Goal: Task Accomplishment & Management: Use online tool/utility

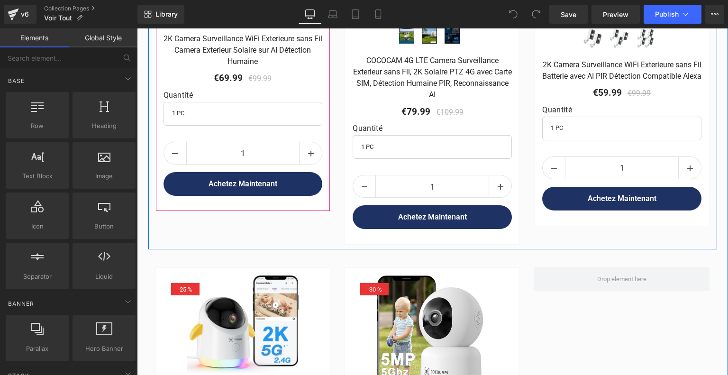
scroll to position [981, 0]
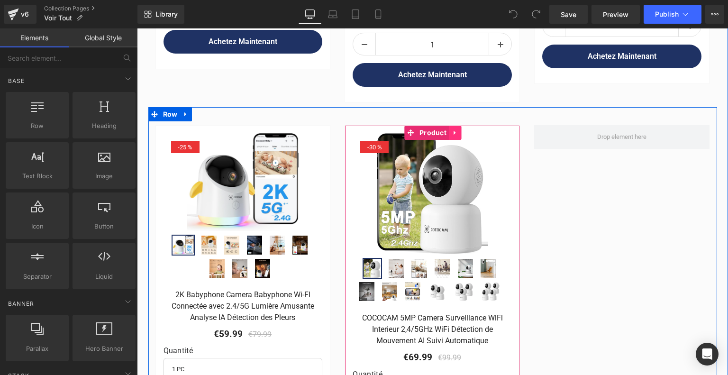
click at [454, 131] on icon at bounding box center [455, 133] width 2 height 4
click at [446, 129] on icon at bounding box center [449, 132] width 7 height 7
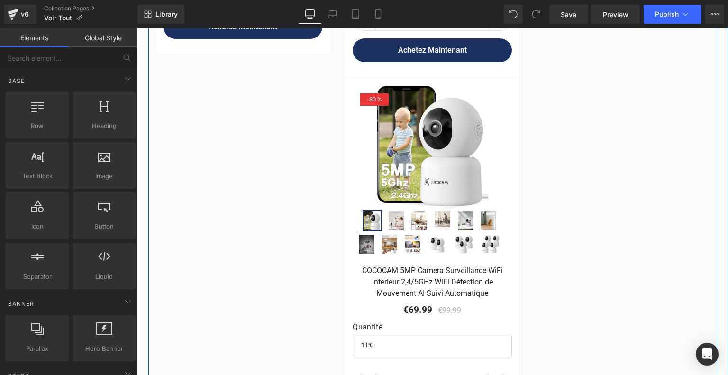
scroll to position [1299, 0]
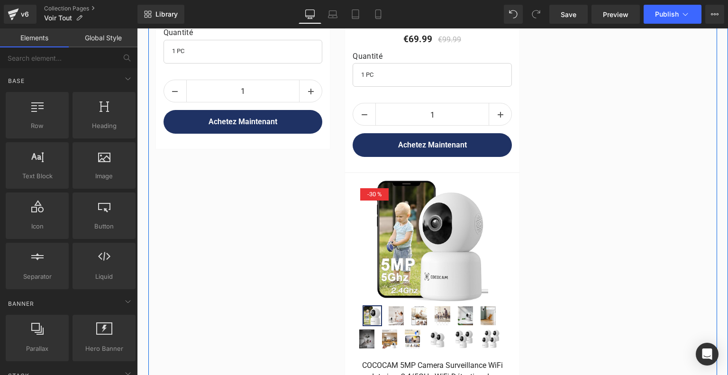
click at [375, 189] on div "- 30 %" at bounding box center [374, 194] width 28 height 12
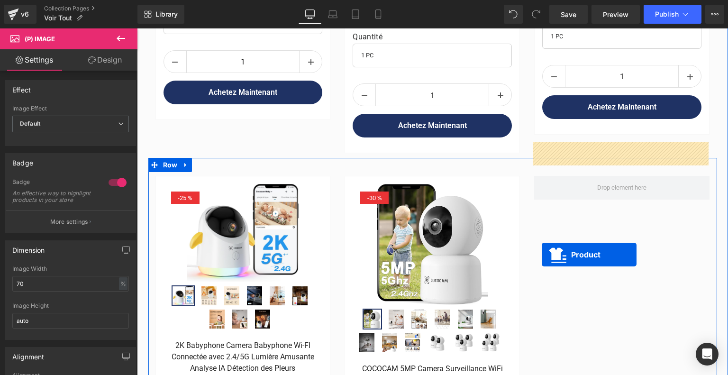
scroll to position [920, 0]
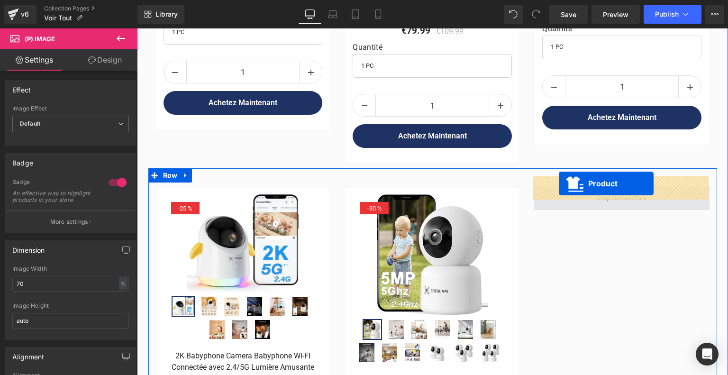
drag, startPoint x: 409, startPoint y: 168, endPoint x: 559, endPoint y: 183, distance: 150.6
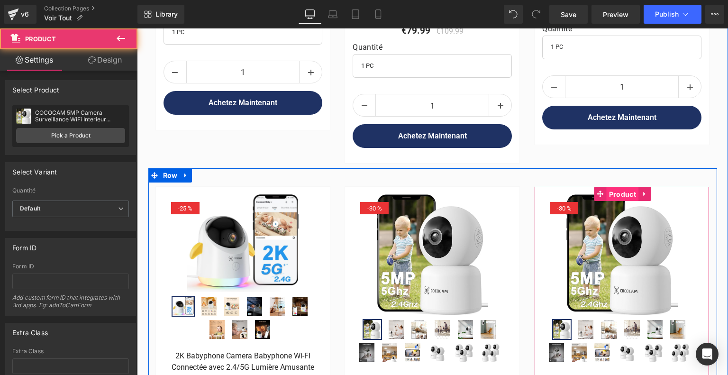
click at [613, 187] on span "Product" at bounding box center [623, 194] width 32 height 14
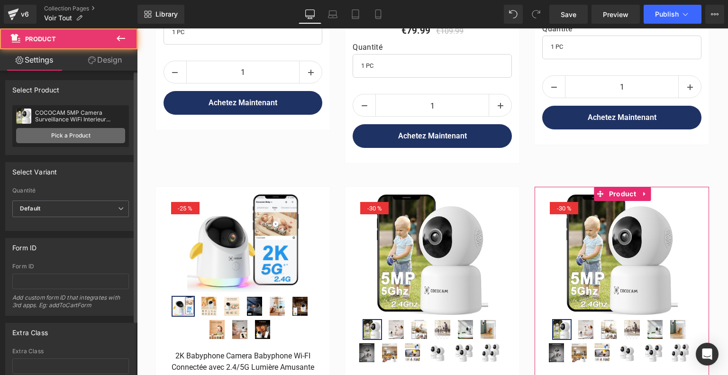
click at [71, 138] on link "Pick a Product" at bounding box center [70, 135] width 109 height 15
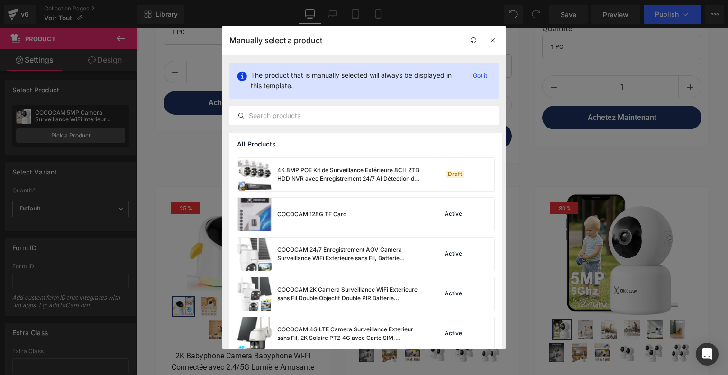
scroll to position [284, 0]
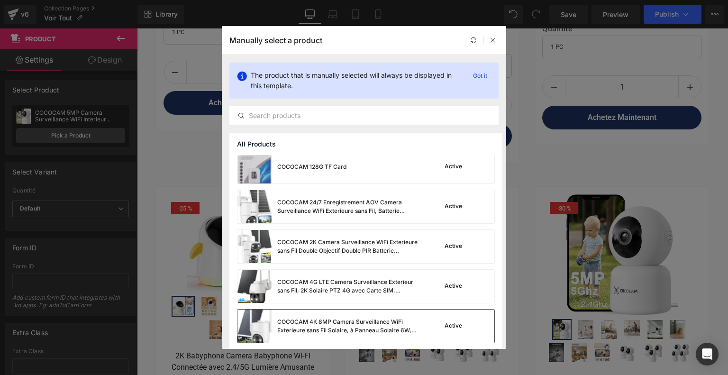
click at [339, 319] on div "COCOCAM 4K 8MP Camera Surveillance WiFi Exterieure sans Fil Solaire, à Panneau …" at bounding box center [348, 326] width 142 height 17
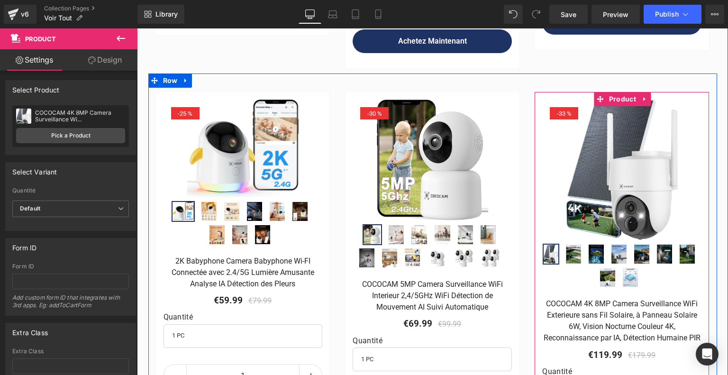
scroll to position [872, 0]
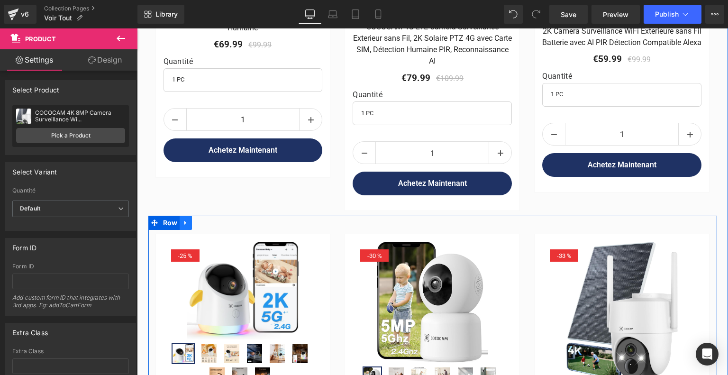
click at [184, 216] on link at bounding box center [186, 223] width 12 height 14
click at [198, 220] on icon at bounding box center [198, 223] width 7 height 7
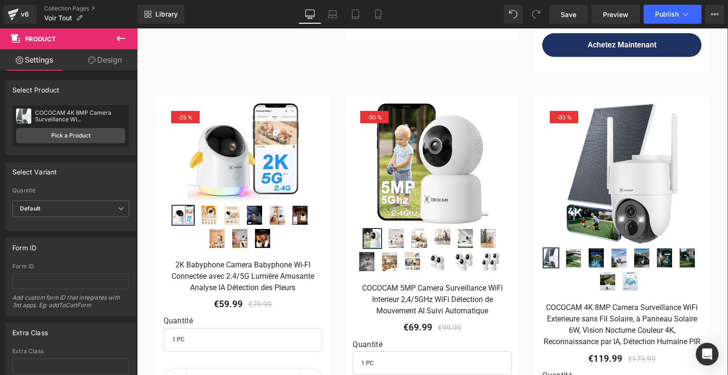
scroll to position [1473, 0]
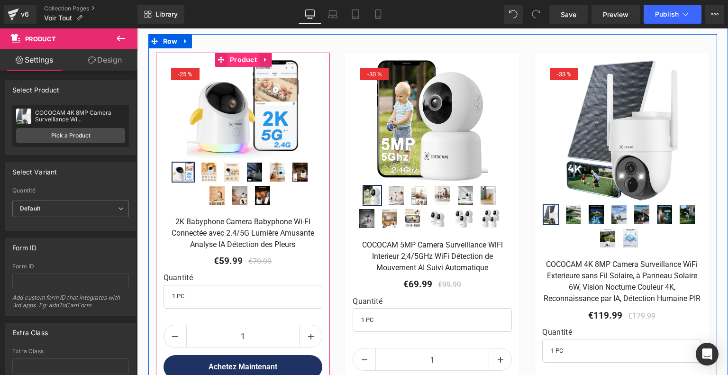
click at [252, 53] on span "Product" at bounding box center [244, 60] width 32 height 14
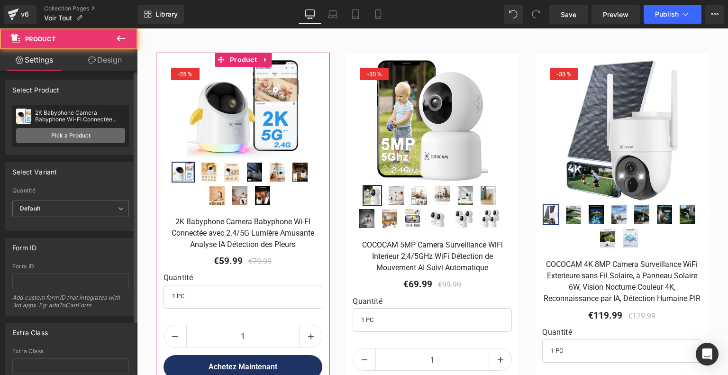
click at [67, 137] on link "Pick a Product" at bounding box center [70, 135] width 109 height 15
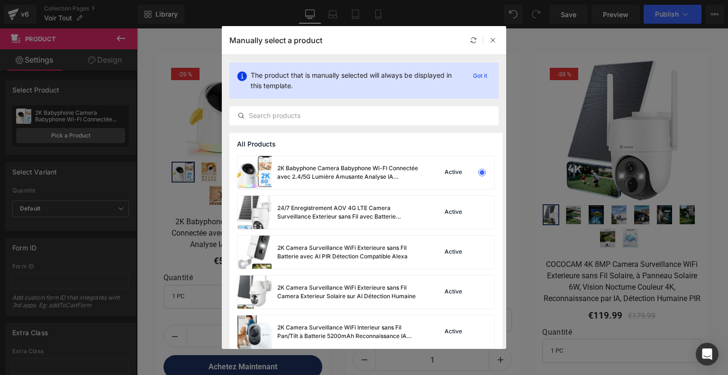
scroll to position [0, 0]
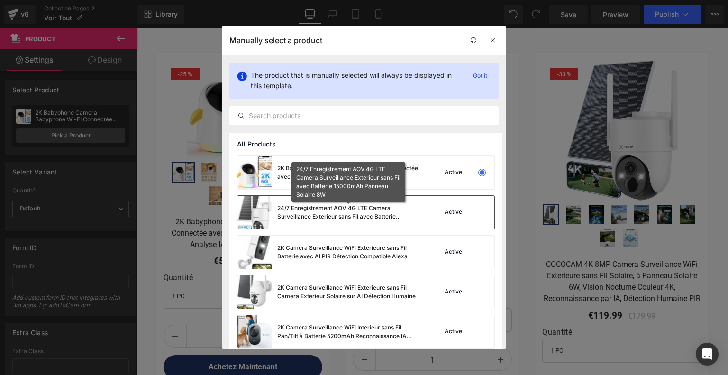
click at [377, 216] on div "24/7 Enregistrement AOV 4G LTE Camera Surveillance Exterieur sans Fil avec Batt…" at bounding box center [348, 212] width 142 height 17
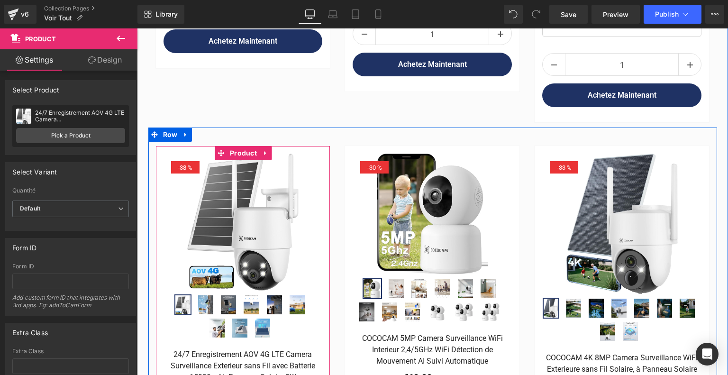
scroll to position [1378, 0]
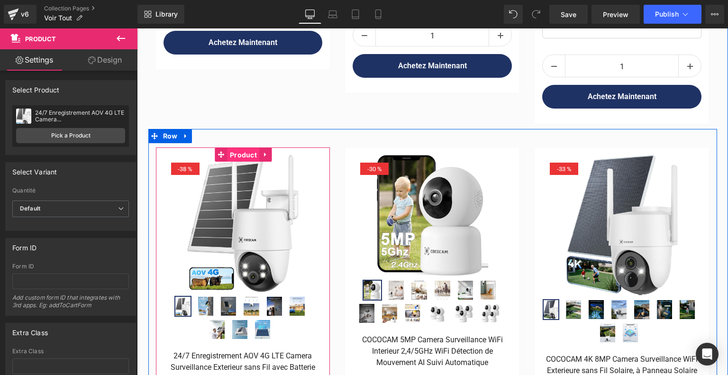
click at [238, 148] on span "Product" at bounding box center [244, 155] width 32 height 14
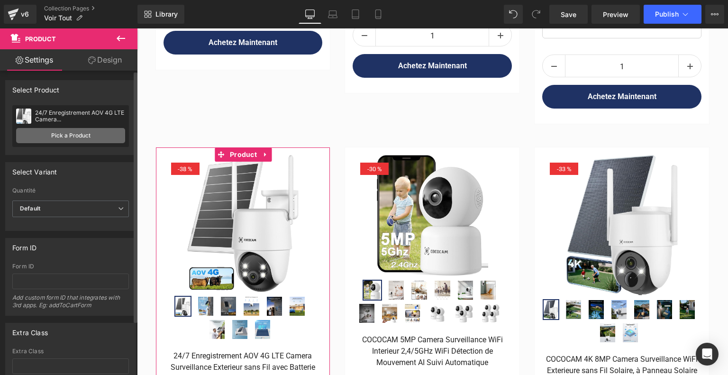
click at [63, 133] on link "Pick a Product" at bounding box center [70, 135] width 109 height 15
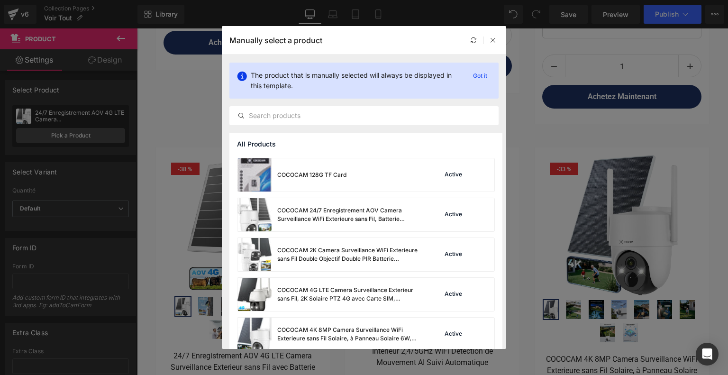
scroll to position [237, 0]
click at [338, 200] on div "COCOCAM 24/7 Enregistrement AOV Camera Surveillance WiFi Exterieure sans Fil, B…" at bounding box center [329, 214] width 182 height 33
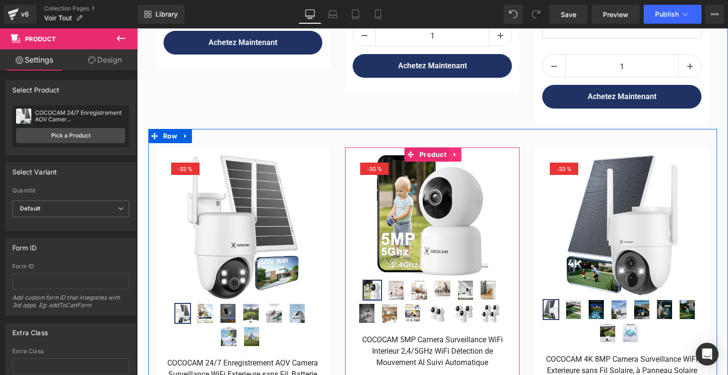
click at [456, 151] on icon at bounding box center [455, 154] width 7 height 7
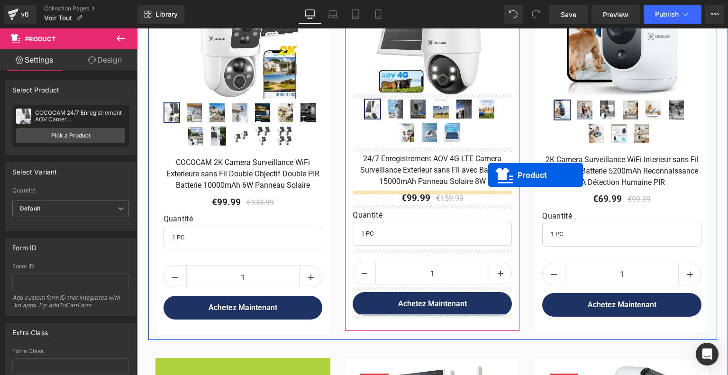
scroll to position [146, 0]
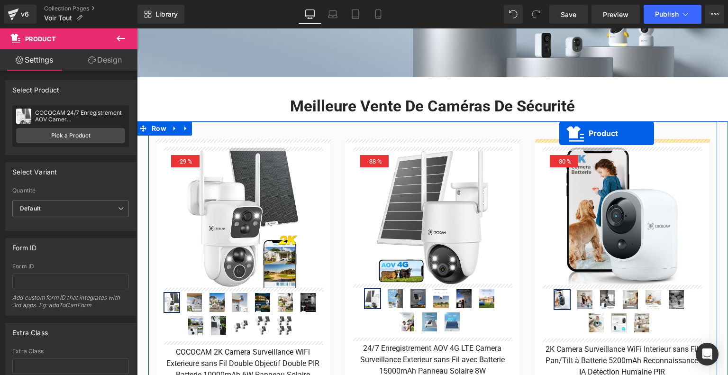
drag, startPoint x: 220, startPoint y: 174, endPoint x: 559, endPoint y: 133, distance: 342.0
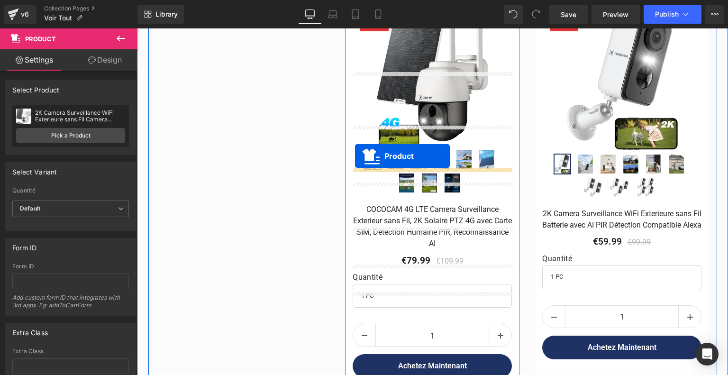
scroll to position [572, 0]
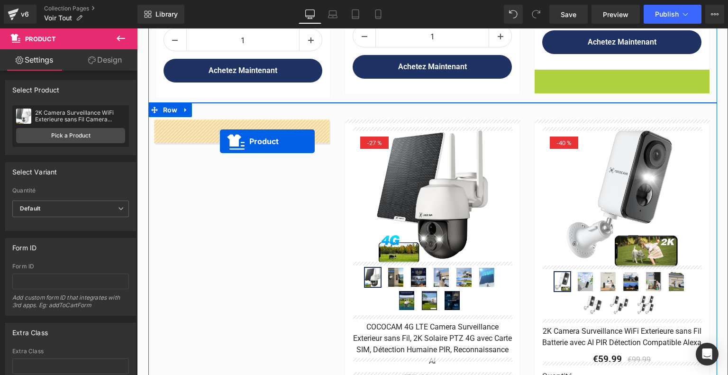
drag, startPoint x: 598, startPoint y: 121, endPoint x: 220, endPoint y: 141, distance: 378.9
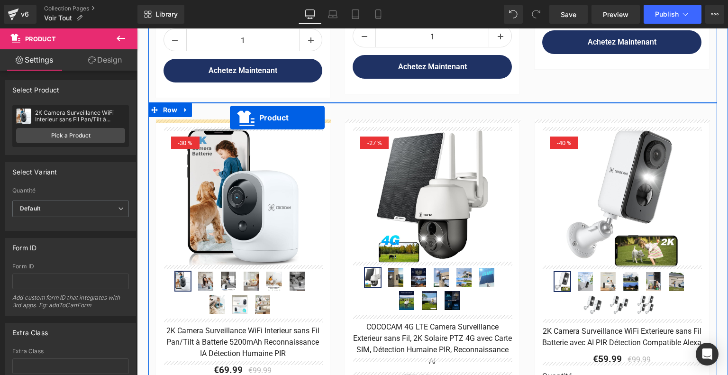
drag, startPoint x: 599, startPoint y: 202, endPoint x: 230, endPoint y: 118, distance: 379.0
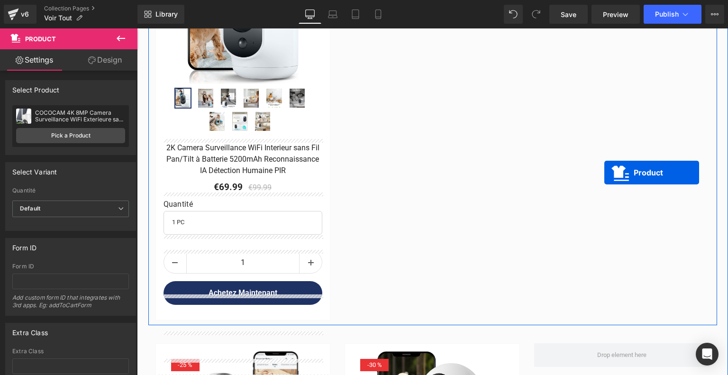
scroll to position [1283, 0]
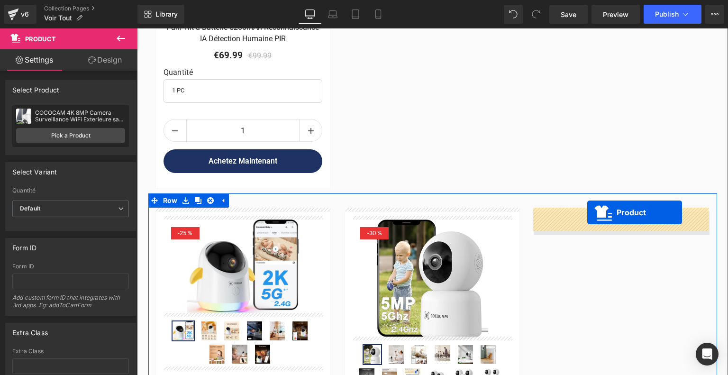
drag, startPoint x: 599, startPoint y: 81, endPoint x: 587, endPoint y: 212, distance: 131.9
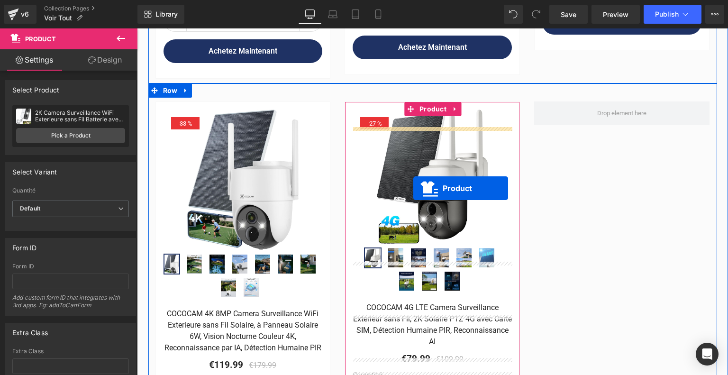
scroll to position [572, 0]
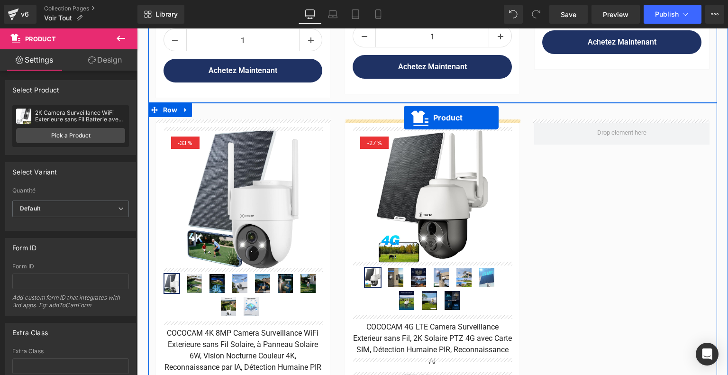
drag, startPoint x: 218, startPoint y: 145, endPoint x: 404, endPoint y: 118, distance: 187.8
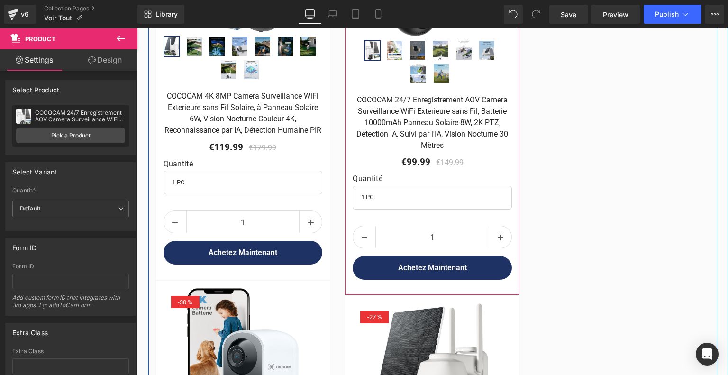
scroll to position [952, 0]
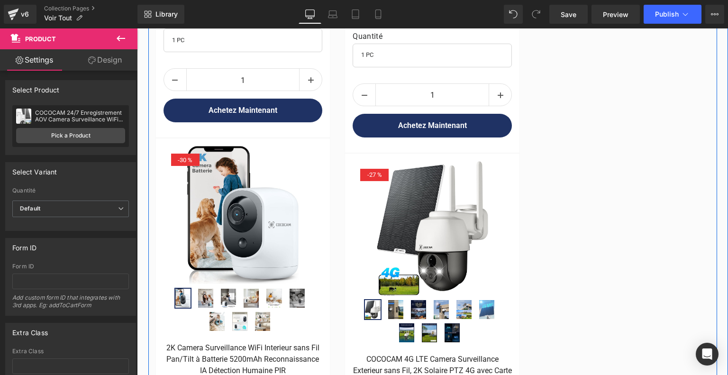
click at [379, 180] on img at bounding box center [432, 228] width 111 height 134
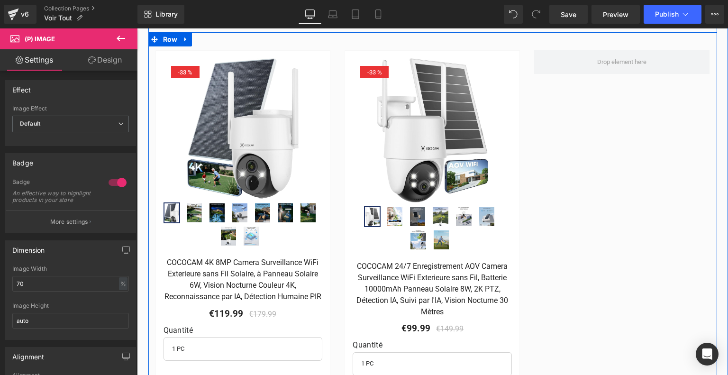
scroll to position [572, 0]
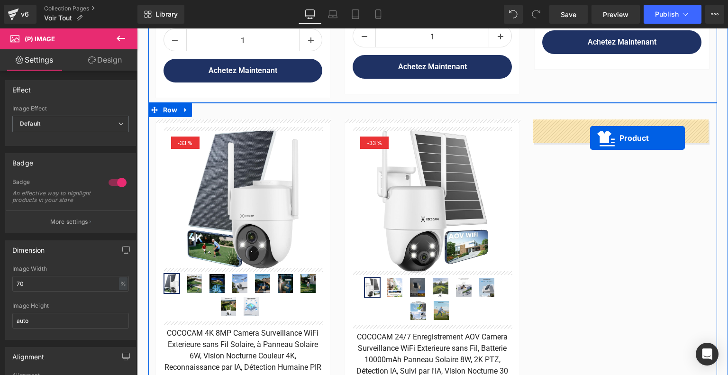
drag, startPoint x: 412, startPoint y: 158, endPoint x: 590, endPoint y: 138, distance: 179.9
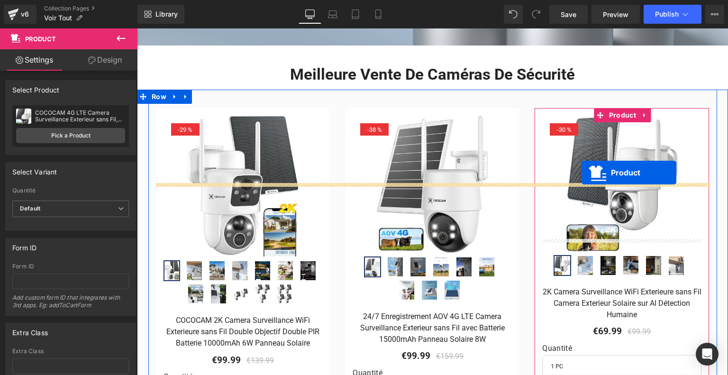
scroll to position [51, 0]
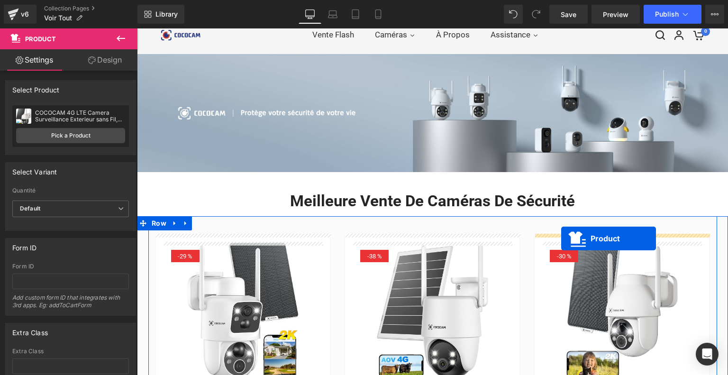
drag, startPoint x: 220, startPoint y: 176, endPoint x: 561, endPoint y: 238, distance: 347.5
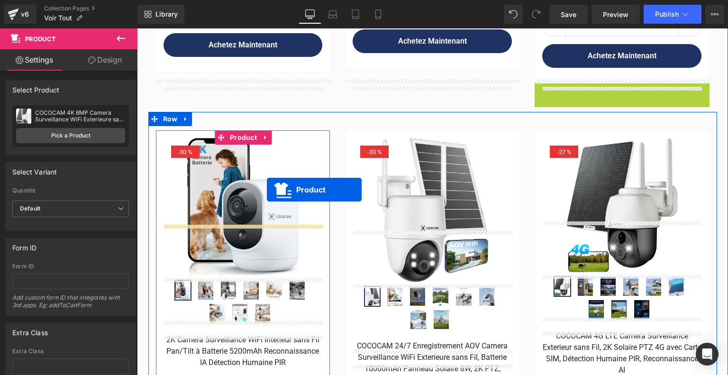
scroll to position [525, 0]
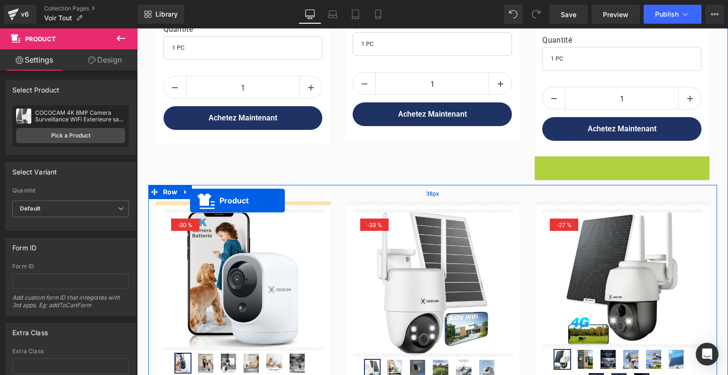
drag, startPoint x: 603, startPoint y: 208, endPoint x: 190, endPoint y: 201, distance: 413.0
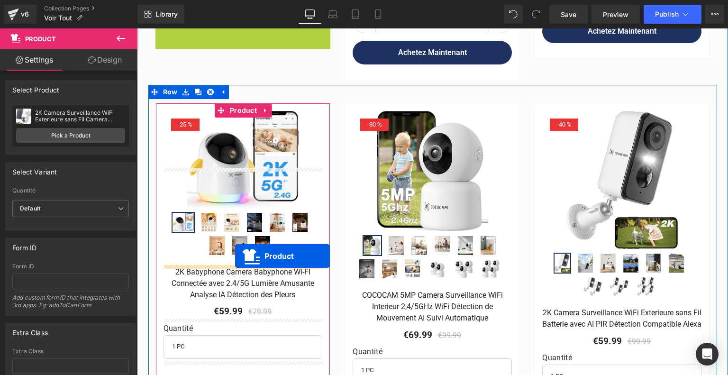
scroll to position [952, 0]
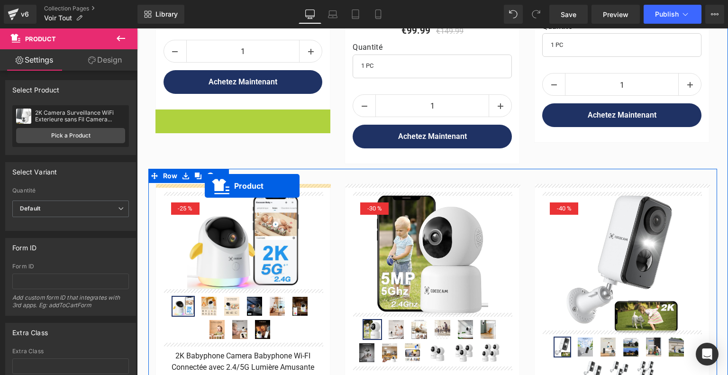
drag, startPoint x: 220, startPoint y: 64, endPoint x: 205, endPoint y: 186, distance: 122.7
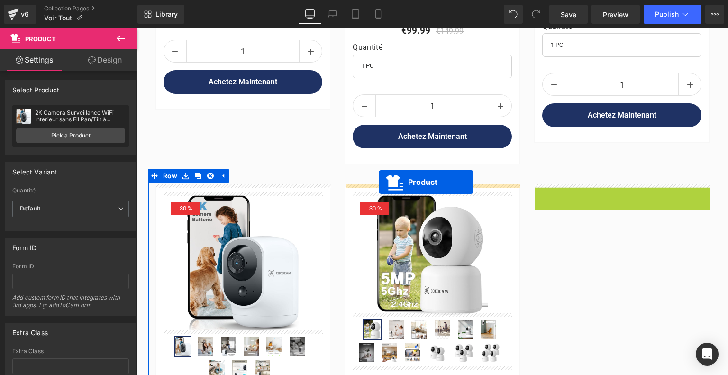
drag, startPoint x: 602, startPoint y: 191, endPoint x: 379, endPoint y: 182, distance: 223.0
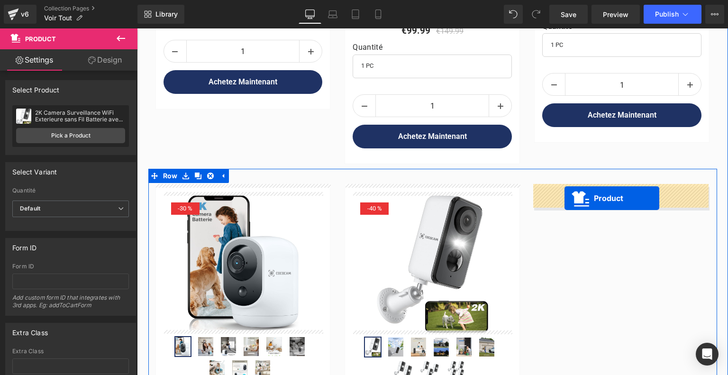
drag, startPoint x: 393, startPoint y: 241, endPoint x: 565, endPoint y: 198, distance: 177.4
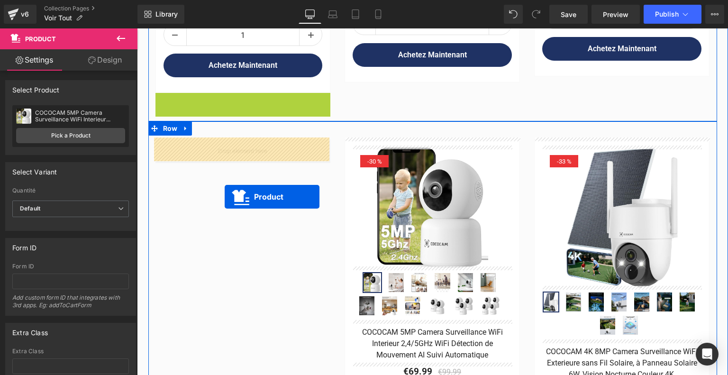
scroll to position [1426, 0]
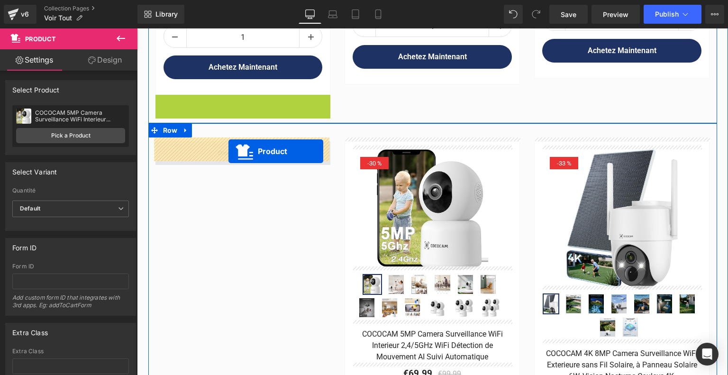
drag, startPoint x: 221, startPoint y: 147, endPoint x: 229, endPoint y: 150, distance: 7.9
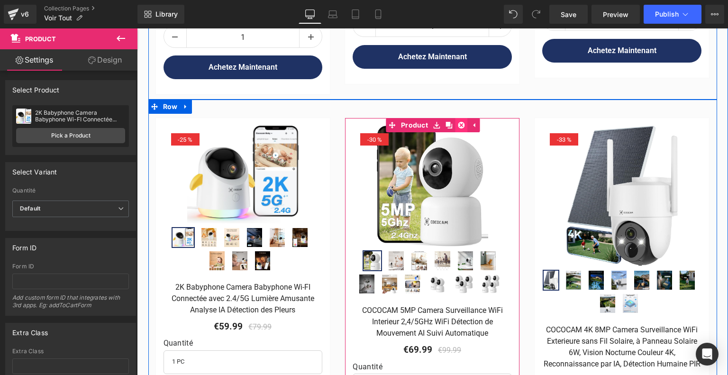
click at [461, 122] on icon at bounding box center [461, 125] width 7 height 7
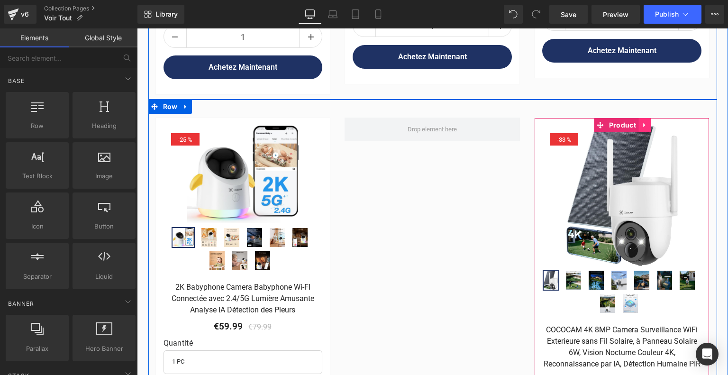
click at [646, 122] on icon at bounding box center [645, 125] width 7 height 7
click at [650, 122] on icon at bounding box center [651, 125] width 7 height 7
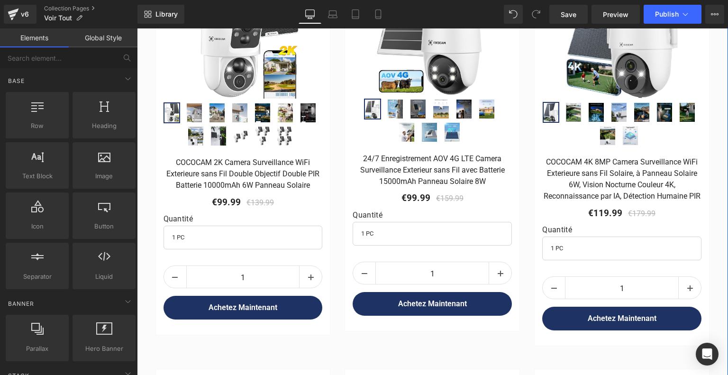
scroll to position [146, 0]
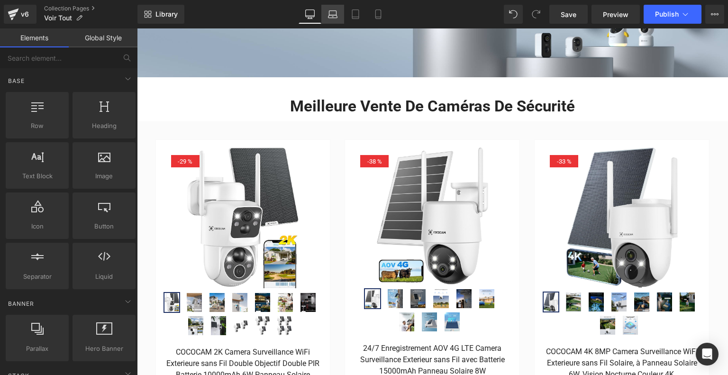
click at [331, 13] on icon at bounding box center [332, 13] width 9 height 9
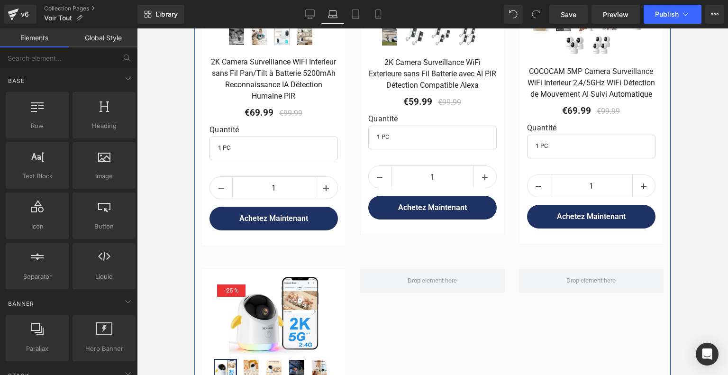
scroll to position [1378, 0]
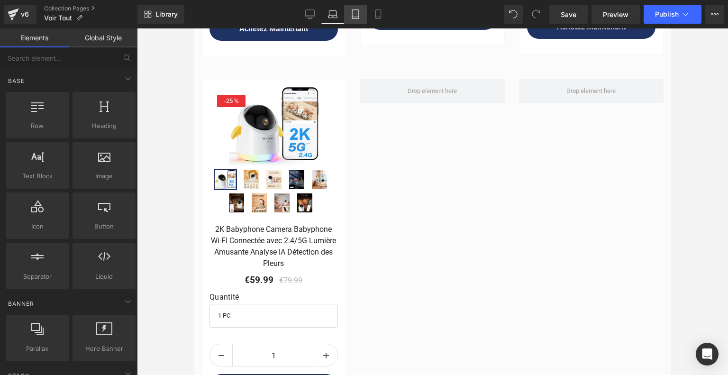
click at [352, 18] on icon at bounding box center [355, 13] width 9 height 9
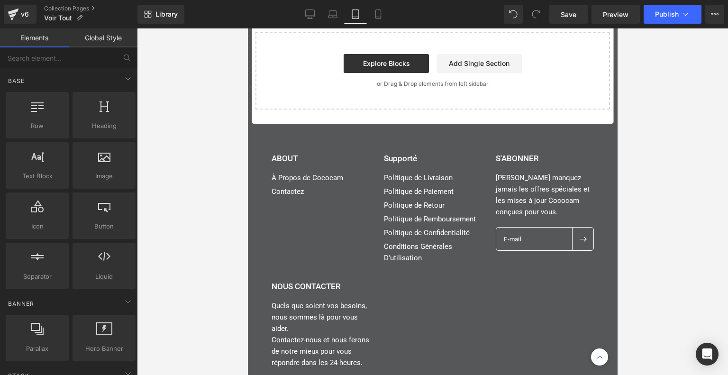
scroll to position [4978, 0]
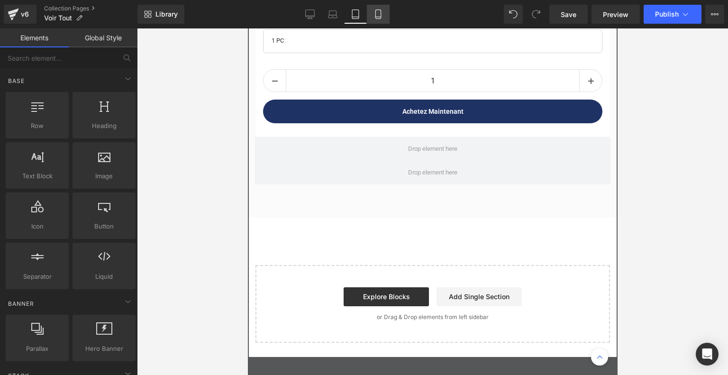
click at [380, 17] on icon at bounding box center [378, 17] width 5 height 0
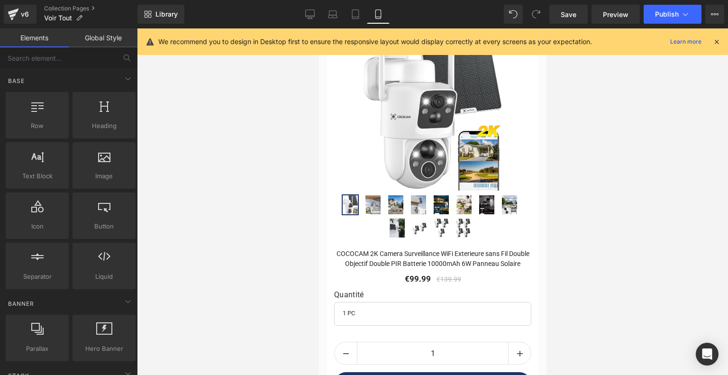
scroll to position [52, 0]
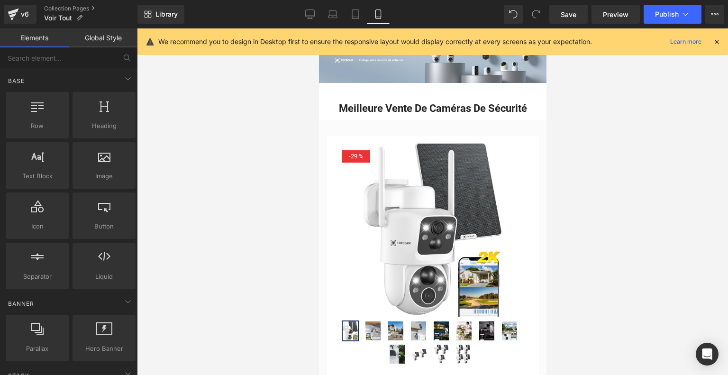
drag, startPoint x: 545, startPoint y: 339, endPoint x: 841, endPoint y: 68, distance: 401.7
click at [307, 14] on icon at bounding box center [309, 13] width 9 height 9
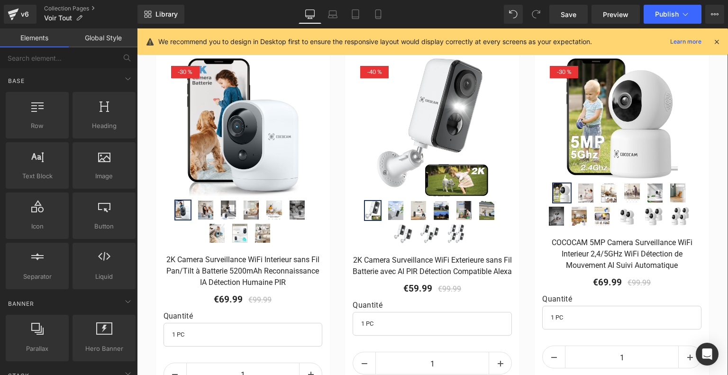
scroll to position [1325, 0]
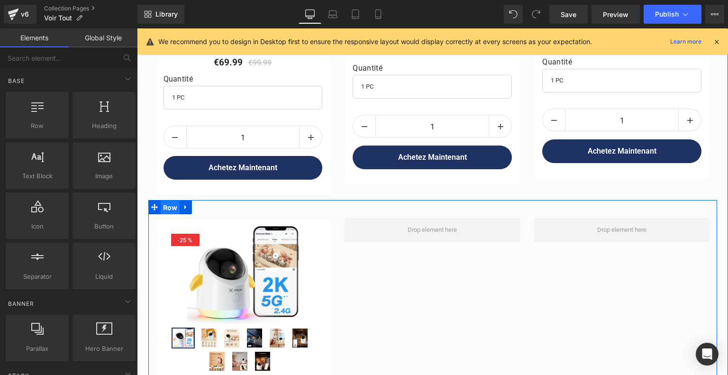
click at [170, 204] on span "Row" at bounding box center [170, 208] width 19 height 14
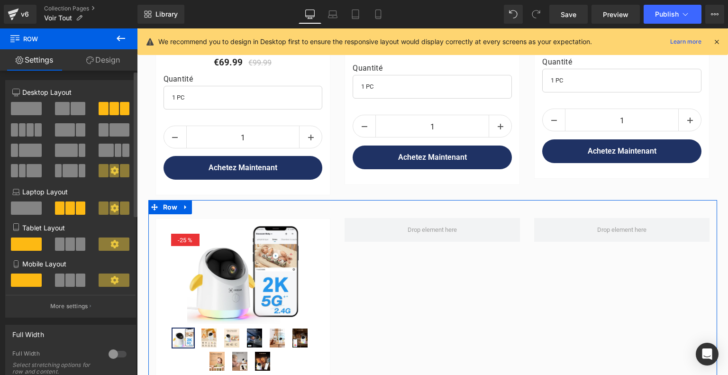
click at [21, 111] on span at bounding box center [26, 108] width 31 height 13
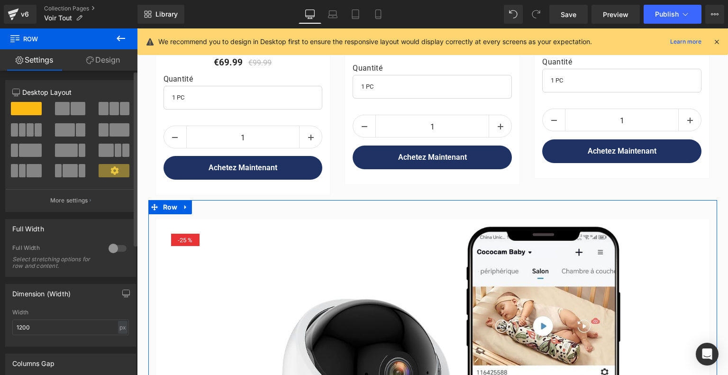
click at [102, 111] on span at bounding box center [103, 108] width 9 height 13
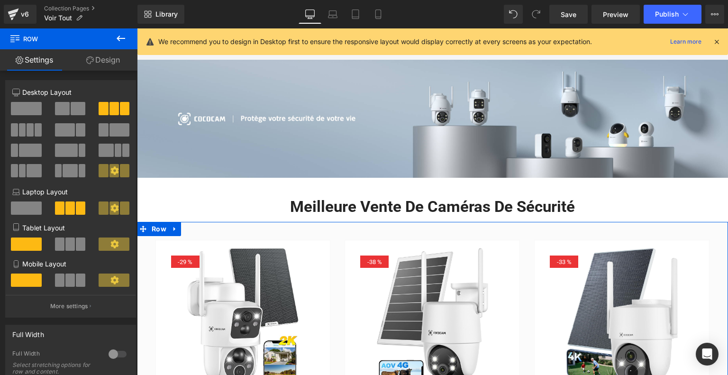
scroll to position [0, 0]
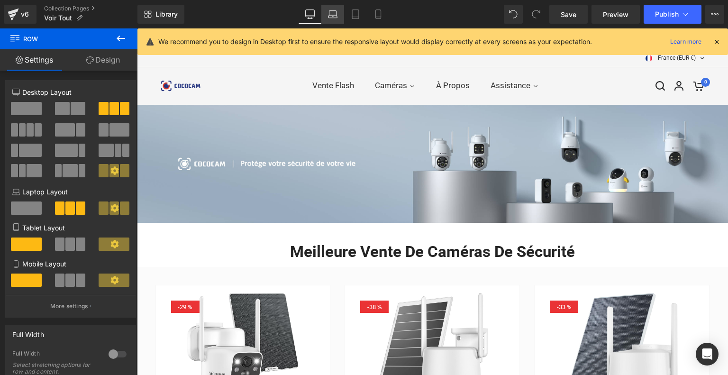
click at [331, 14] on icon at bounding box center [332, 13] width 9 height 9
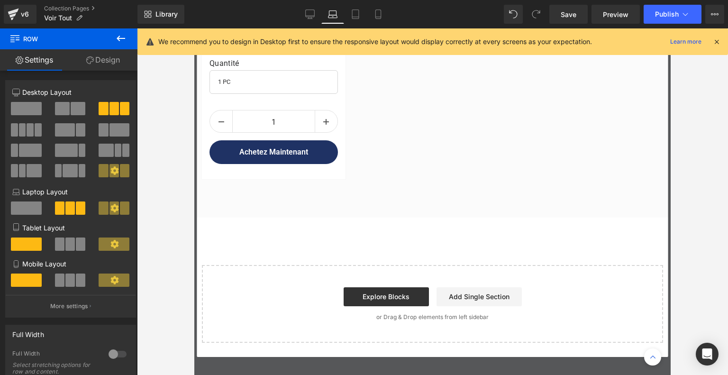
scroll to position [1802, 0]
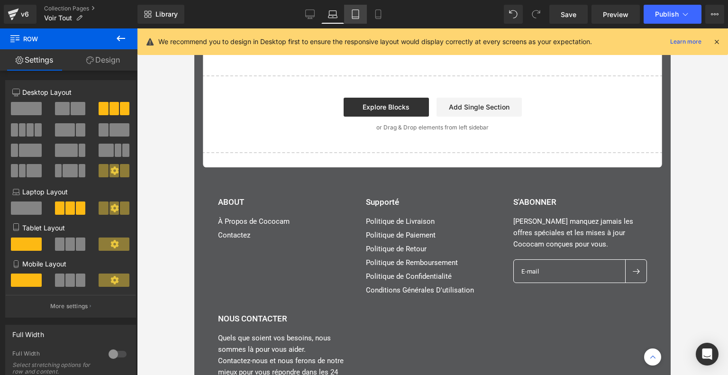
click at [349, 18] on link "Tablet" at bounding box center [355, 14] width 23 height 19
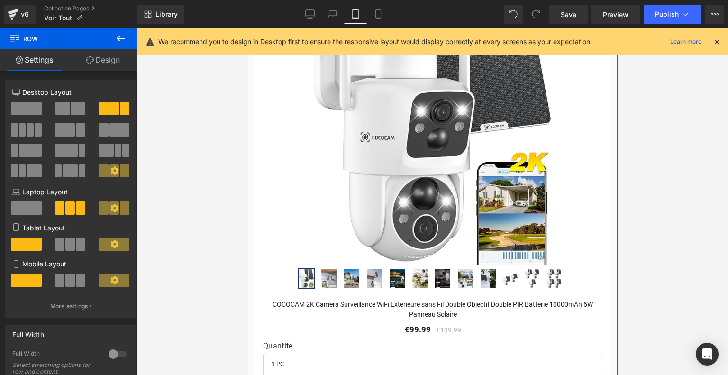
scroll to position [0, 0]
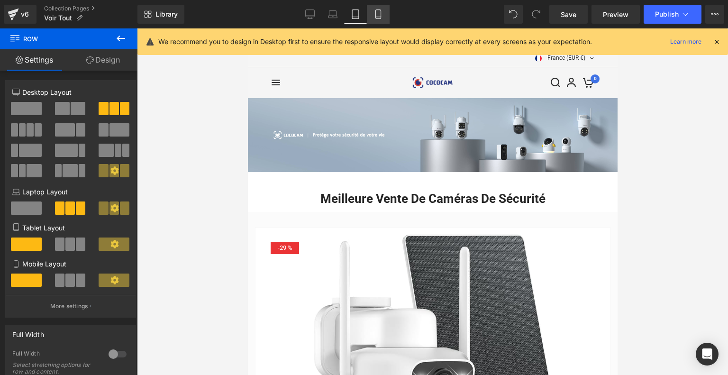
click at [374, 11] on icon at bounding box center [378, 13] width 9 height 9
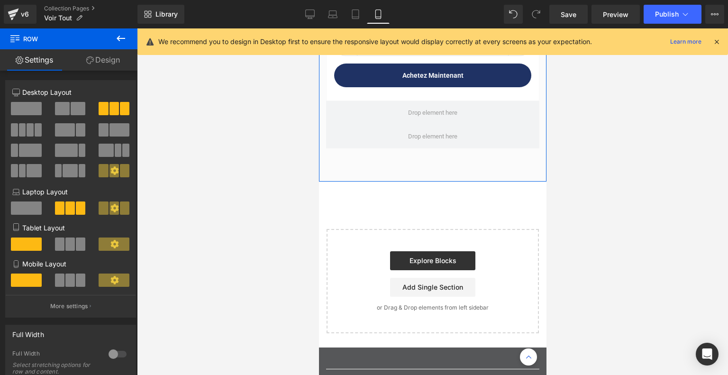
scroll to position [4125, 0]
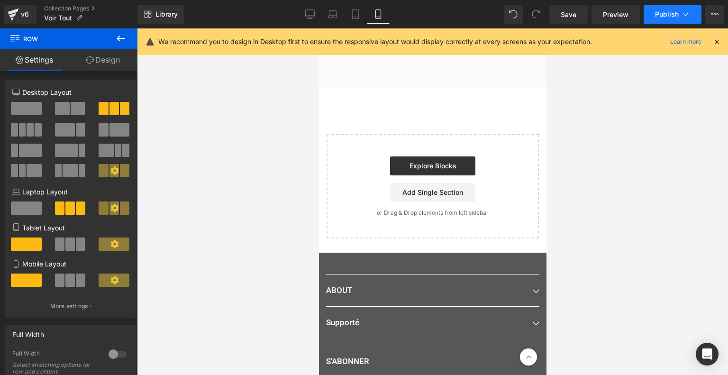
click at [673, 11] on span "Publish" at bounding box center [667, 14] width 24 height 8
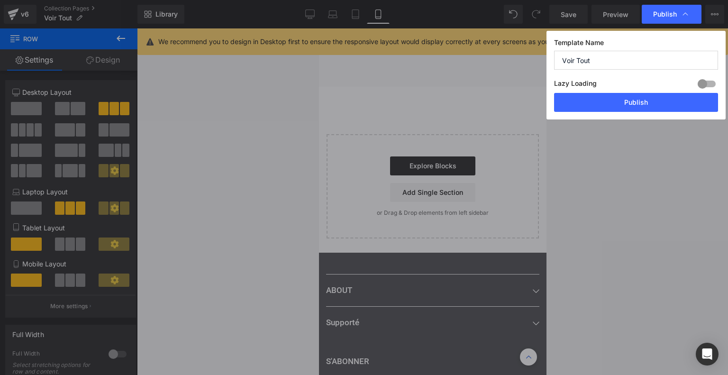
drag, startPoint x: 596, startPoint y: 56, endPoint x: 555, endPoint y: 58, distance: 40.3
click at [555, 58] on input "Voir Tout" at bounding box center [636, 60] width 164 height 19
click at [622, 111] on div "Template Name Voir Tout Lazy Loading Build Upgrade plan to unlock Lazy loading …" at bounding box center [636, 75] width 179 height 89
click at [624, 106] on button "Publish" at bounding box center [636, 102] width 164 height 19
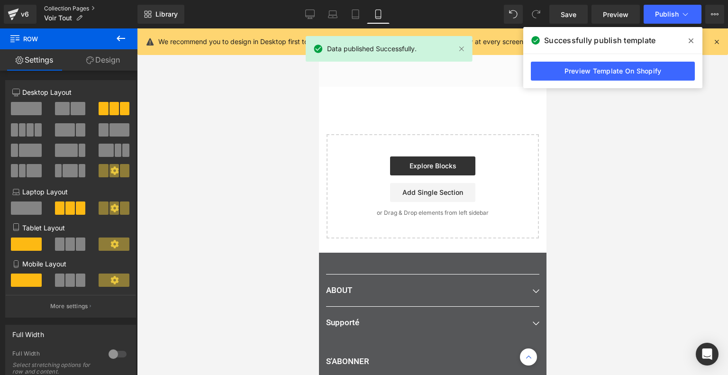
click at [78, 8] on link "Collection Pages" at bounding box center [90, 9] width 93 height 8
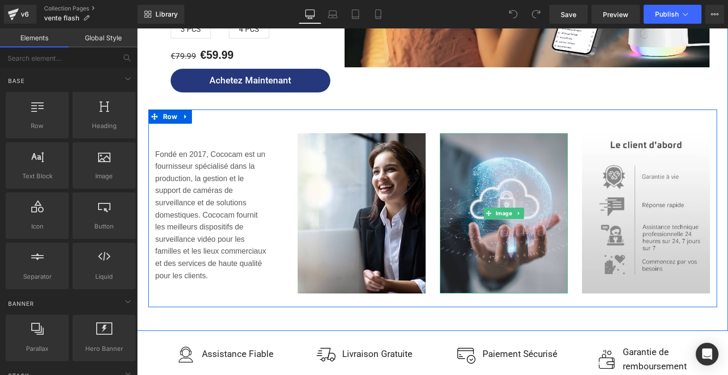
scroll to position [2134, 0]
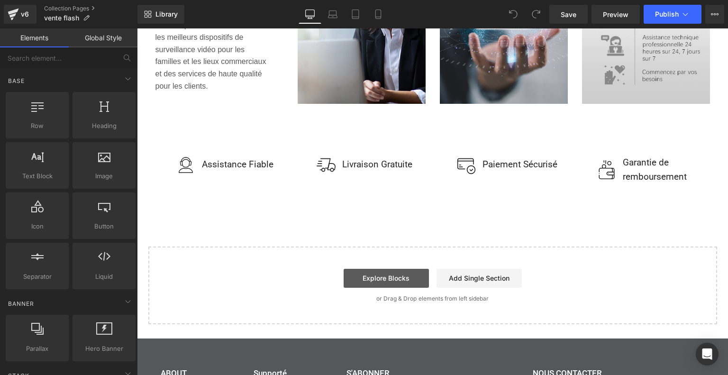
click at [372, 271] on link "Explore Blocks" at bounding box center [386, 278] width 85 height 19
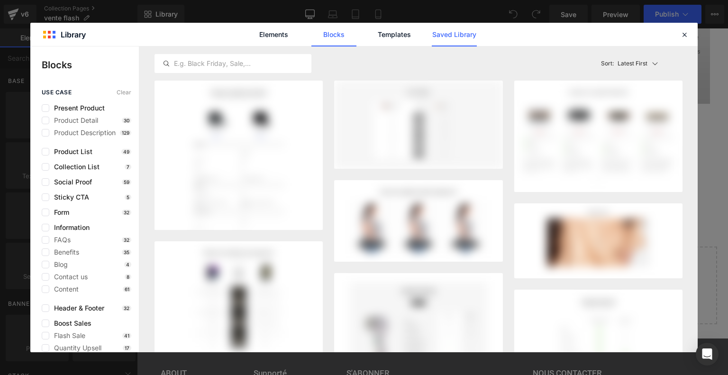
click at [444, 37] on link "Saved Library" at bounding box center [454, 35] width 45 height 24
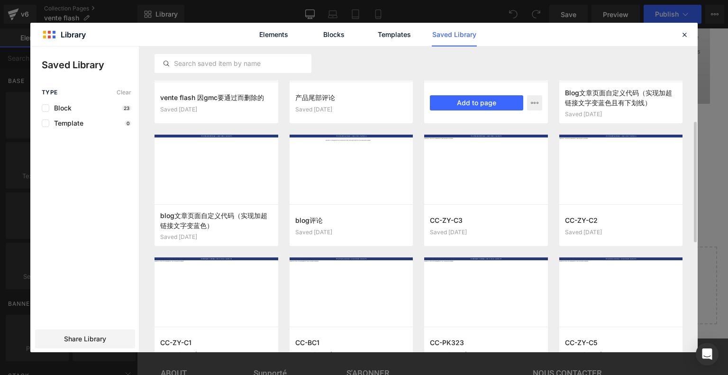
scroll to position [263, 0]
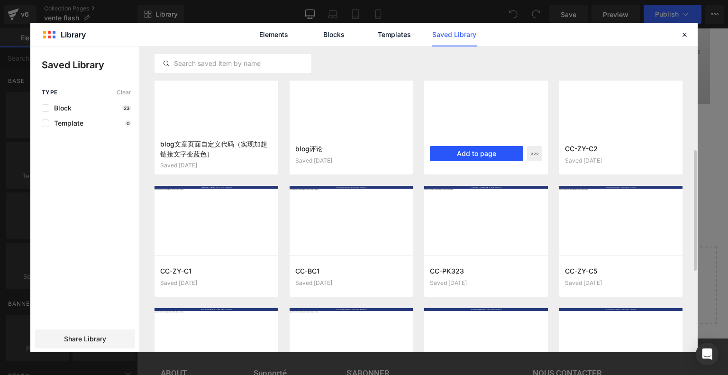
click at [470, 153] on button "Add to page" at bounding box center [476, 153] width 93 height 15
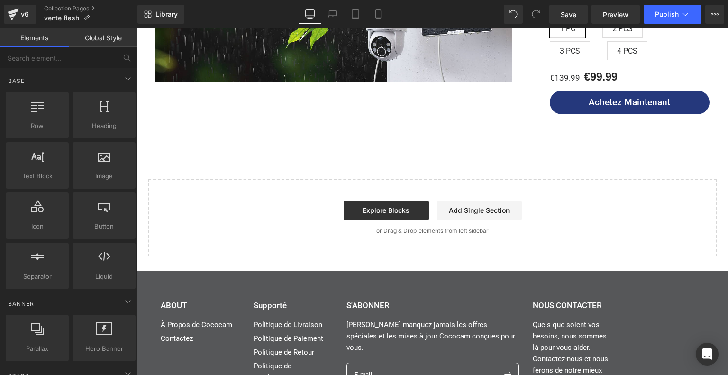
scroll to position [2285, 0]
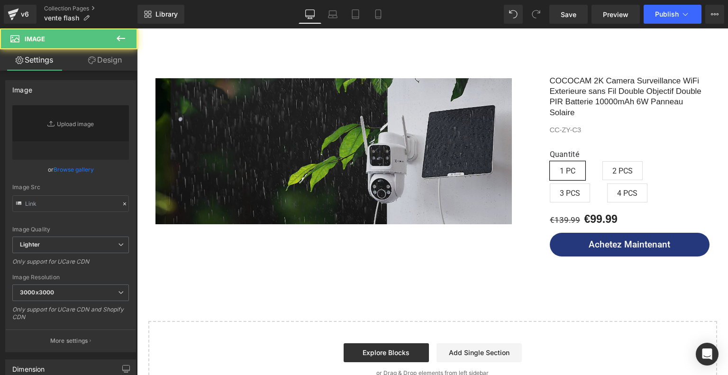
click at [319, 153] on img at bounding box center [334, 151] width 357 height 146
type input "https://ucarecdn.com/5e074403-3ad9-4e5d-818a-f5c72ec3f448/-/format/auto/-/previ…"
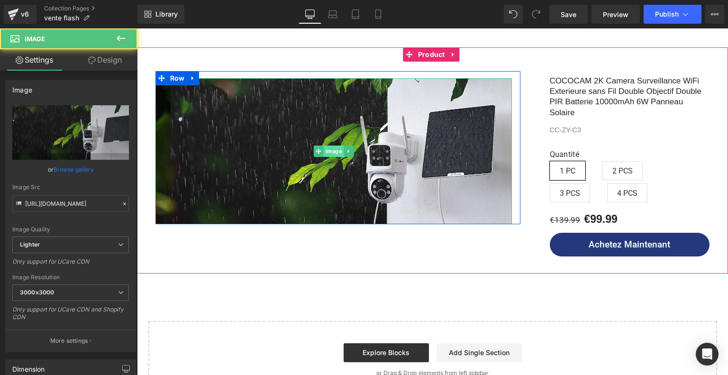
click at [327, 146] on span "Image" at bounding box center [333, 151] width 20 height 11
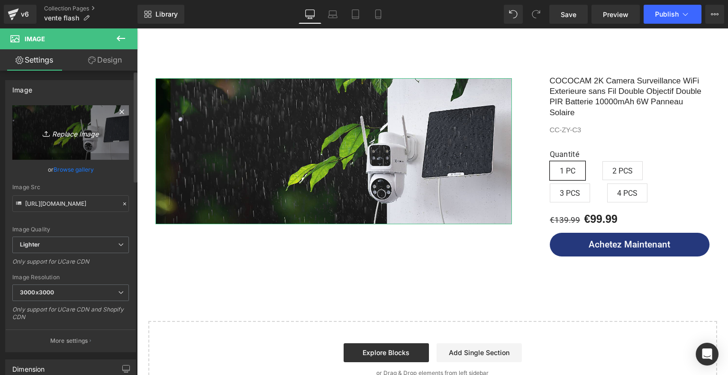
click at [83, 142] on link "Replace Image" at bounding box center [70, 132] width 117 height 55
type input "C:\fakepath\画板 10.png"
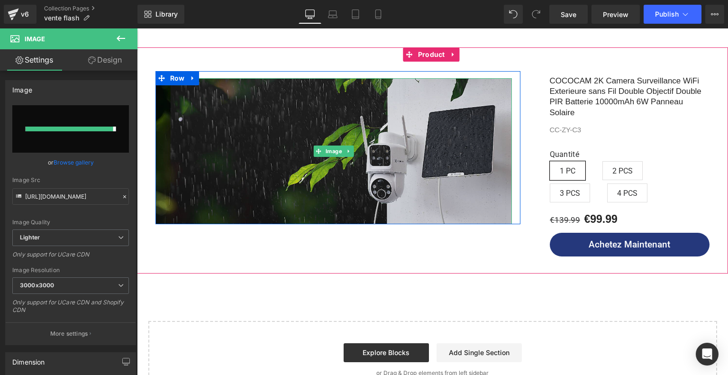
type input "https://ucarecdn.com/49248d90-a76d-459d-896d-52e5d4f5c1ec/-/format/auto/-/previ…"
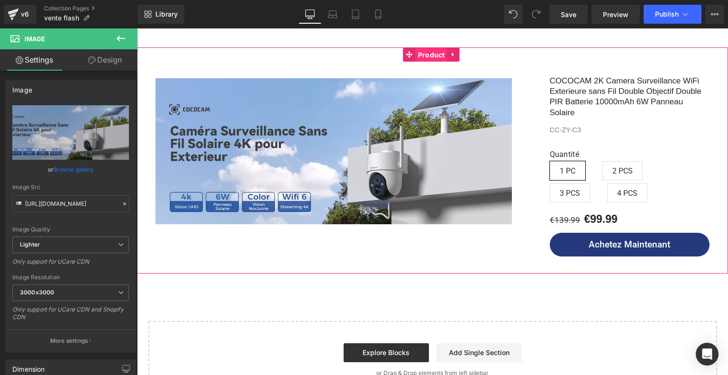
click at [422, 50] on span "Product" at bounding box center [432, 55] width 32 height 14
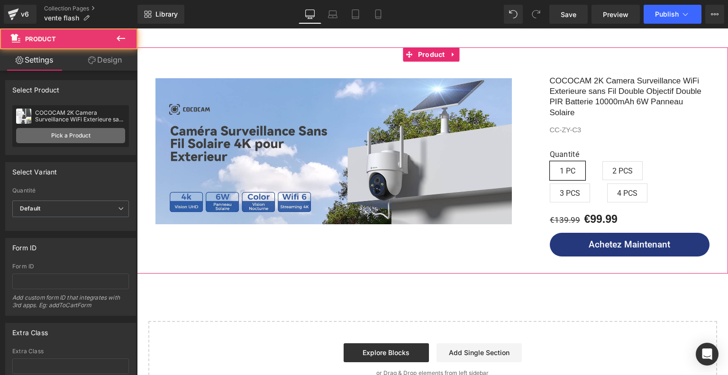
click at [89, 132] on link "Pick a Product" at bounding box center [70, 135] width 109 height 15
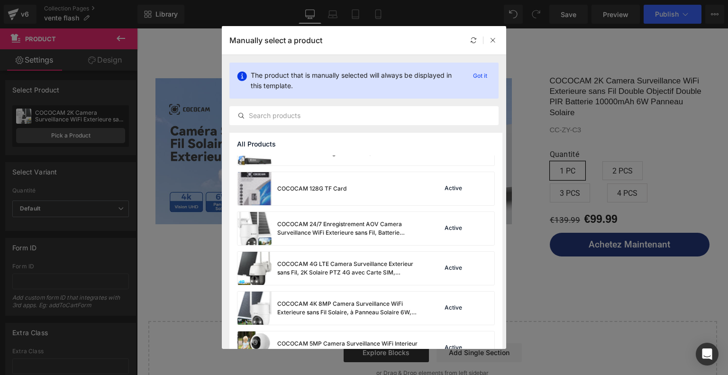
scroll to position [286, 0]
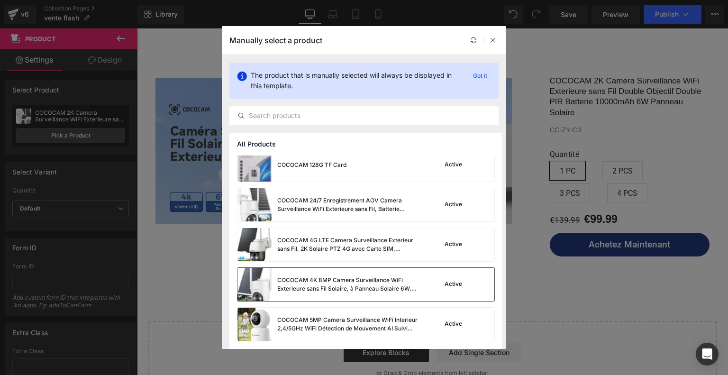
click at [407, 269] on div "COCOCAM 4K 8MP Camera Surveillance WiFi Exterieure sans Fil Solaire, à Panneau …" at bounding box center [329, 284] width 182 height 33
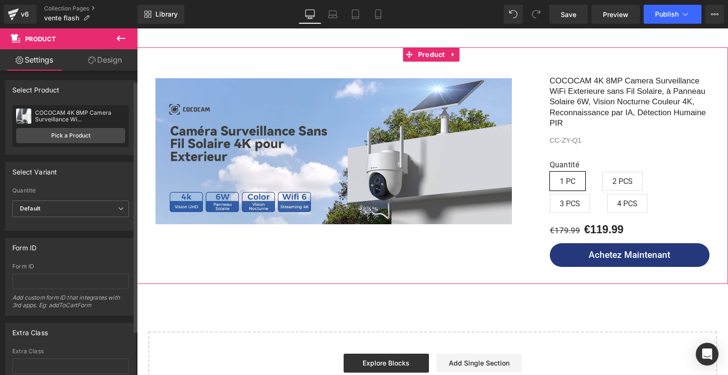
scroll to position [66, 0]
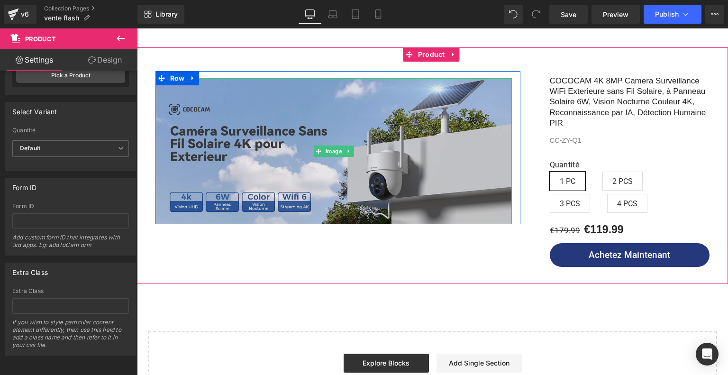
click at [273, 149] on img at bounding box center [334, 151] width 357 height 146
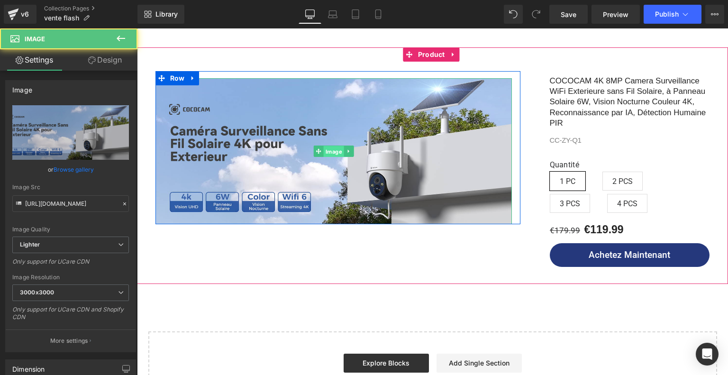
click at [328, 146] on span "Image" at bounding box center [333, 151] width 20 height 11
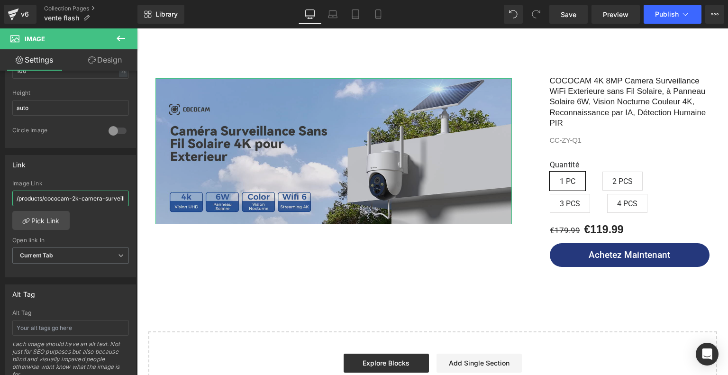
scroll to position [0, 265]
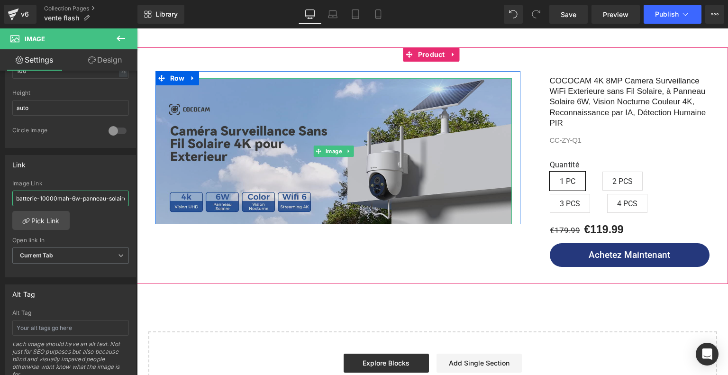
drag, startPoint x: 226, startPoint y: 227, endPoint x: 232, endPoint y: 201, distance: 26.2
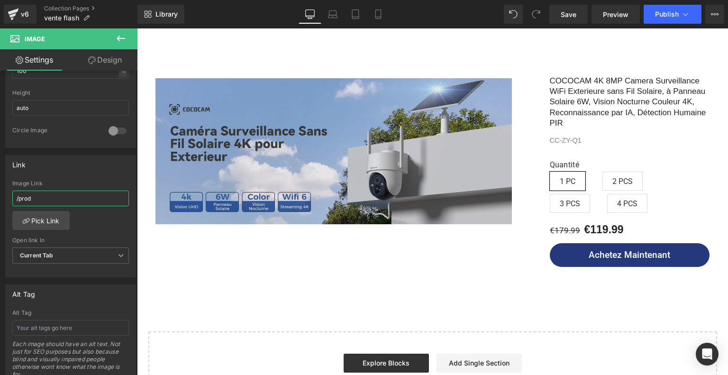
scroll to position [0, 0]
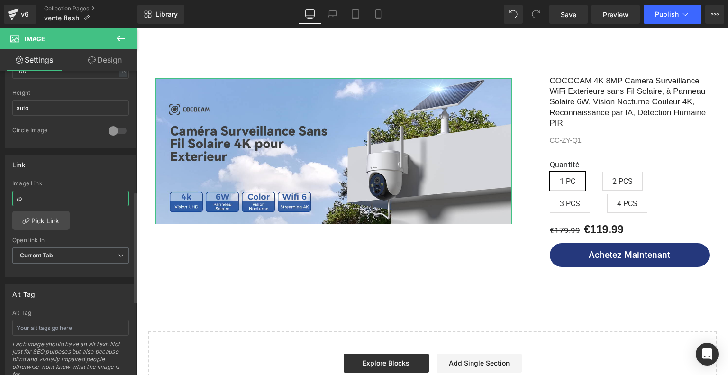
type input "/"
paste input "https://fr.cococam.com/products/4k-8mp-camera-surveillance-wifi-exterieure-sans…"
type input "https://fr.cococam.com/products/4k-8mp-camera-surveillance-wifi-exterieure-sans…"
click at [90, 220] on div "https://fr.cococam.com/products/4k-8mp-camera-surveillance-wifi-exterieure-sans…" at bounding box center [71, 228] width 130 height 97
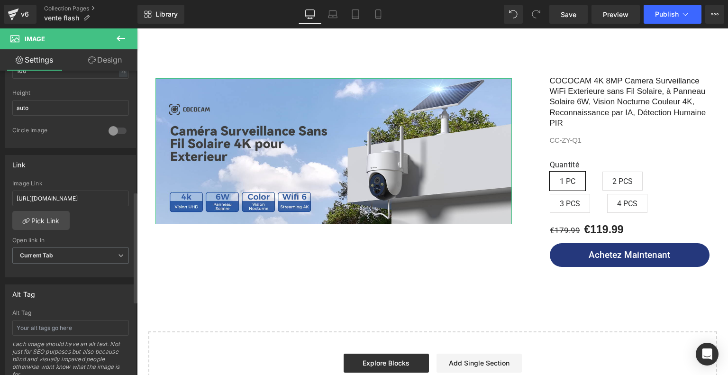
scroll to position [0, 0]
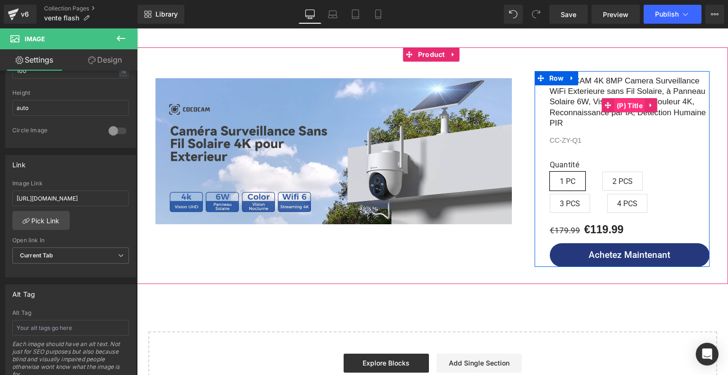
click at [624, 99] on span "(P) Title" at bounding box center [629, 106] width 31 height 14
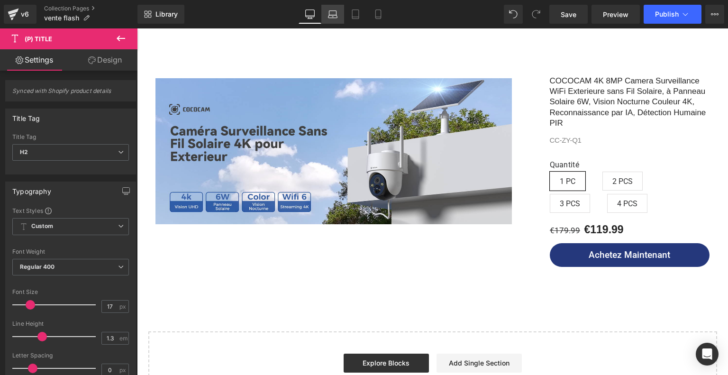
click at [330, 17] on icon at bounding box center [332, 13] width 9 height 9
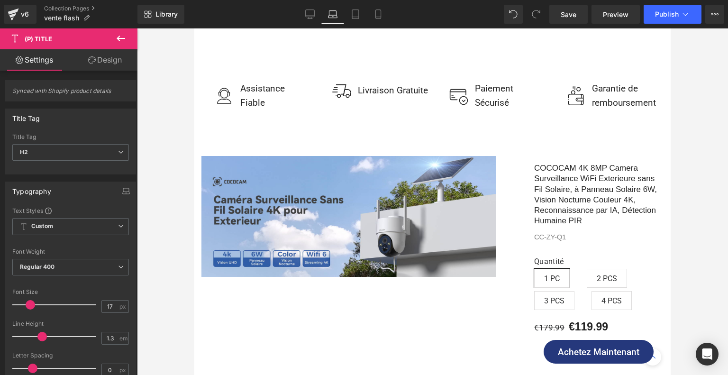
scroll to position [2512, 0]
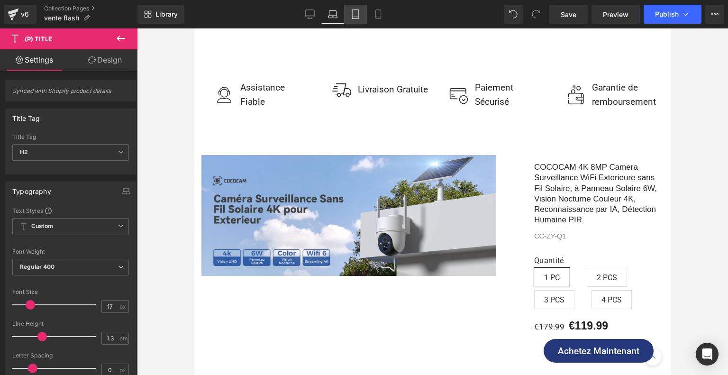
click at [351, 13] on icon at bounding box center [355, 13] width 9 height 9
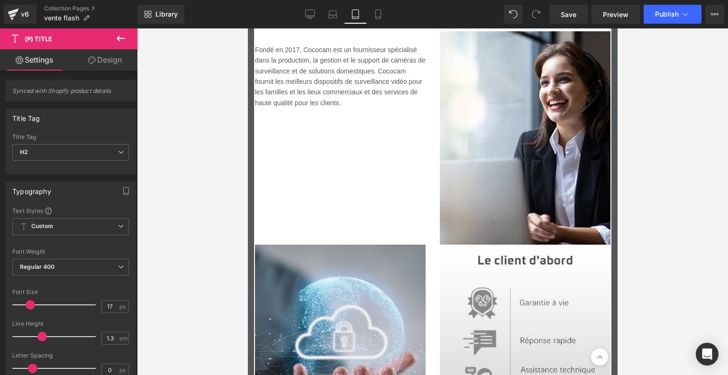
scroll to position [2915, 0]
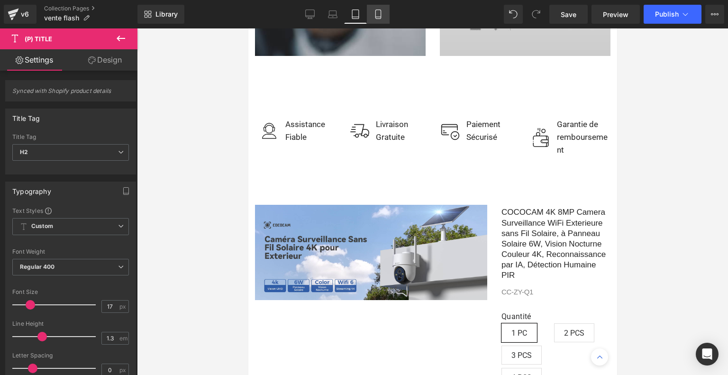
click at [377, 17] on icon at bounding box center [378, 13] width 9 height 9
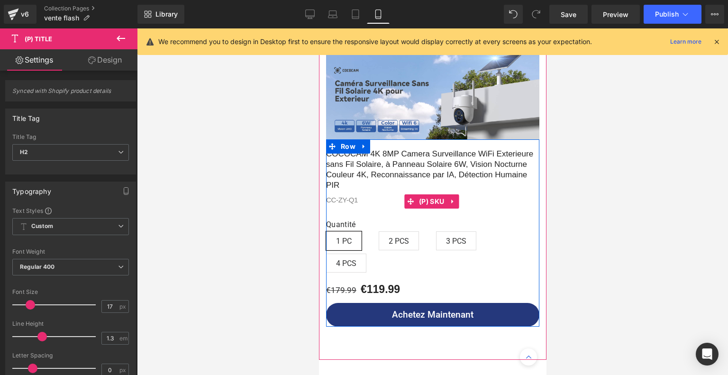
scroll to position [3721, 0]
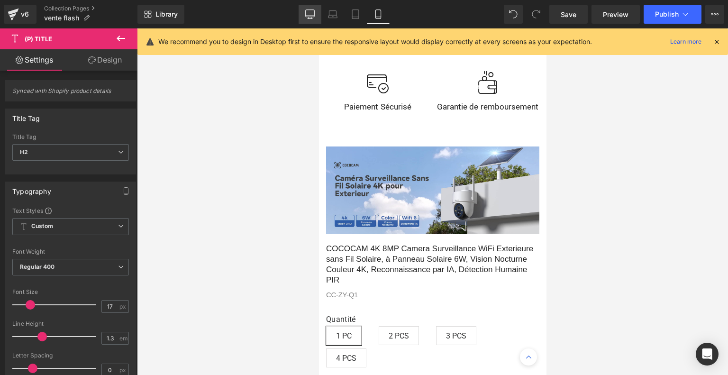
click at [306, 12] on icon at bounding box center [310, 13] width 9 height 7
type input "100"
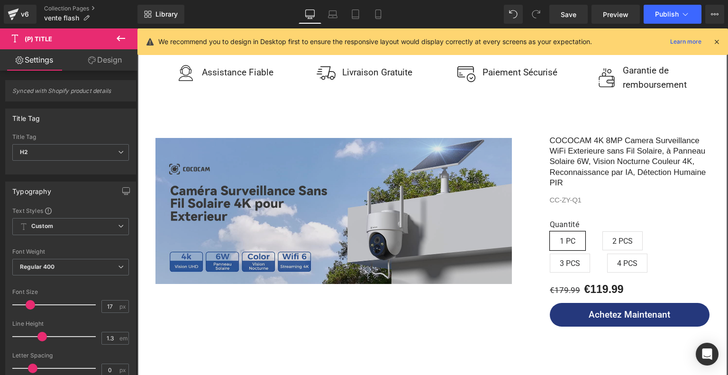
scroll to position [2225, 0]
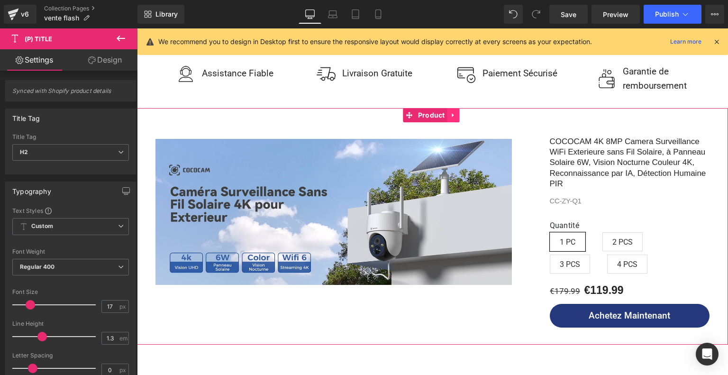
click at [449, 109] on link at bounding box center [454, 115] width 12 height 14
click at [436, 112] on icon at bounding box center [435, 115] width 7 height 7
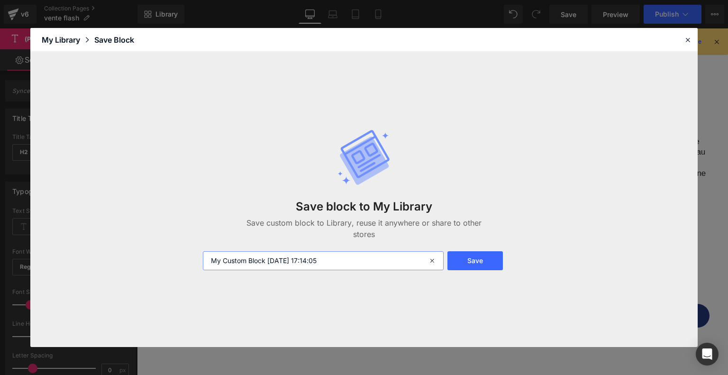
drag, startPoint x: 354, startPoint y: 258, endPoint x: 174, endPoint y: 253, distance: 180.7
click at [174, 253] on div "Save block to My Library Save custom block to Library, reuse it anywhere or sha…" at bounding box center [364, 199] width 668 height 295
type input "c"
type input "CC-ZY-Q1"
click at [486, 267] on button "Save" at bounding box center [475, 260] width 55 height 19
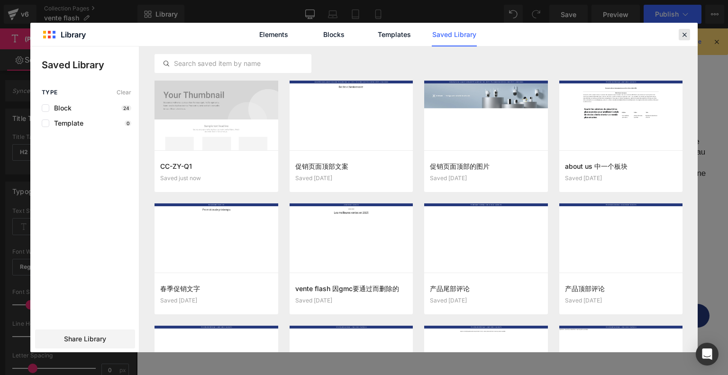
click at [686, 30] on icon at bounding box center [684, 34] width 9 height 9
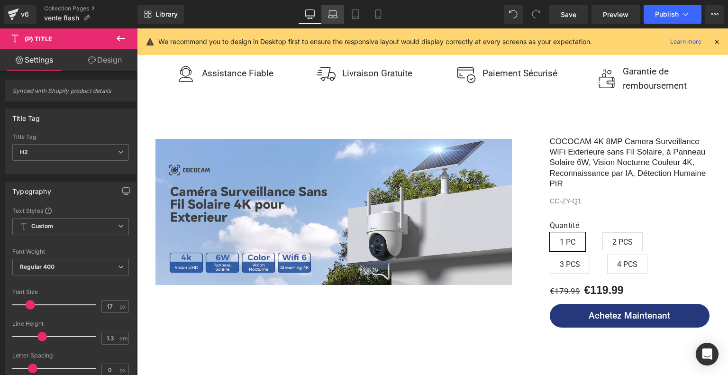
click at [332, 17] on icon at bounding box center [332, 13] width 9 height 9
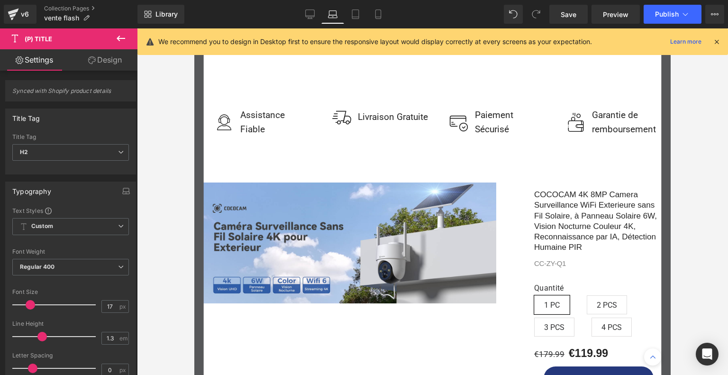
scroll to position [2527, 0]
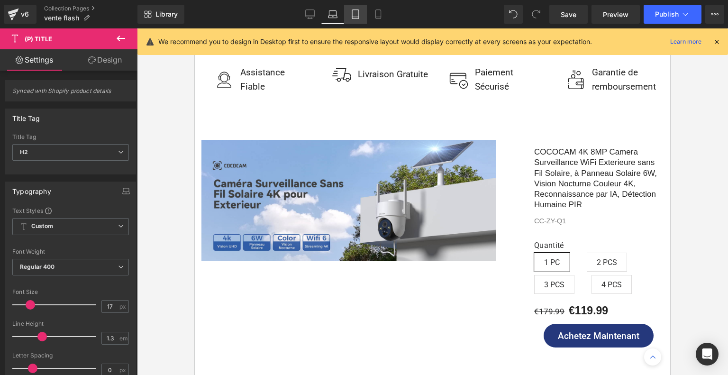
click at [358, 18] on icon at bounding box center [355, 13] width 9 height 9
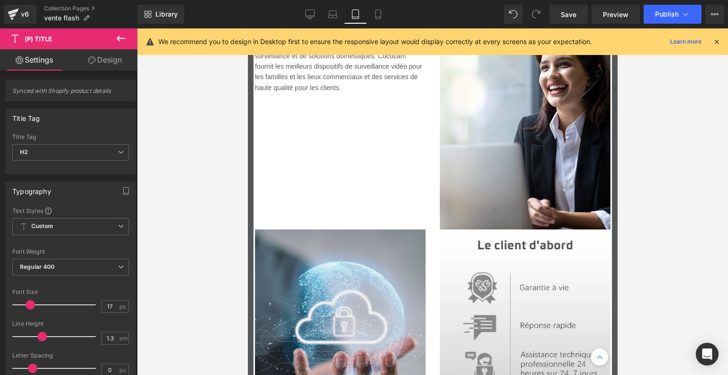
scroll to position [2930, 0]
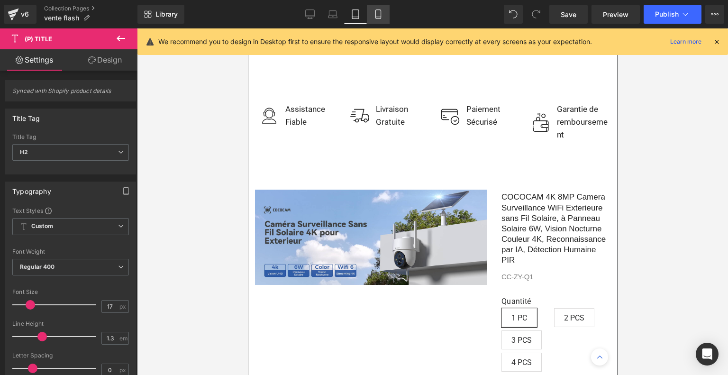
click at [377, 18] on icon at bounding box center [378, 13] width 9 height 9
type input "100"
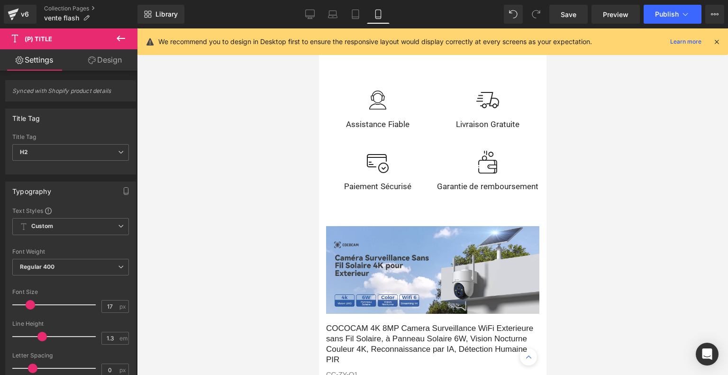
scroll to position [3783, 0]
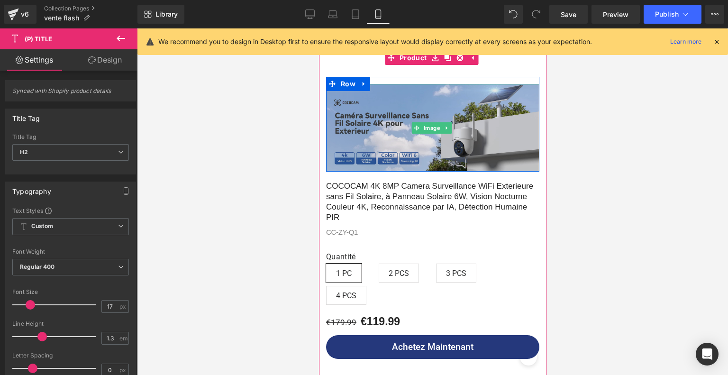
click at [440, 136] on img at bounding box center [432, 127] width 213 height 87
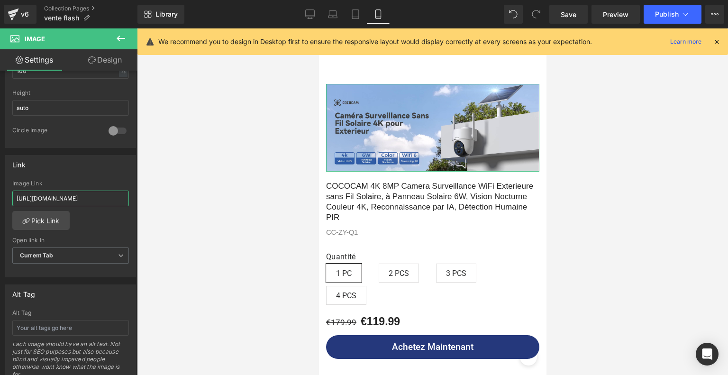
scroll to position [0, 150]
drag, startPoint x: 84, startPoint y: 197, endPoint x: 147, endPoint y: 202, distance: 63.2
click at [147, 202] on div "(P) Title You are previewing how the will restyle your page. You can not edit E…" at bounding box center [364, 195] width 728 height 391
click at [118, 211] on div "https://fr.cococam.com/products/4k-8mp-camera-surveillance-wifi-exterieure-sans…" at bounding box center [71, 228] width 130 height 97
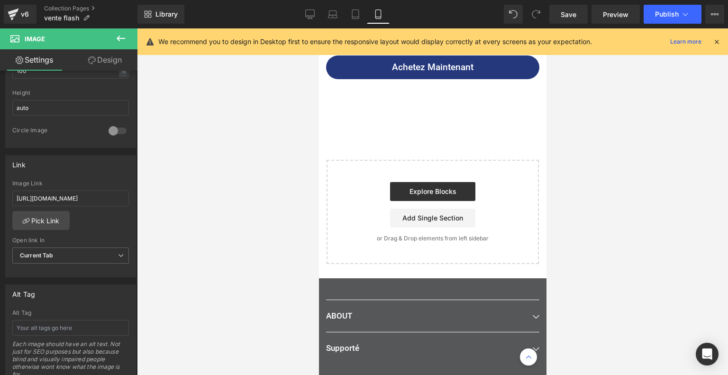
scroll to position [4068, 0]
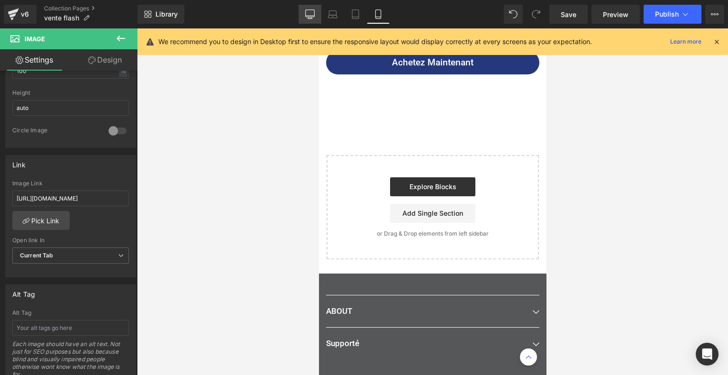
click at [314, 12] on icon at bounding box center [309, 13] width 9 height 9
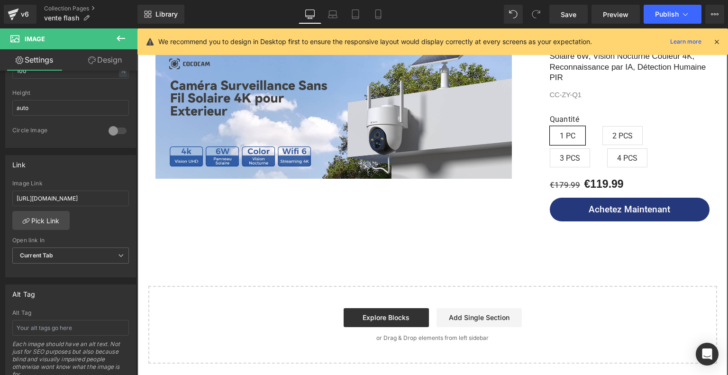
scroll to position [2189, 0]
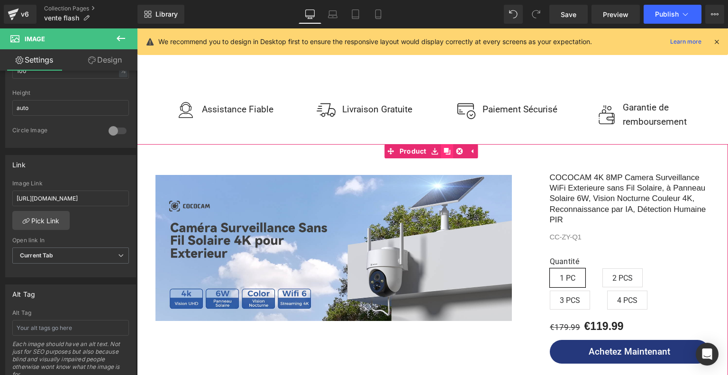
click at [443, 145] on link at bounding box center [447, 151] width 12 height 14
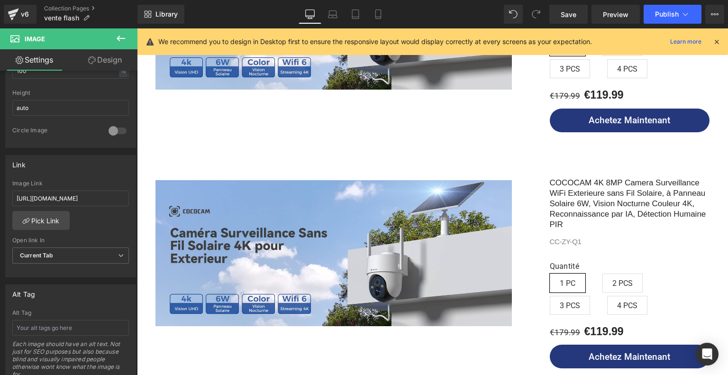
scroll to position [2401, 0]
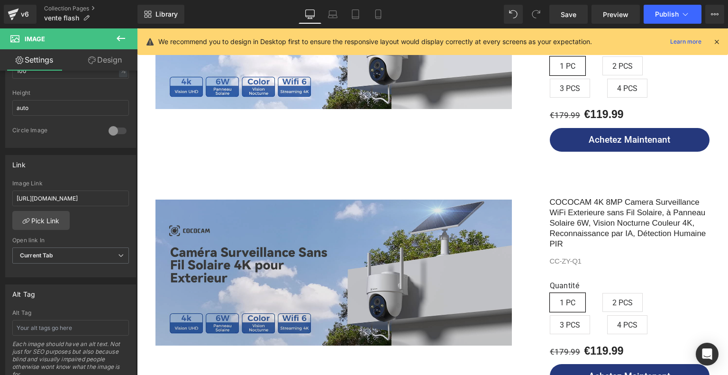
click at [402, 228] on img at bounding box center [334, 273] width 357 height 146
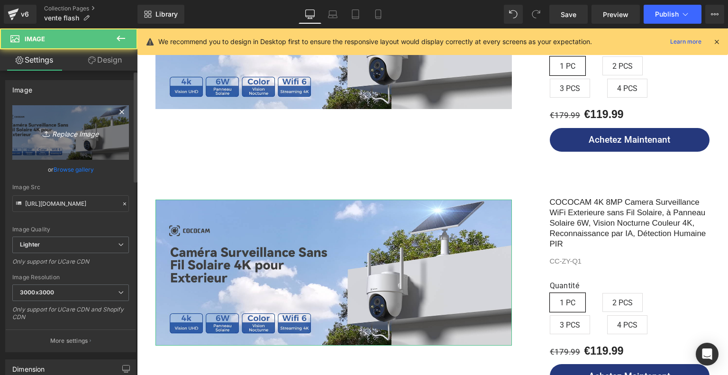
click at [73, 137] on icon "Replace Image" at bounding box center [71, 133] width 76 height 12
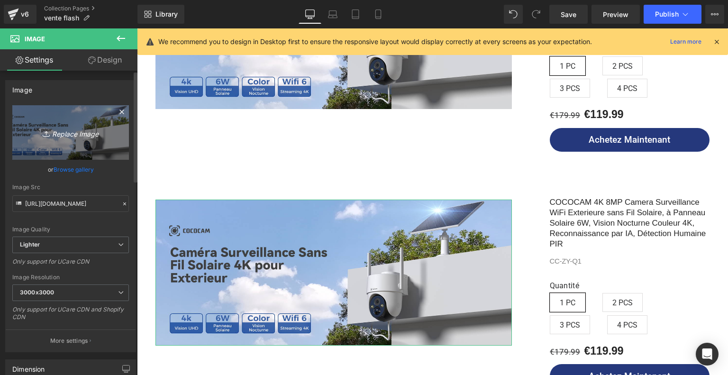
type input "C:\fakepath\画板 9.png"
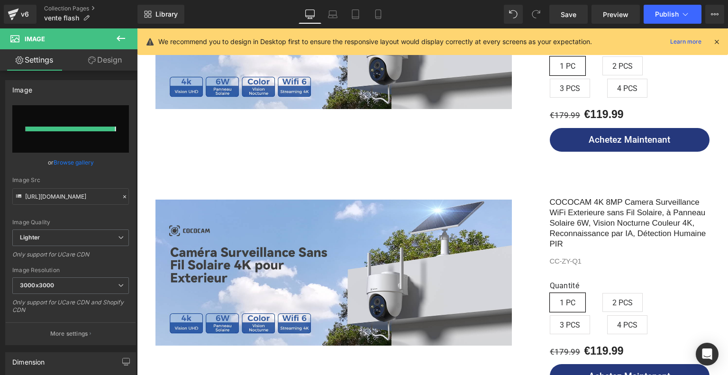
type input "https://ucarecdn.com/774389c6-5bb7-4902-8c3c-3bde3612c720/-/format/auto/-/previ…"
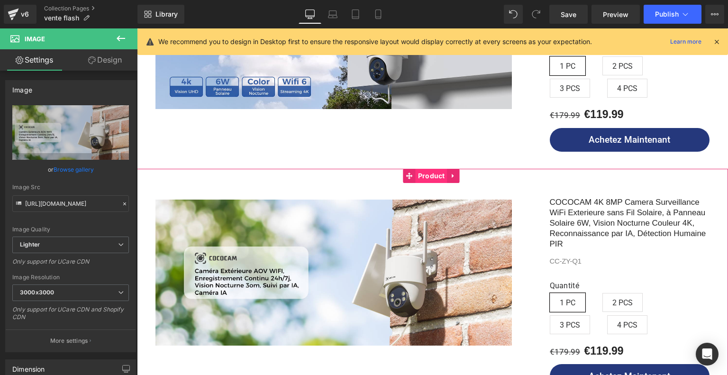
click at [442, 169] on span "Product" at bounding box center [432, 176] width 32 height 14
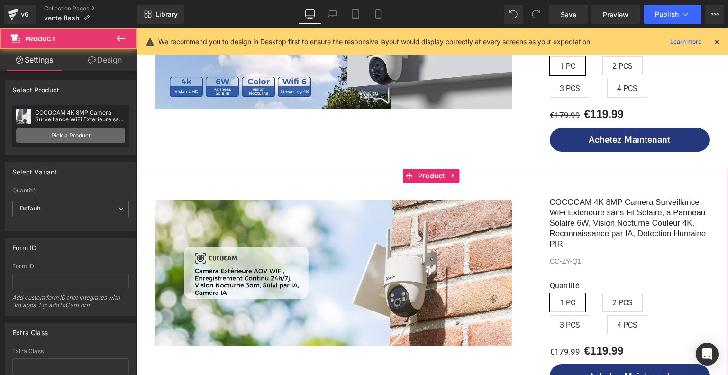
click at [83, 140] on link "Pick a Product" at bounding box center [70, 135] width 109 height 15
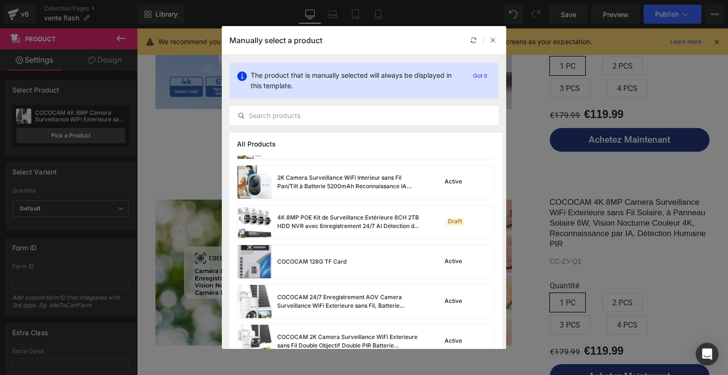
scroll to position [284, 0]
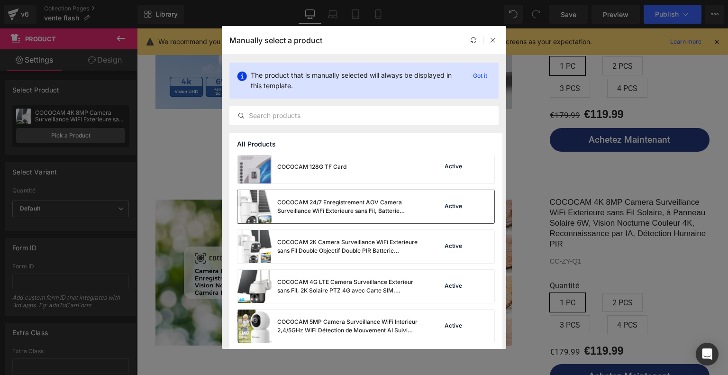
click at [360, 212] on div "COCOCAM 24/7 Enregistrement AOV Camera Surveillance WiFi Exterieure sans Fil, B…" at bounding box center [348, 206] width 142 height 17
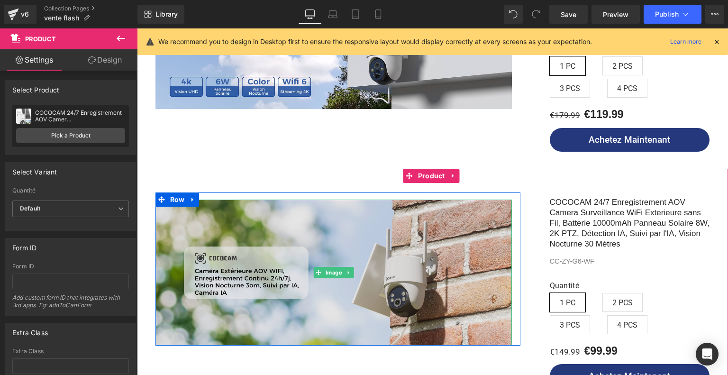
click at [315, 244] on img at bounding box center [334, 273] width 357 height 146
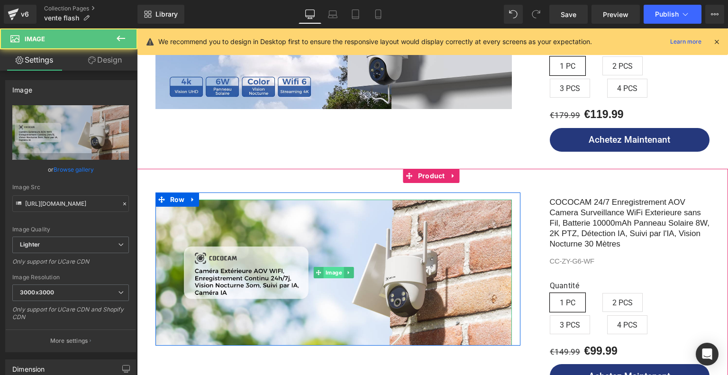
click at [330, 267] on span "Image" at bounding box center [333, 272] width 20 height 11
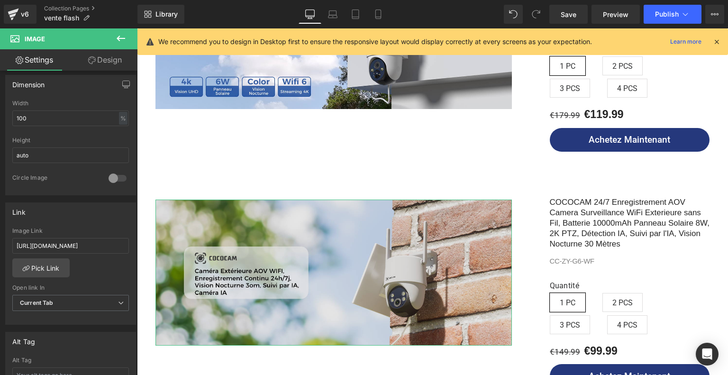
scroll to position [0, 150]
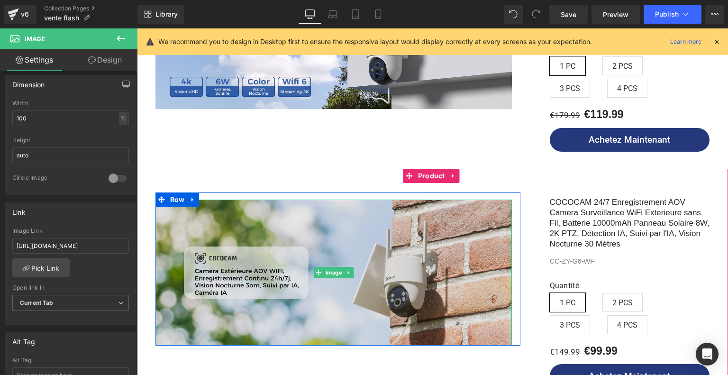
drag, startPoint x: 206, startPoint y: 274, endPoint x: 263, endPoint y: 249, distance: 62.4
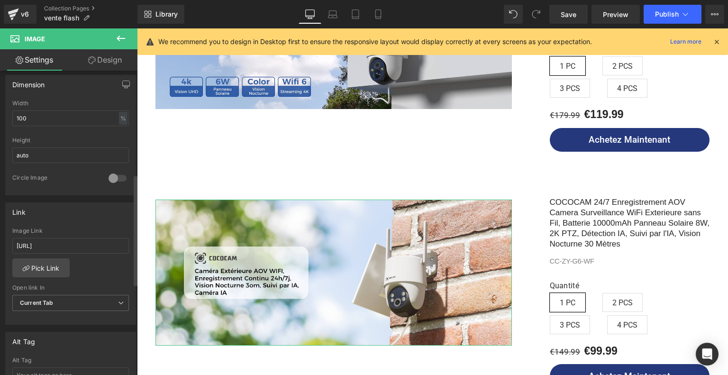
scroll to position [0, 0]
type input "https:/"
drag, startPoint x: 46, startPoint y: 242, endPoint x: 0, endPoint y: 238, distance: 45.7
click at [0, 238] on div "Link https:/ Image Link https:/ Pick Link Current Tab New Tab Open link In Curr…" at bounding box center [71, 260] width 142 height 130
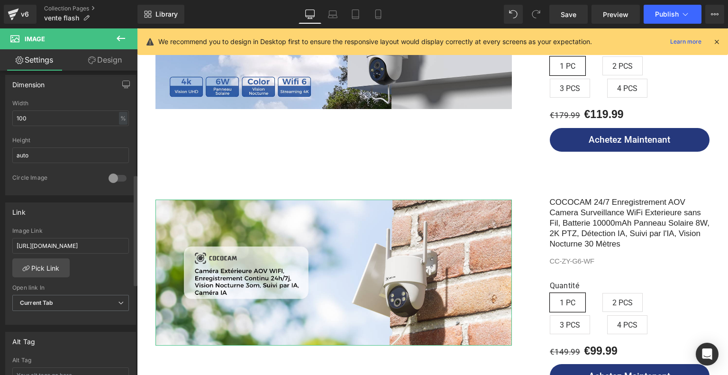
type input "https://fr.cococam.com/products/24-7-enregistrement-aov-camera-surveillance-wifi"
click at [74, 214] on div "Link" at bounding box center [71, 212] width 130 height 18
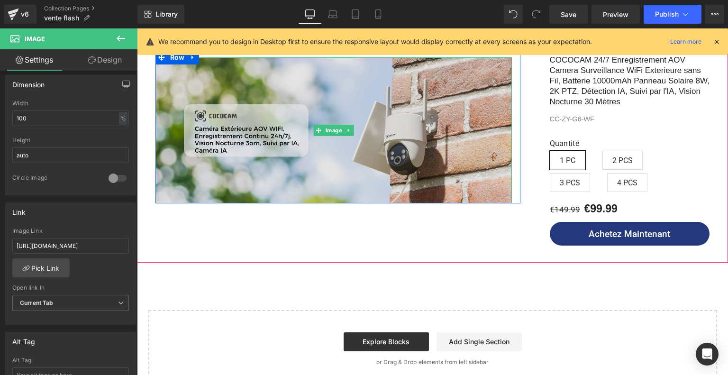
scroll to position [2401, 0]
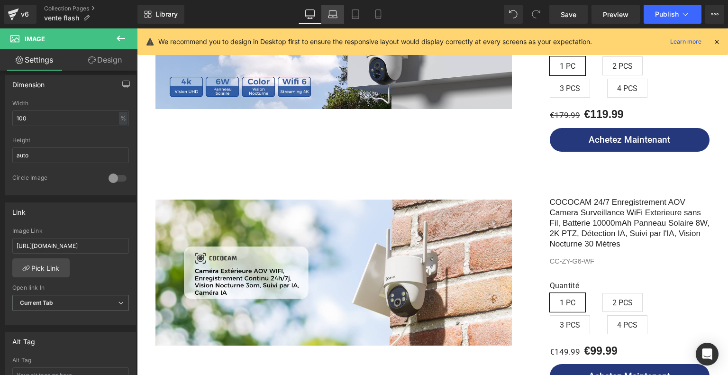
click at [329, 13] on icon at bounding box center [332, 13] width 9 height 9
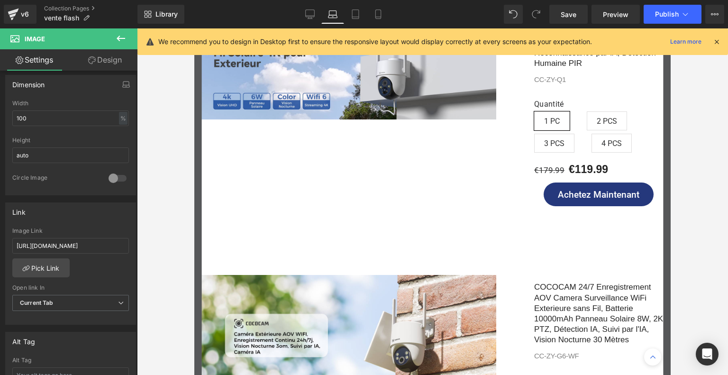
scroll to position [2733, 0]
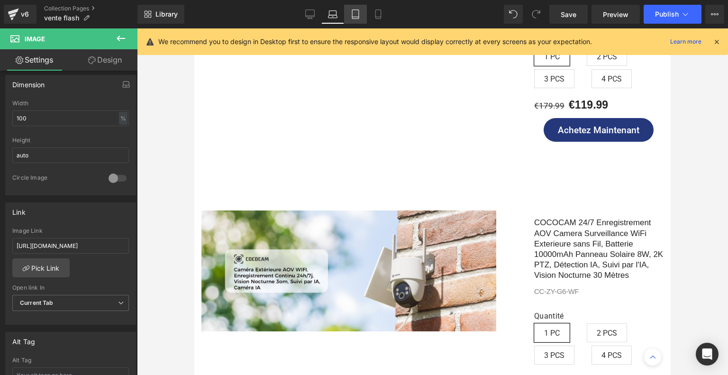
click at [358, 15] on icon at bounding box center [355, 13] width 9 height 9
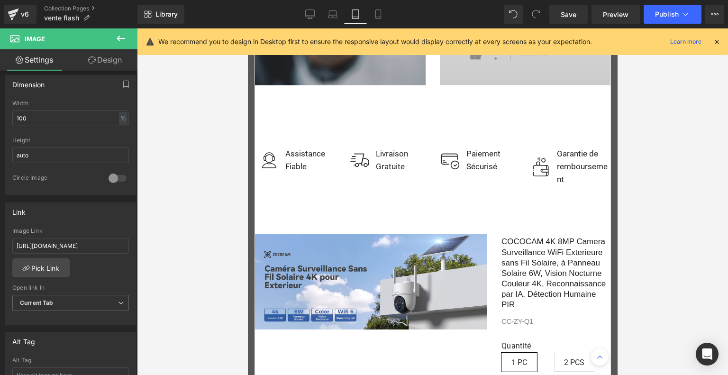
scroll to position [3165, 0]
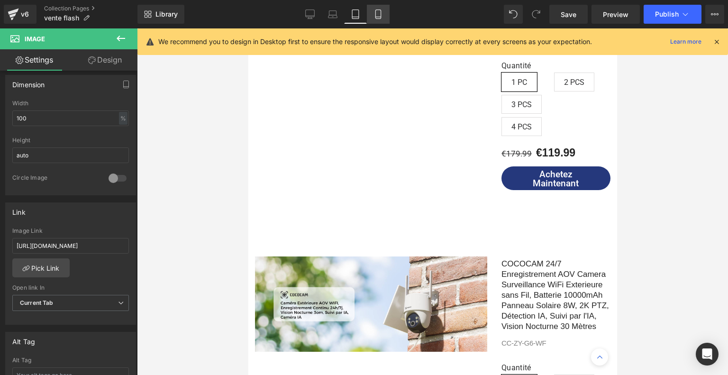
click at [382, 16] on icon at bounding box center [378, 13] width 9 height 9
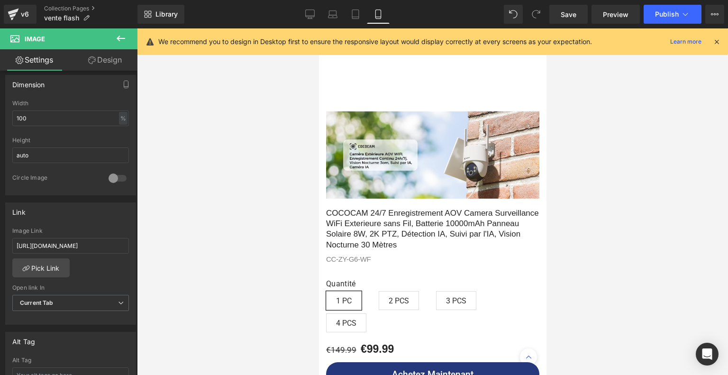
scroll to position [4161, 0]
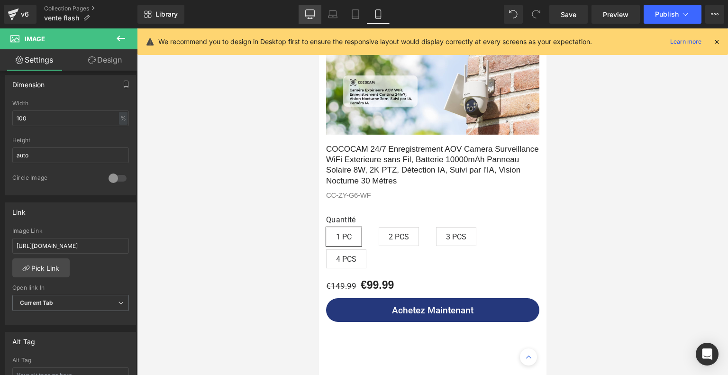
click at [313, 17] on icon at bounding box center [310, 13] width 9 height 7
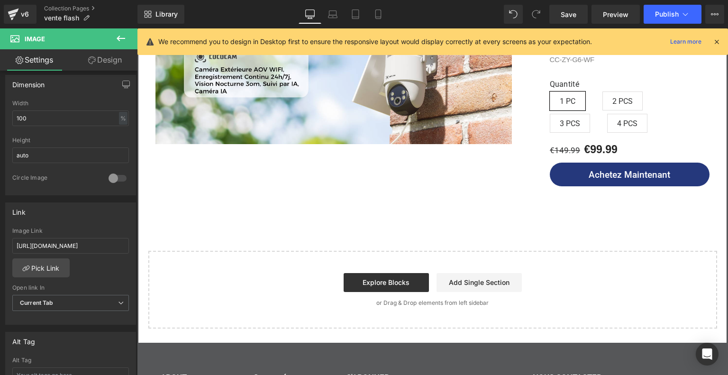
scroll to position [2412, 0]
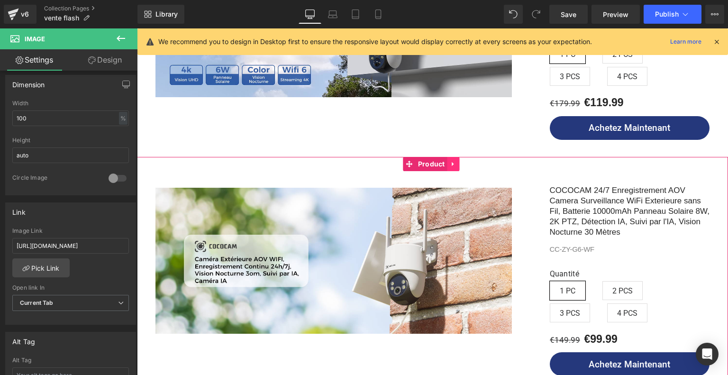
click at [455, 160] on icon at bounding box center [453, 163] width 7 height 7
click at [432, 161] on icon at bounding box center [435, 164] width 7 height 7
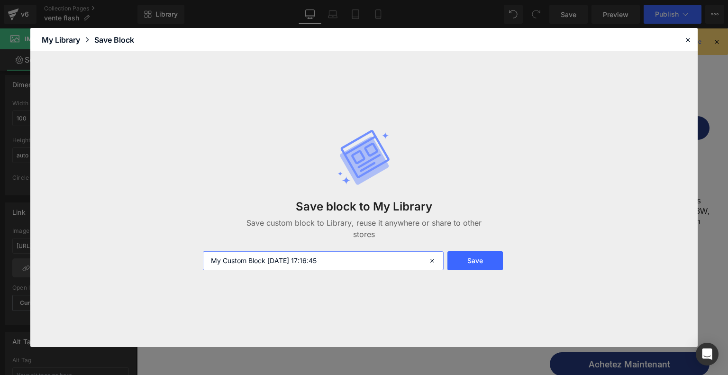
drag, startPoint x: 343, startPoint y: 265, endPoint x: 184, endPoint y: 259, distance: 159.4
click at [184, 259] on div "Save block to My Library Save custom block to Library, reuse it anywhere or sha…" at bounding box center [364, 199] width 668 height 295
type input "CC-ZY-G6-WF"
click at [461, 259] on button "Save" at bounding box center [475, 260] width 55 height 19
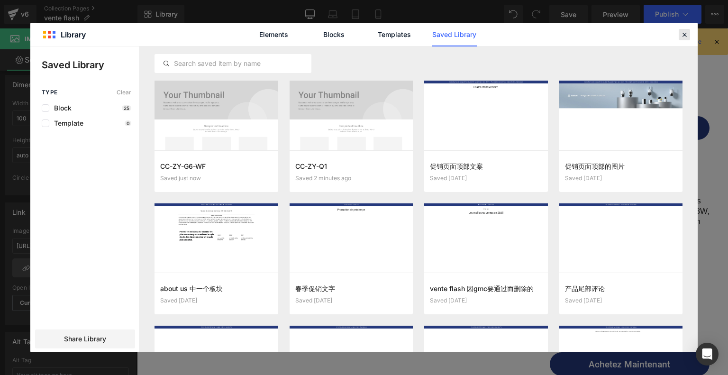
click at [686, 35] on icon at bounding box center [684, 34] width 9 height 9
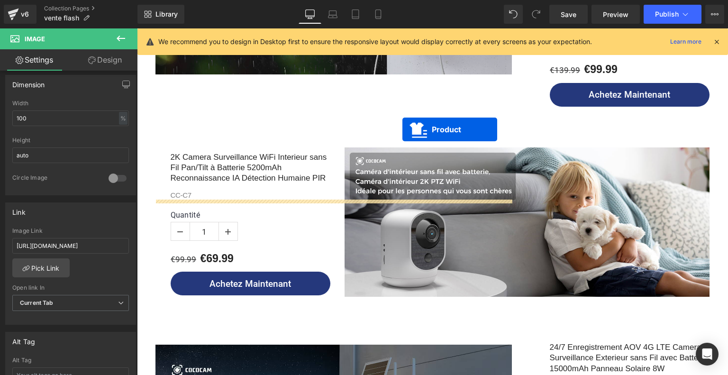
scroll to position [522, 0]
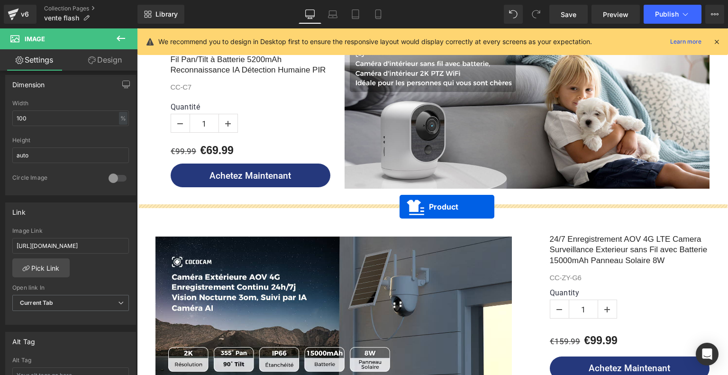
drag, startPoint x: 389, startPoint y: 207, endPoint x: 400, endPoint y: 207, distance: 10.9
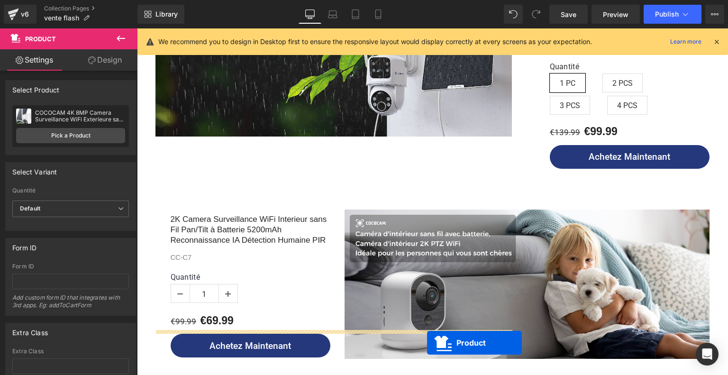
scroll to position [237, 0]
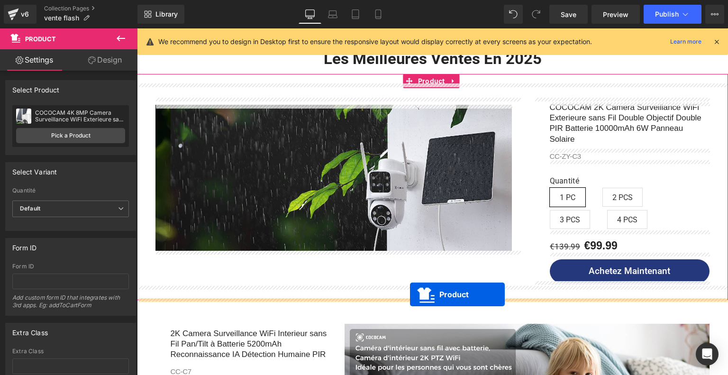
drag, startPoint x: 411, startPoint y: 161, endPoint x: 410, endPoint y: 294, distance: 133.2
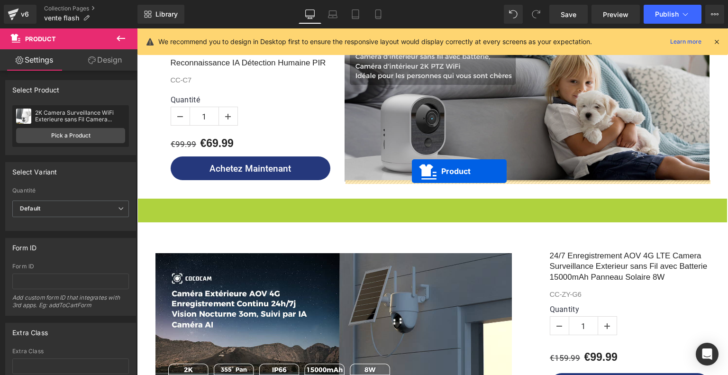
scroll to position [569, 0]
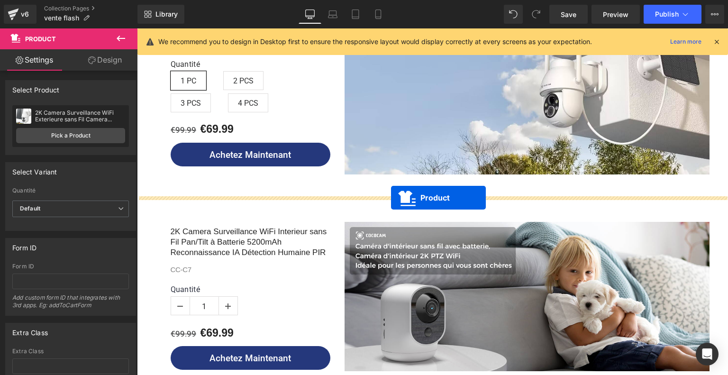
drag, startPoint x: 412, startPoint y: 203, endPoint x: 391, endPoint y: 198, distance: 21.2
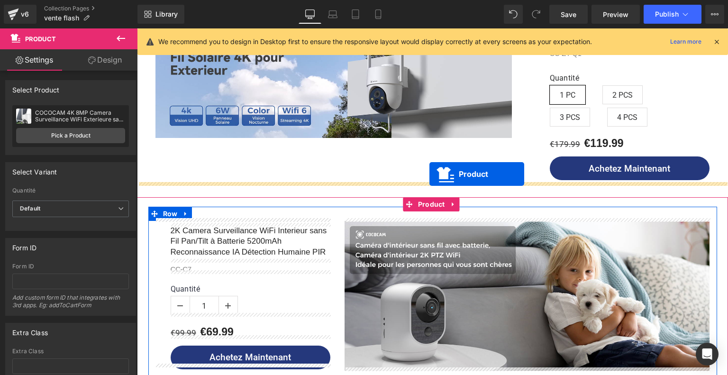
scroll to position [711, 0]
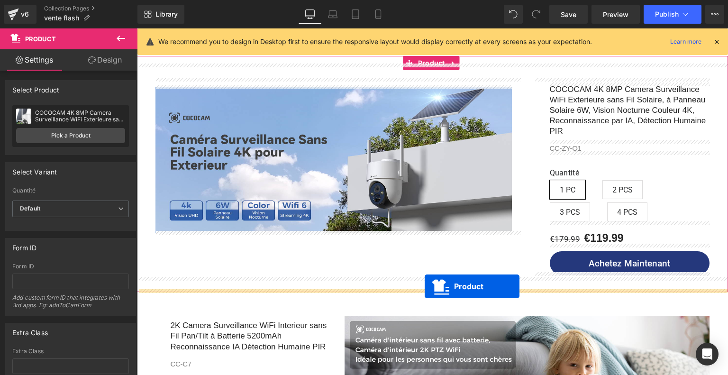
drag, startPoint x: 411, startPoint y: 159, endPoint x: 425, endPoint y: 286, distance: 127.9
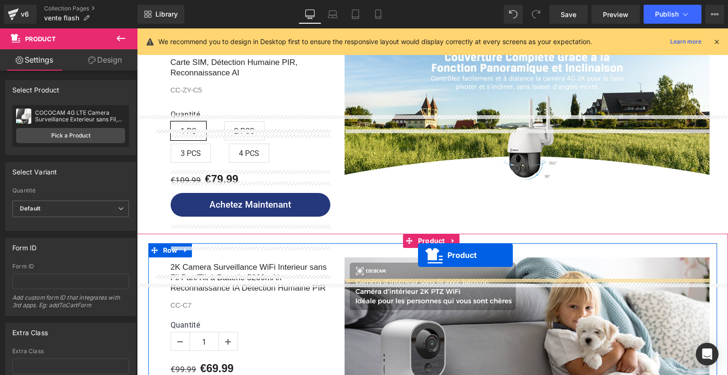
scroll to position [996, 0]
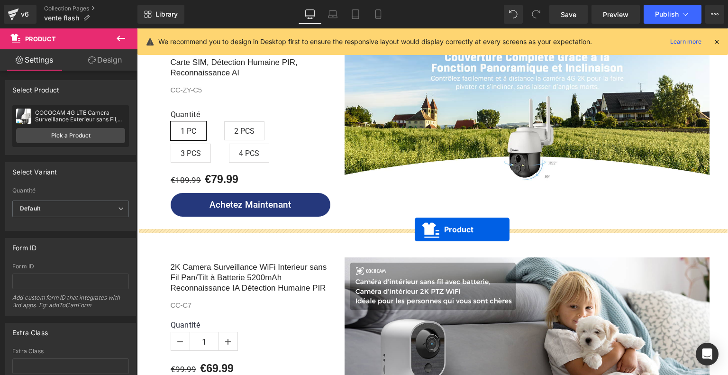
drag, startPoint x: 408, startPoint y: 239, endPoint x: 415, endPoint y: 229, distance: 11.9
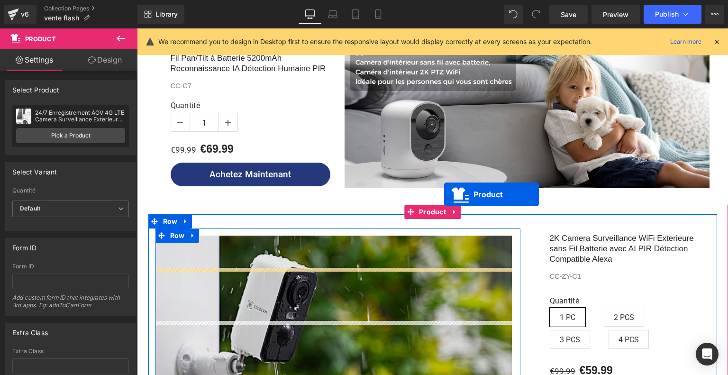
scroll to position [1280, 0]
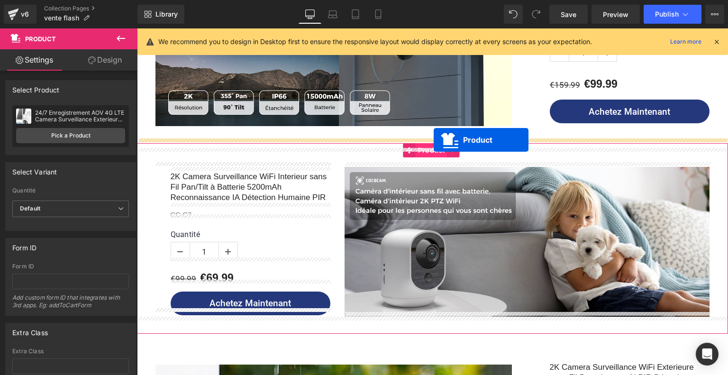
drag, startPoint x: 392, startPoint y: 102, endPoint x: 434, endPoint y: 140, distance: 56.7
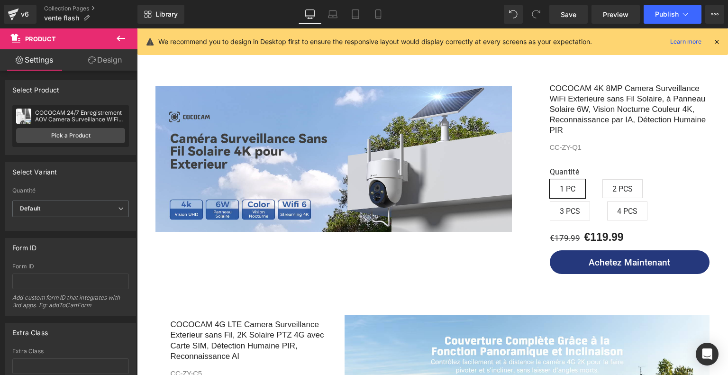
scroll to position [711, 0]
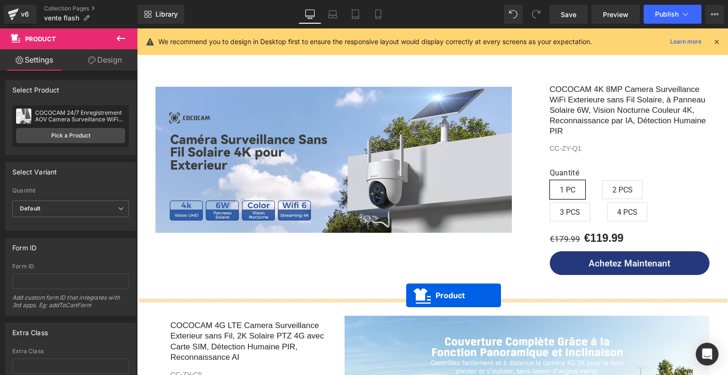
drag, startPoint x: 410, startPoint y: 286, endPoint x: 406, endPoint y: 295, distance: 9.6
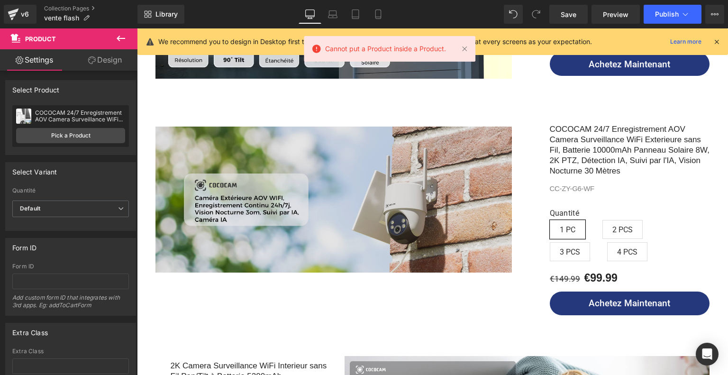
scroll to position [1185, 0]
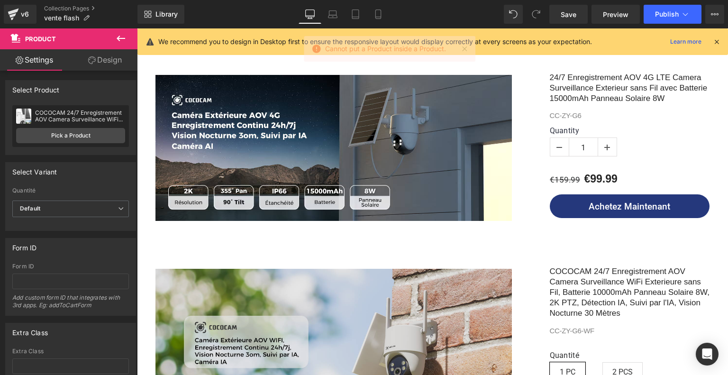
click at [440, 283] on img at bounding box center [334, 342] width 357 height 146
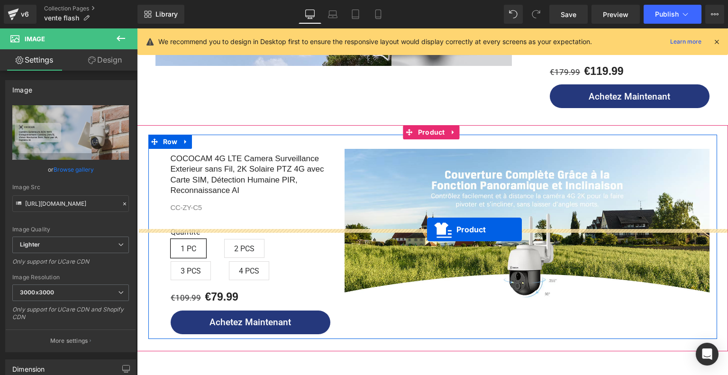
scroll to position [759, 0]
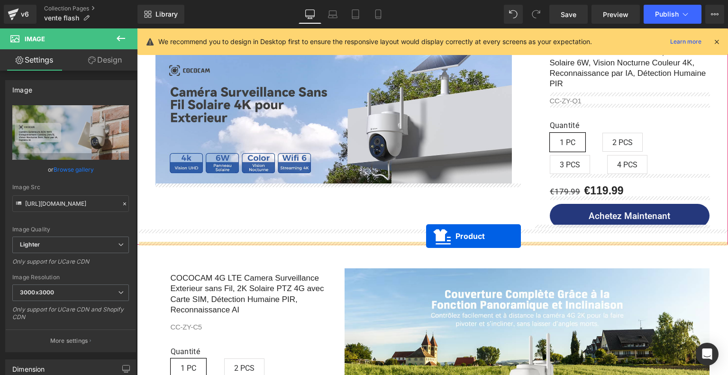
drag, startPoint x: 408, startPoint y: 239, endPoint x: 426, endPoint y: 237, distance: 18.2
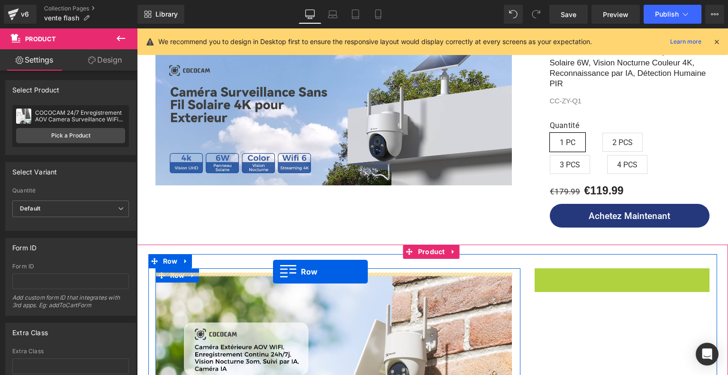
drag, startPoint x: 539, startPoint y: 272, endPoint x: 273, endPoint y: 272, distance: 265.5
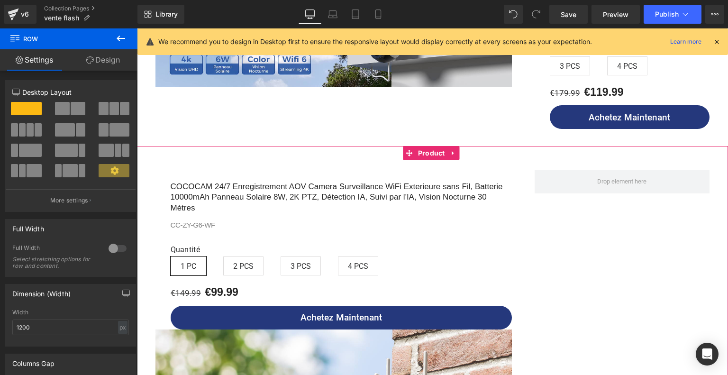
scroll to position [853, 0]
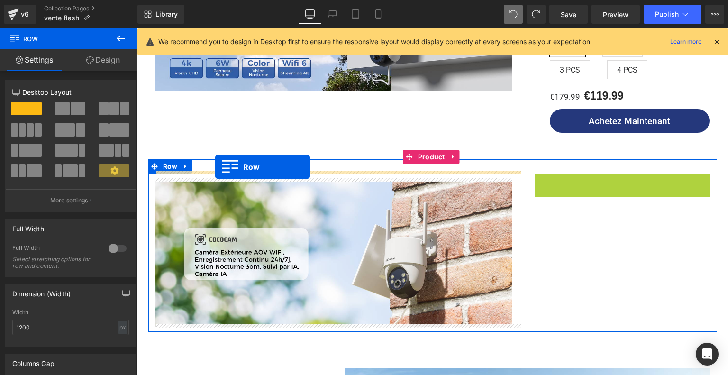
drag, startPoint x: 541, startPoint y: 177, endPoint x: 215, endPoint y: 167, distance: 325.9
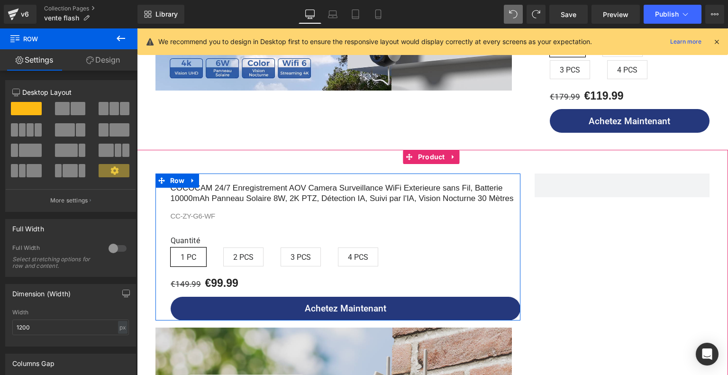
scroll to position [996, 0]
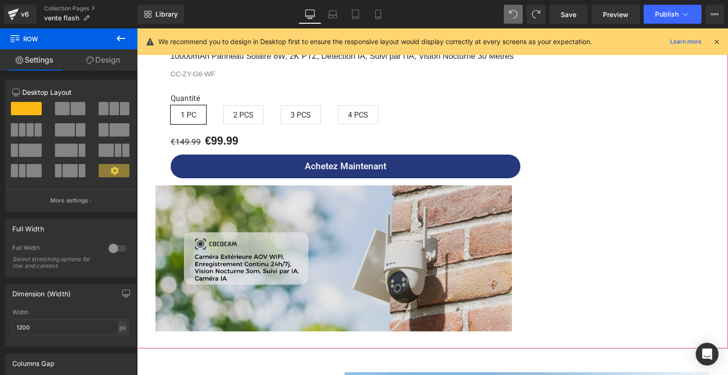
click at [228, 230] on img at bounding box center [334, 258] width 357 height 146
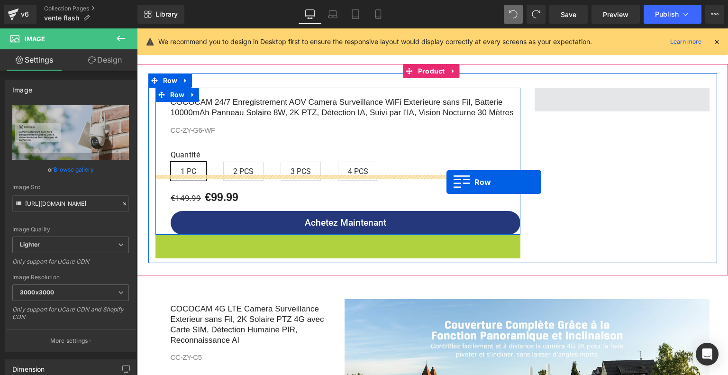
scroll to position [853, 0]
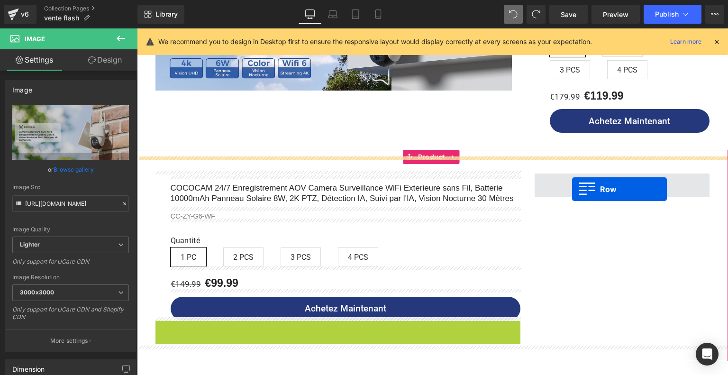
drag, startPoint x: 158, startPoint y: 181, endPoint x: 572, endPoint y: 189, distance: 414.0
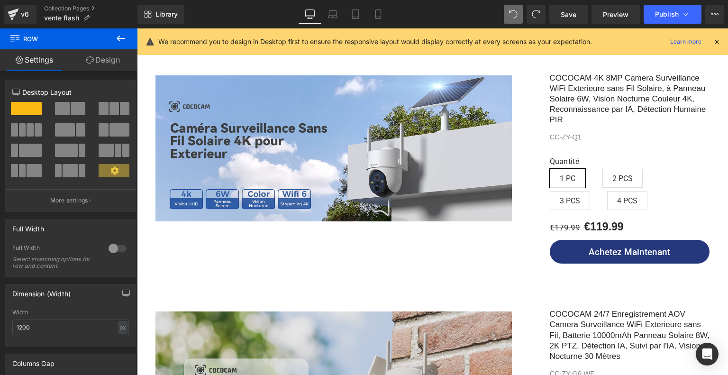
scroll to position [806, 0]
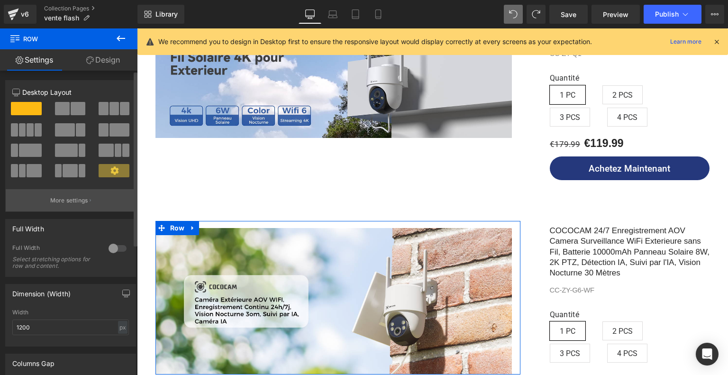
click at [78, 199] on p "More settings" at bounding box center [69, 200] width 38 height 9
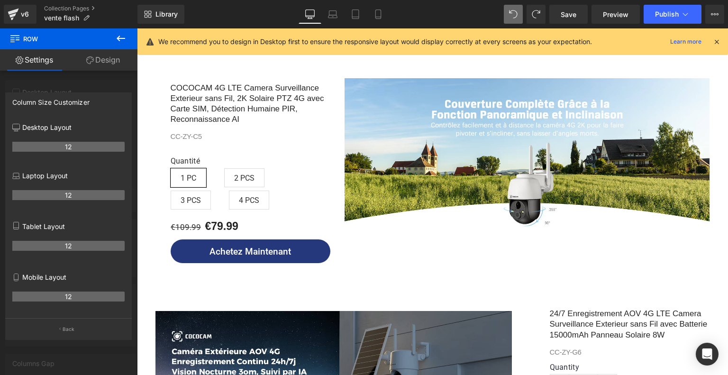
scroll to position [996, 0]
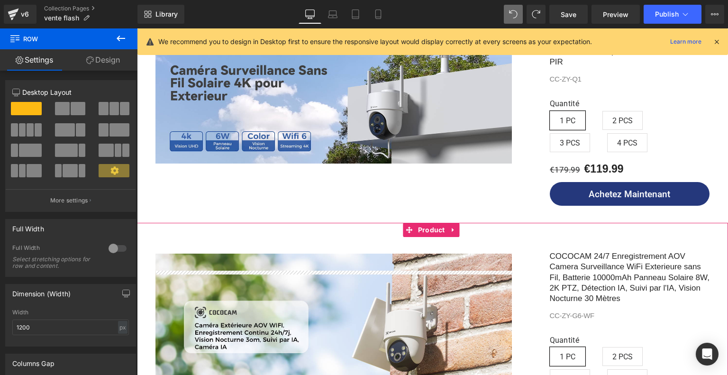
scroll to position [759, 0]
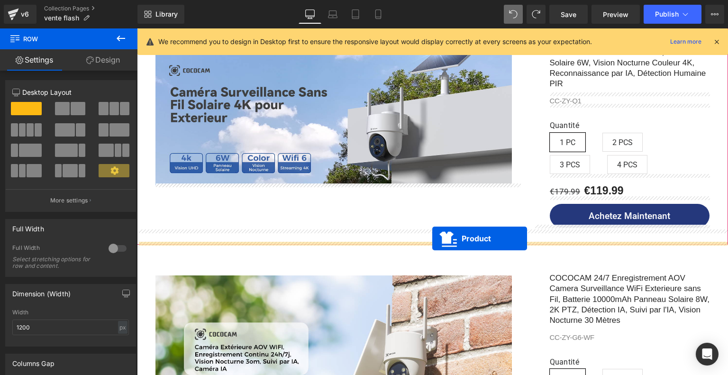
drag, startPoint x: 410, startPoint y: 247, endPoint x: 432, endPoint y: 238, distance: 23.7
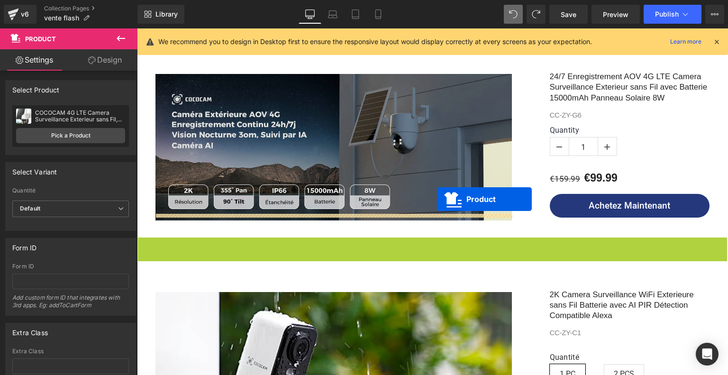
scroll to position [1280, 0]
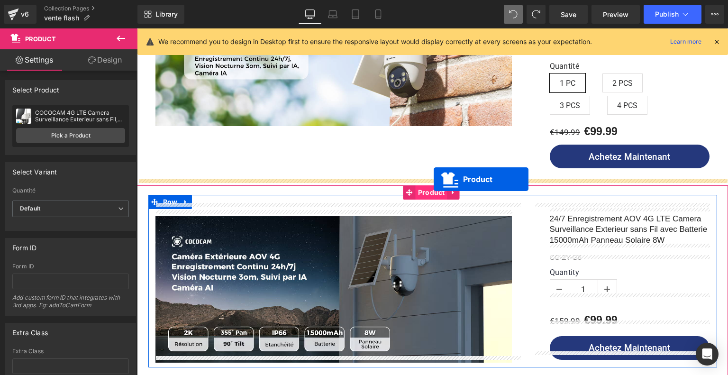
drag, startPoint x: 408, startPoint y: 240, endPoint x: 434, endPoint y: 179, distance: 65.9
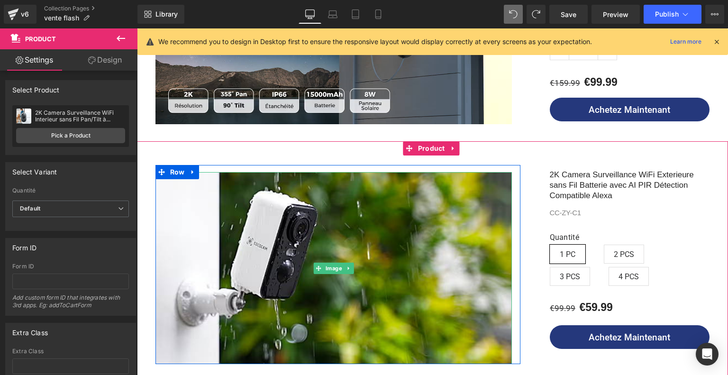
scroll to position [1707, 0]
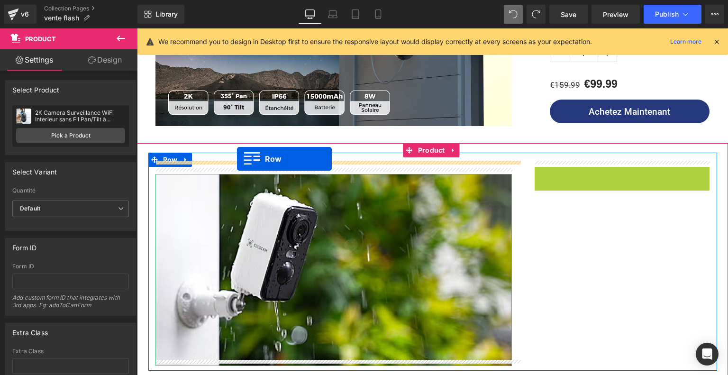
drag, startPoint x: 541, startPoint y: 171, endPoint x: 237, endPoint y: 159, distance: 304.2
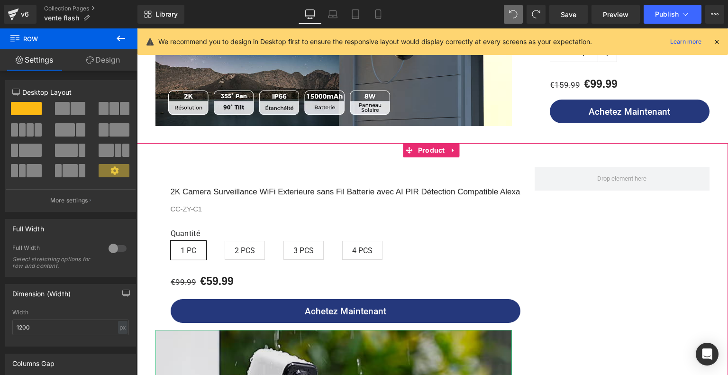
scroll to position [1849, 0]
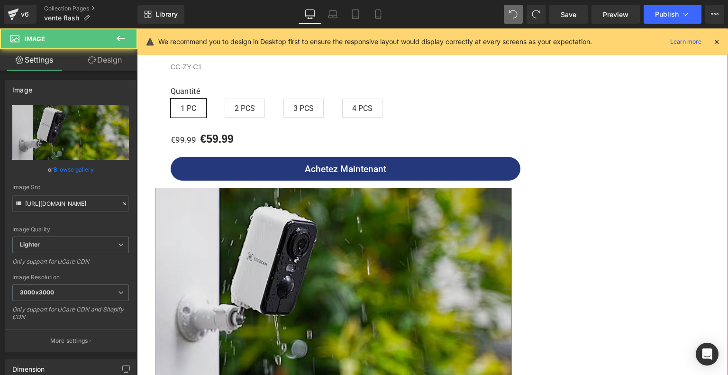
click at [305, 269] on img at bounding box center [334, 284] width 357 height 192
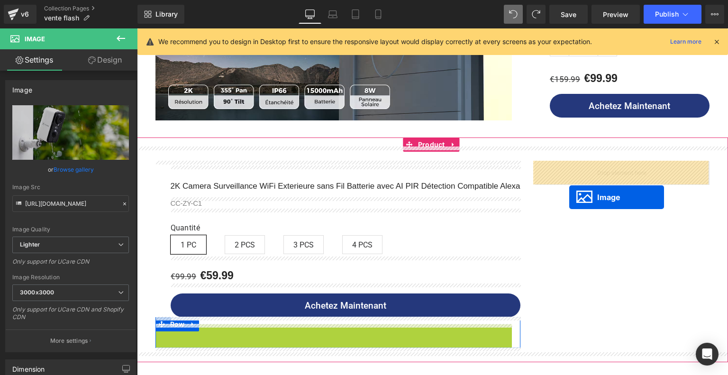
scroll to position [1707, 0]
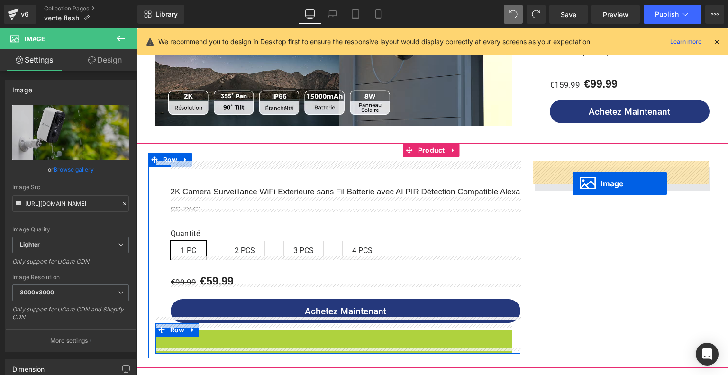
drag, startPoint x: 364, startPoint y: 270, endPoint x: 573, endPoint y: 183, distance: 226.4
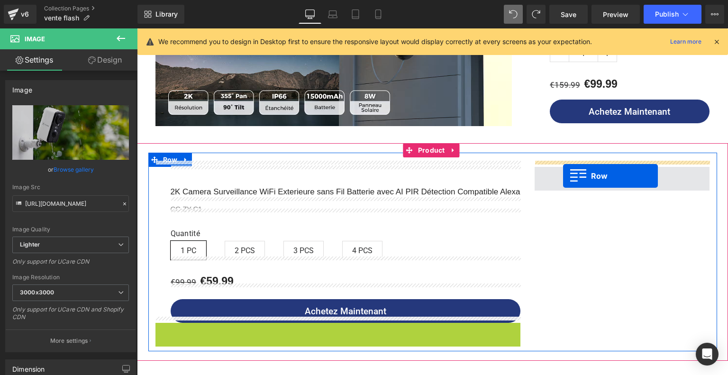
drag, startPoint x: 160, startPoint y: 326, endPoint x: 563, endPoint y: 176, distance: 430.4
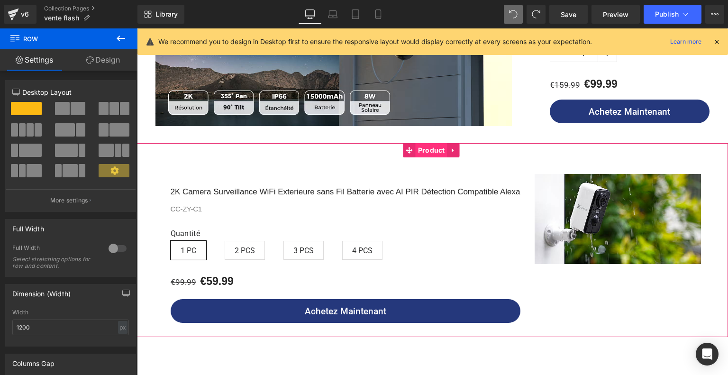
click at [434, 146] on span "Product" at bounding box center [432, 150] width 32 height 14
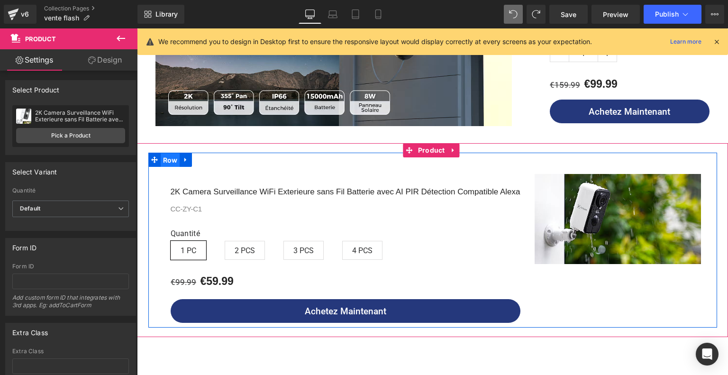
click at [161, 156] on span "Row" at bounding box center [170, 160] width 19 height 14
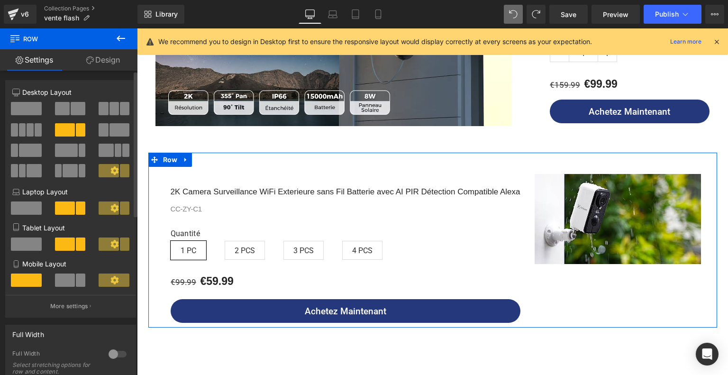
click at [19, 149] on span at bounding box center [30, 150] width 23 height 13
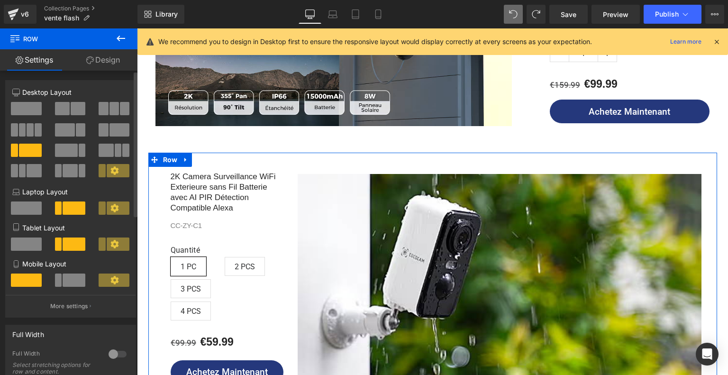
click at [68, 151] on span at bounding box center [66, 150] width 23 height 13
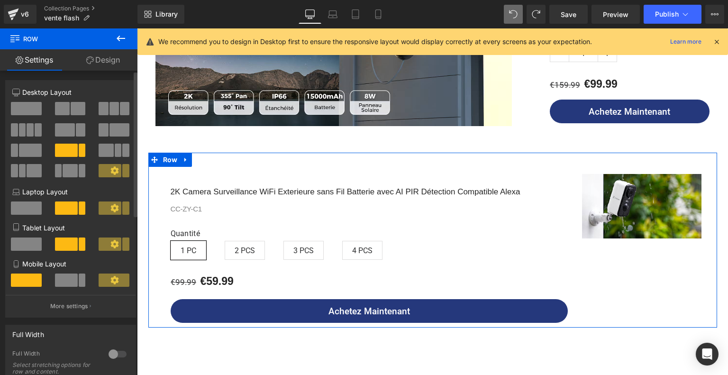
click at [110, 132] on span at bounding box center [120, 129] width 20 height 13
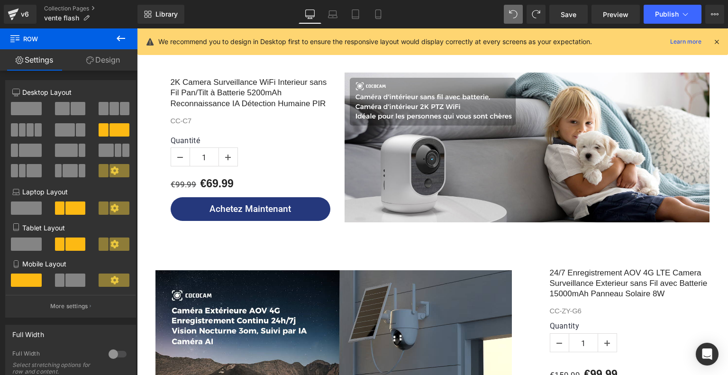
scroll to position [1375, 0]
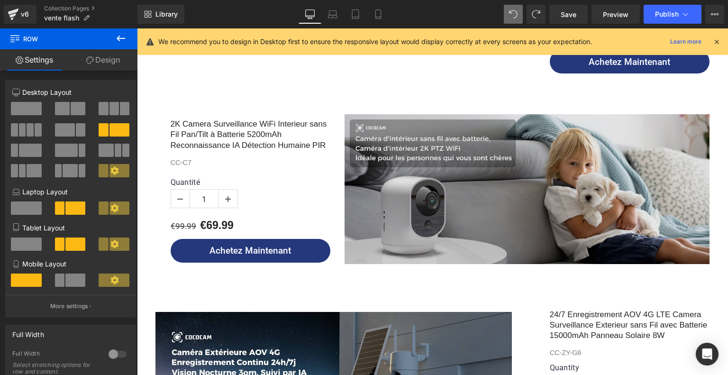
click at [421, 157] on img at bounding box center [527, 189] width 365 height 150
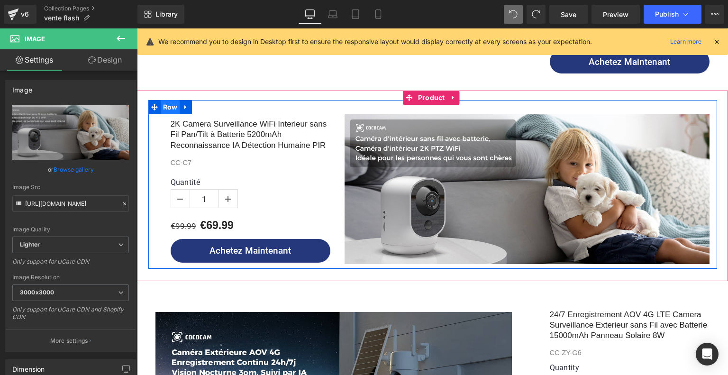
click at [169, 101] on span "Row" at bounding box center [170, 107] width 19 height 14
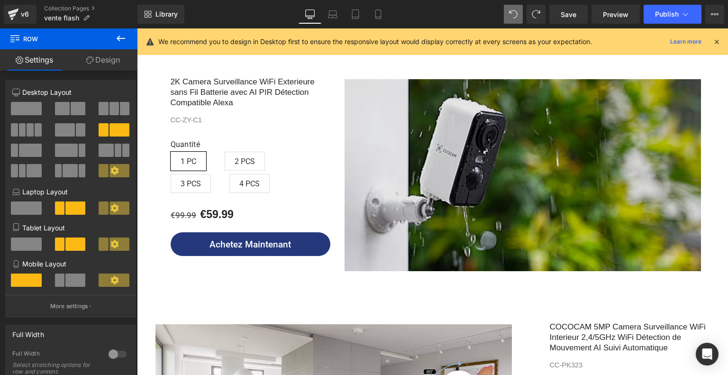
scroll to position [1707, 0]
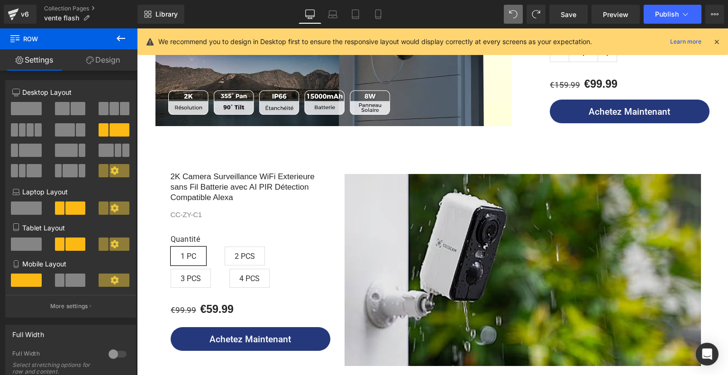
click at [482, 187] on img at bounding box center [523, 270] width 357 height 192
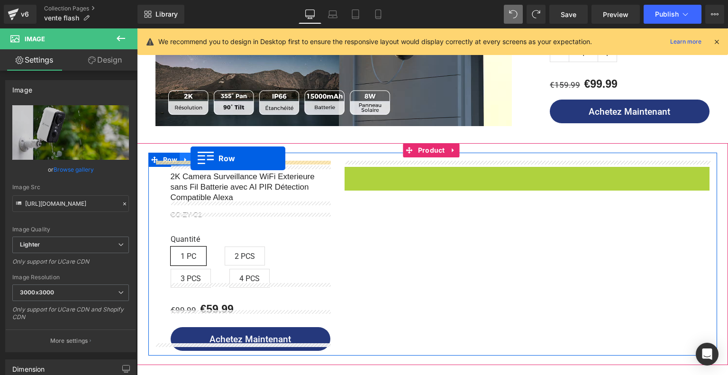
drag, startPoint x: 348, startPoint y: 168, endPoint x: 191, endPoint y: 158, distance: 157.2
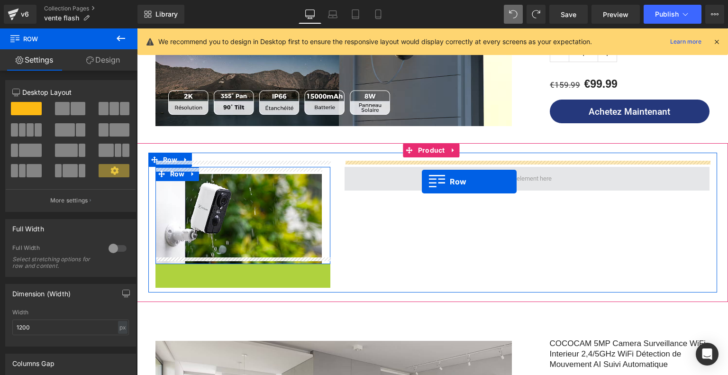
drag, startPoint x: 162, startPoint y: 266, endPoint x: 422, endPoint y: 181, distance: 274.4
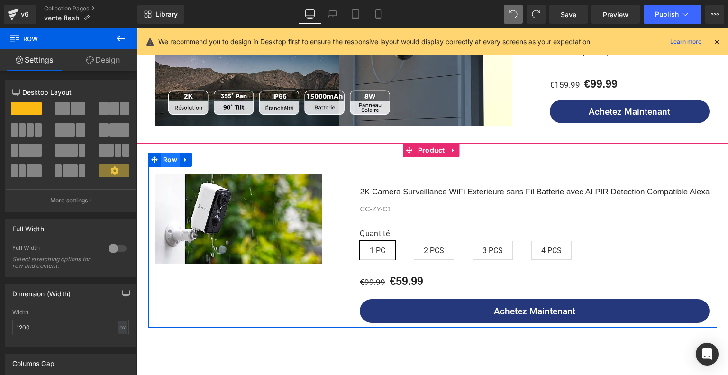
click at [164, 154] on span "Row" at bounding box center [170, 160] width 19 height 14
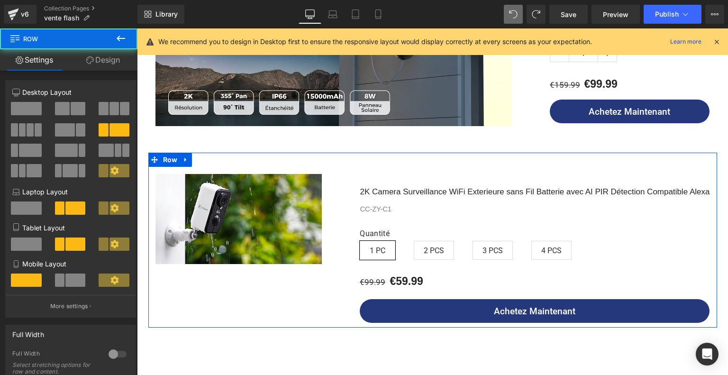
click at [63, 132] on span at bounding box center [65, 129] width 20 height 13
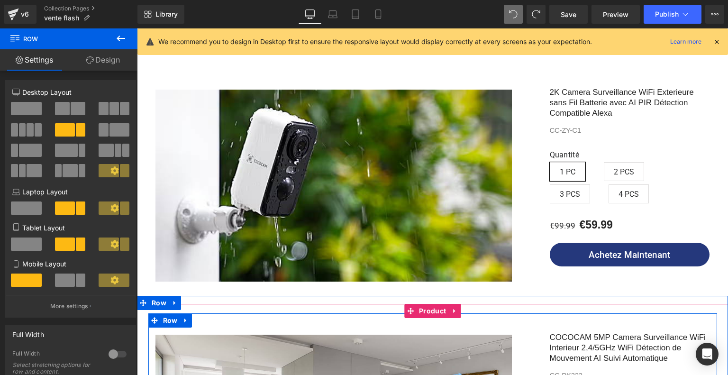
scroll to position [1659, 0]
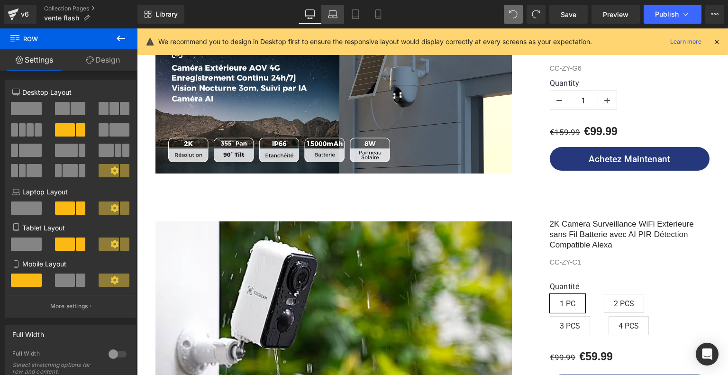
click at [340, 15] on link "Laptop" at bounding box center [332, 14] width 23 height 19
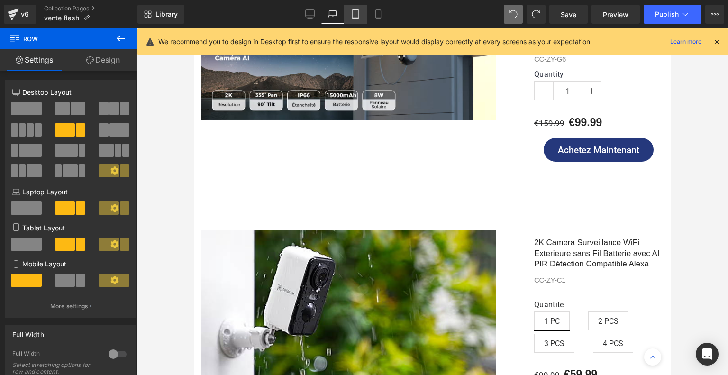
click at [357, 11] on icon at bounding box center [355, 13] width 9 height 9
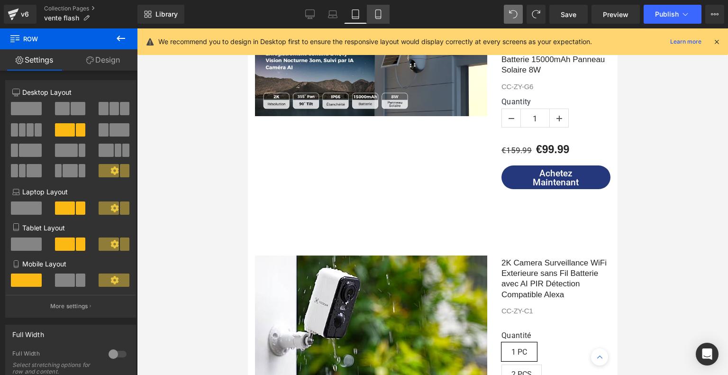
scroll to position [1993, 0]
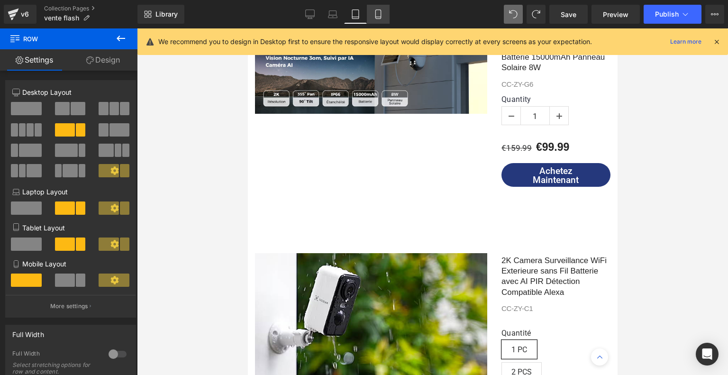
click at [370, 14] on link "Mobile" at bounding box center [378, 14] width 23 height 19
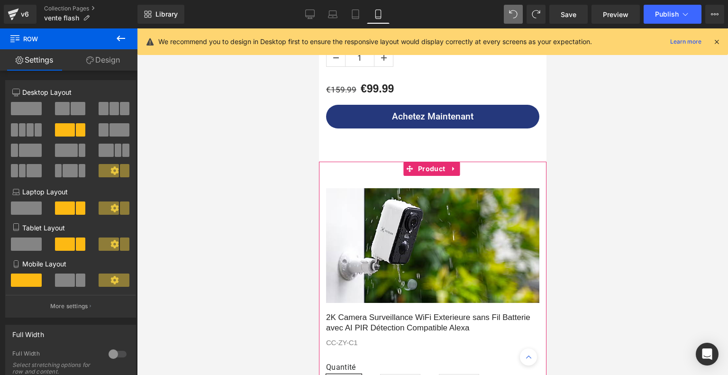
scroll to position [2325, 0]
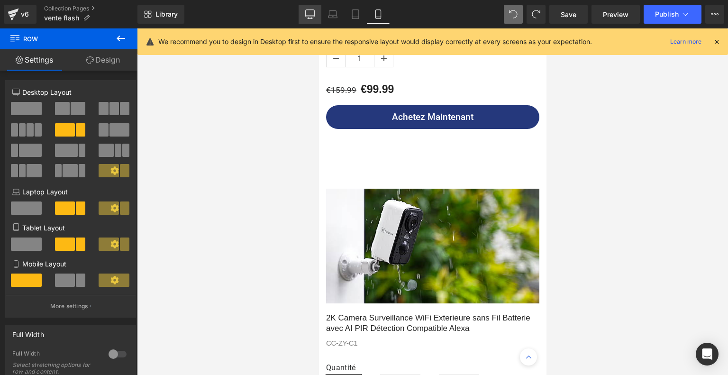
click at [312, 11] on icon at bounding box center [309, 13] width 9 height 9
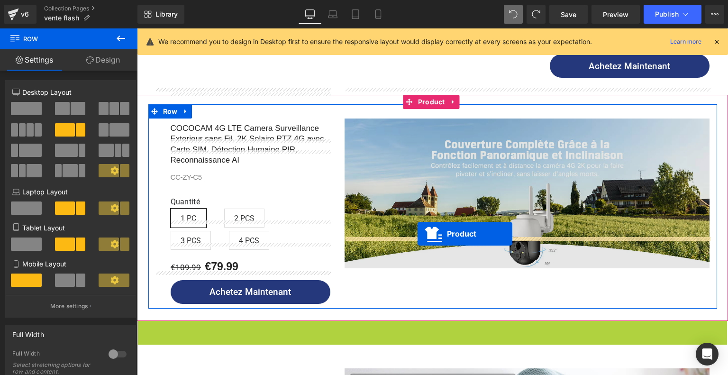
scroll to position [853, 0]
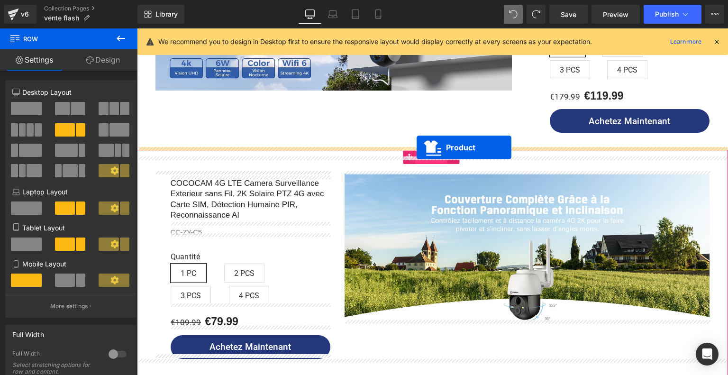
drag, startPoint x: 412, startPoint y: 271, endPoint x: 417, endPoint y: 147, distance: 123.4
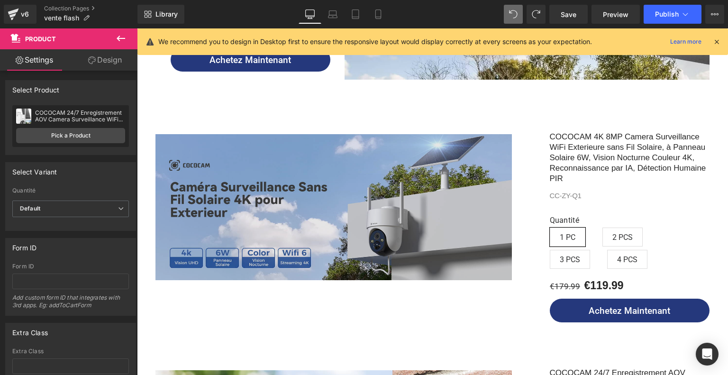
scroll to position [901, 0]
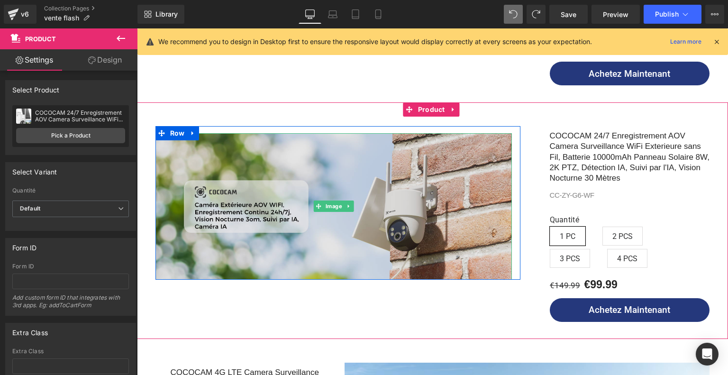
click at [417, 215] on img at bounding box center [334, 206] width 357 height 146
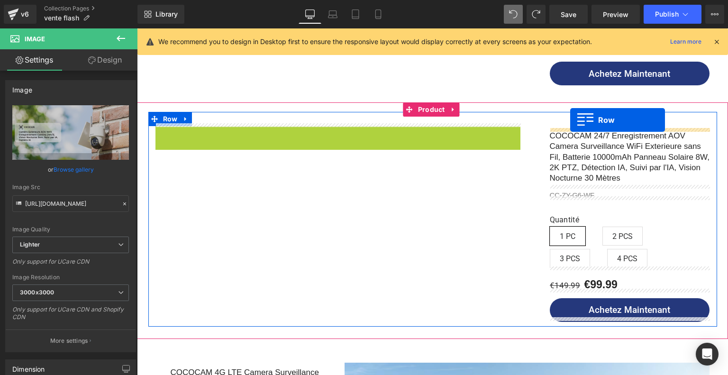
drag, startPoint x: 159, startPoint y: 128, endPoint x: 570, endPoint y: 120, distance: 411.2
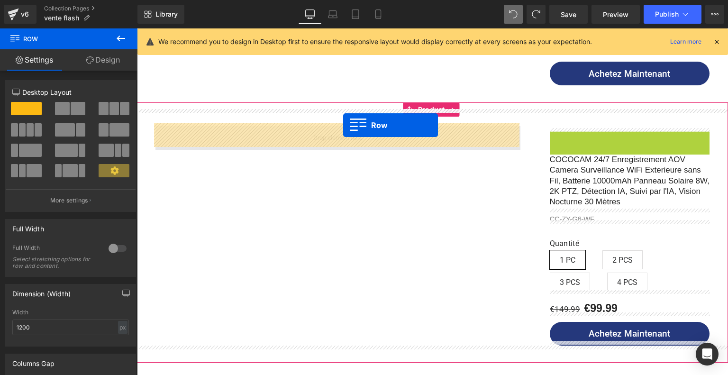
drag, startPoint x: 559, startPoint y: 140, endPoint x: 343, endPoint y: 125, distance: 215.8
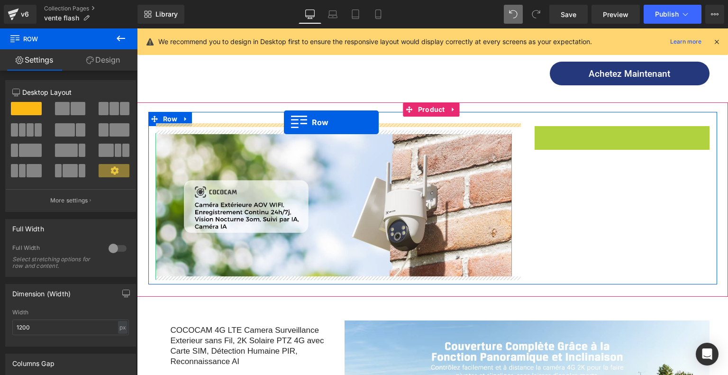
drag, startPoint x: 541, startPoint y: 129, endPoint x: 284, endPoint y: 122, distance: 256.6
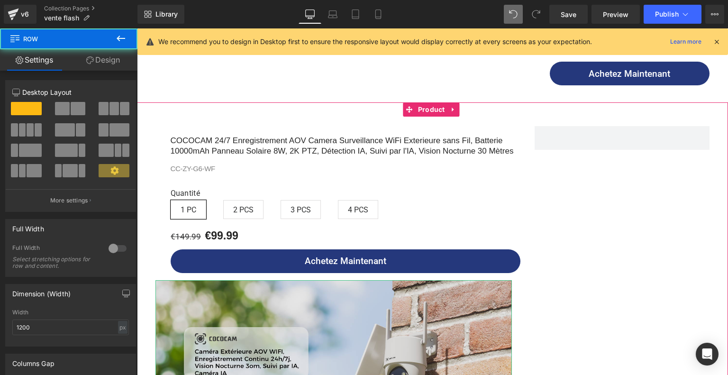
click at [309, 305] on img at bounding box center [334, 353] width 357 height 146
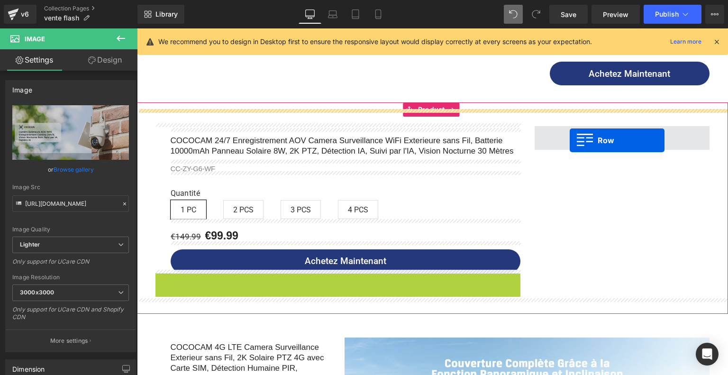
drag, startPoint x: 163, startPoint y: 278, endPoint x: 570, endPoint y: 140, distance: 430.0
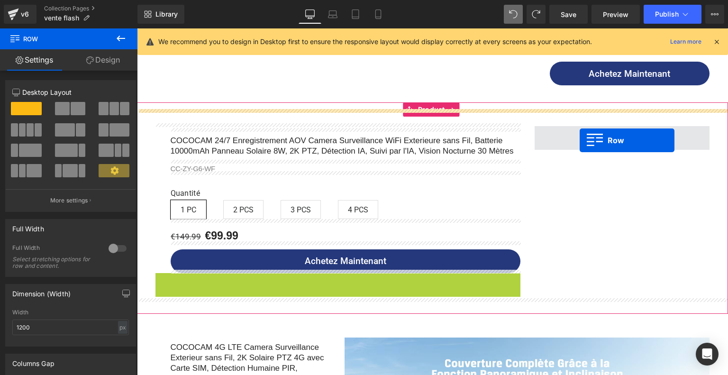
drag, startPoint x: 161, startPoint y: 277, endPoint x: 580, endPoint y: 140, distance: 440.8
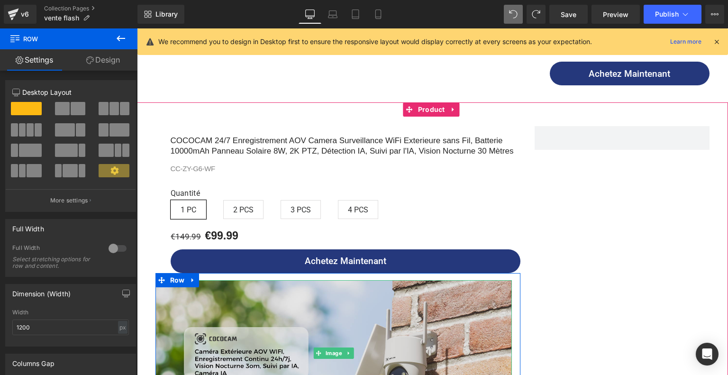
click at [284, 312] on img at bounding box center [334, 353] width 357 height 146
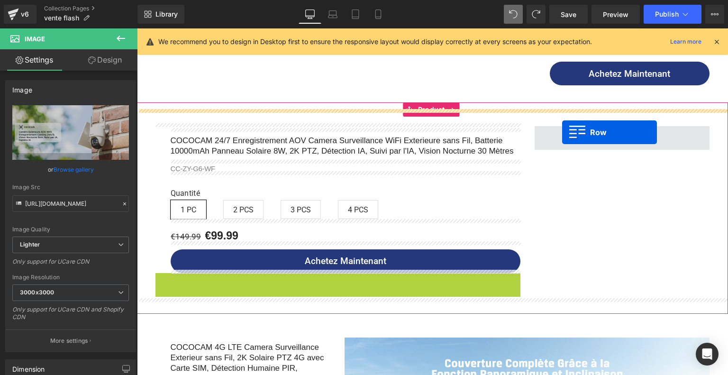
drag, startPoint x: 161, startPoint y: 277, endPoint x: 562, endPoint y: 132, distance: 426.4
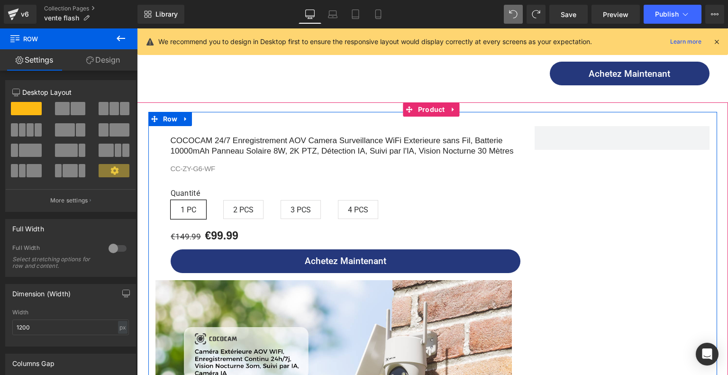
scroll to position [806, 0]
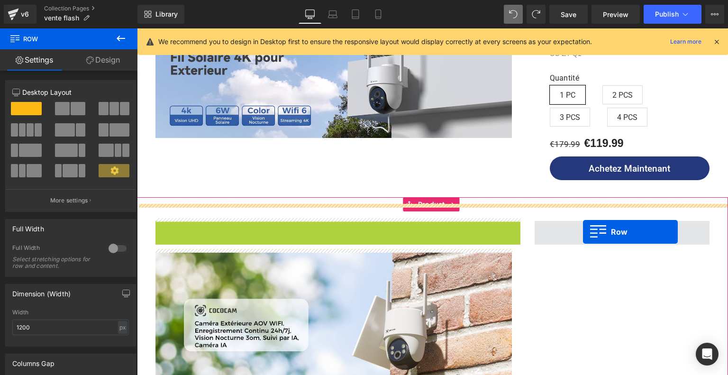
drag, startPoint x: 157, startPoint y: 224, endPoint x: 583, endPoint y: 232, distance: 425.8
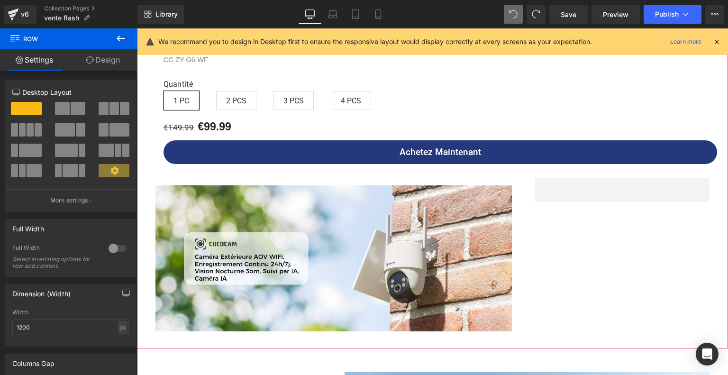
scroll to position [853, 0]
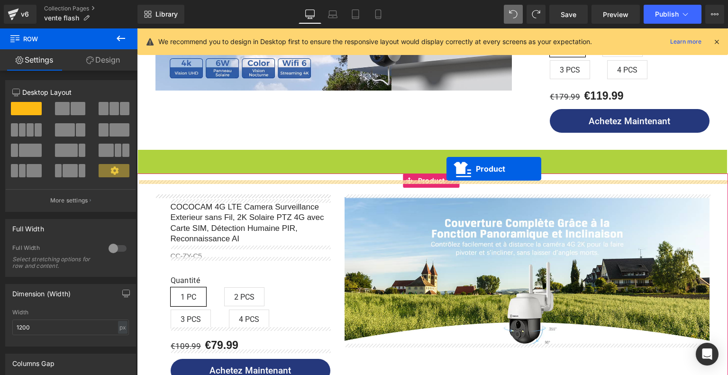
drag, startPoint x: 409, startPoint y: 155, endPoint x: 447, endPoint y: 169, distance: 39.9
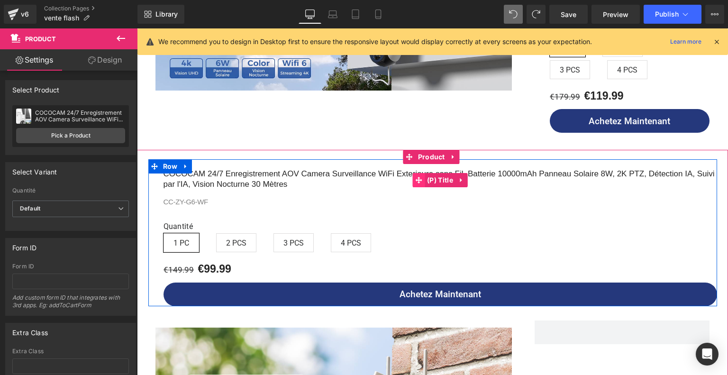
click at [420, 177] on icon at bounding box center [418, 180] width 7 height 7
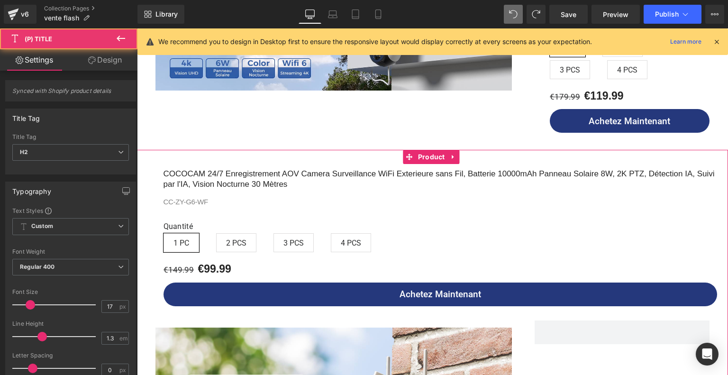
click at [378, 164] on h2 "COCOCAM 24/7 Enregistrement AOV Camera Surveillance WiFi Exterieure sans Fil, B…" at bounding box center [441, 180] width 554 height 32
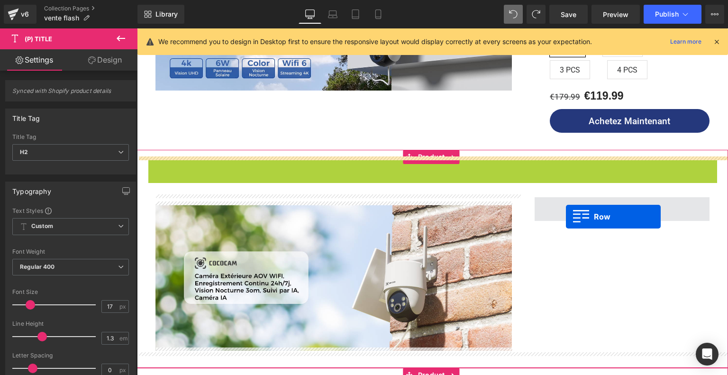
drag, startPoint x: 153, startPoint y: 161, endPoint x: 566, endPoint y: 217, distance: 417.2
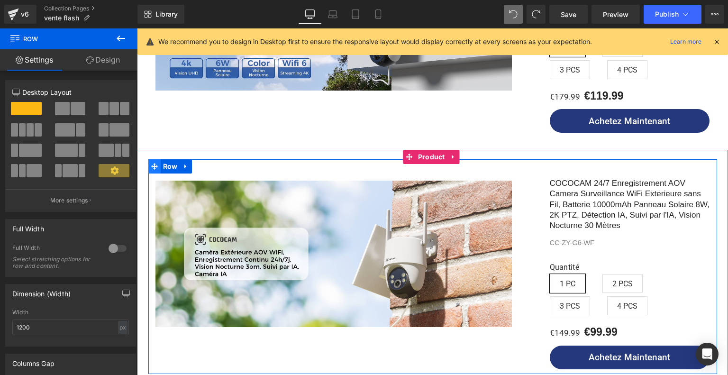
click at [154, 163] on icon at bounding box center [154, 166] width 7 height 7
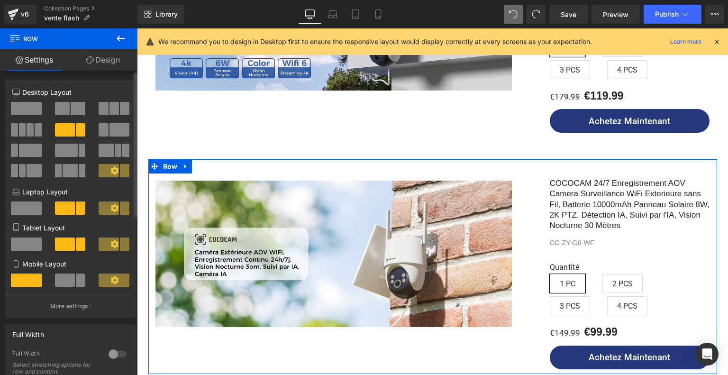
click at [111, 127] on span at bounding box center [120, 129] width 20 height 13
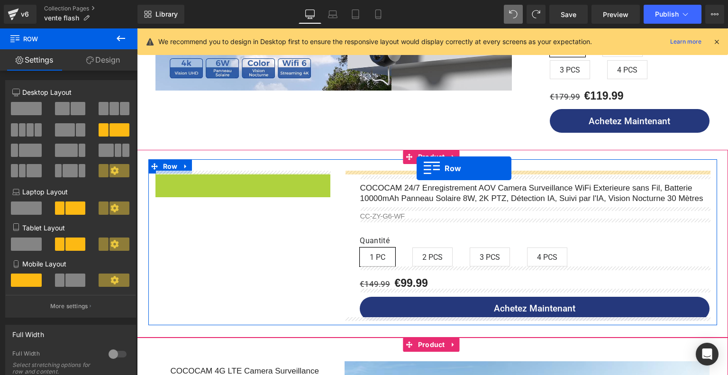
drag, startPoint x: 159, startPoint y: 179, endPoint x: 417, endPoint y: 168, distance: 258.2
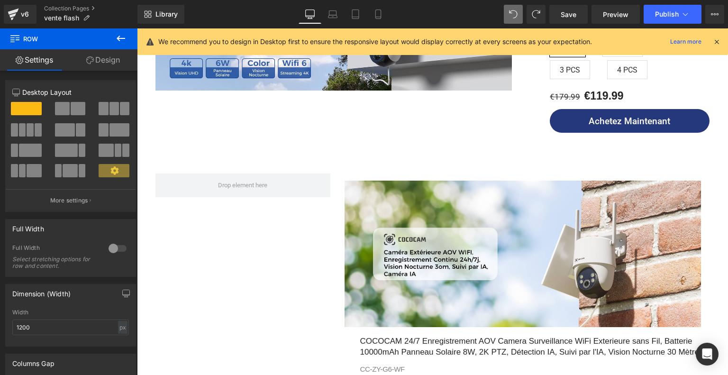
click at [389, 341] on div "Rendering Content" at bounding box center [364, 337] width 58 height 10
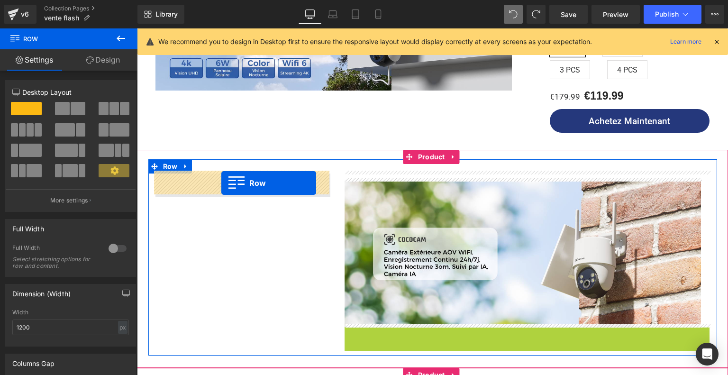
drag, startPoint x: 351, startPoint y: 331, endPoint x: 221, endPoint y: 183, distance: 196.6
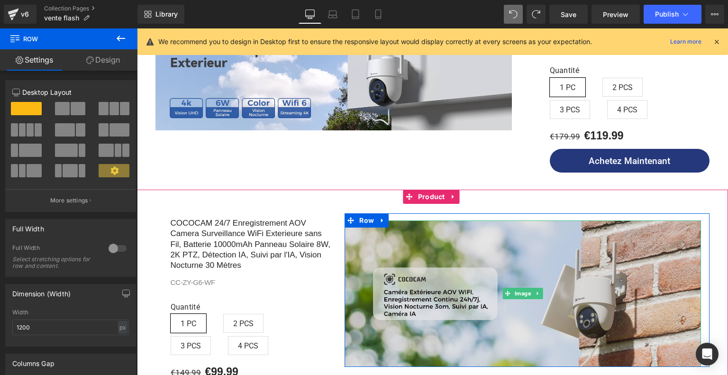
scroll to position [901, 0]
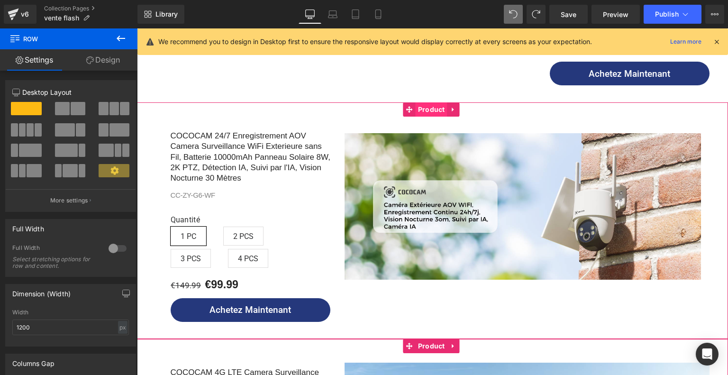
click at [428, 102] on span "Product" at bounding box center [432, 109] width 32 height 14
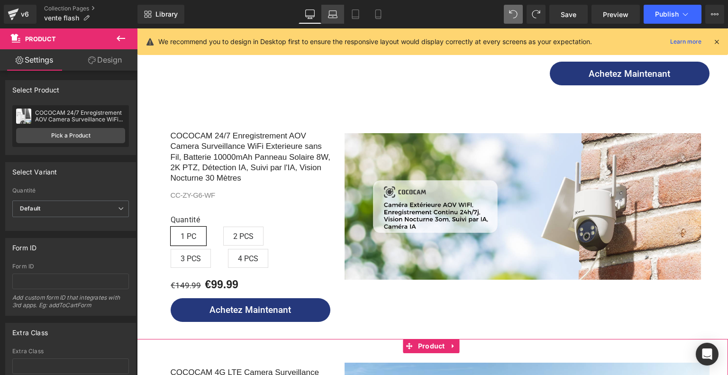
click at [338, 14] on icon at bounding box center [332, 13] width 9 height 9
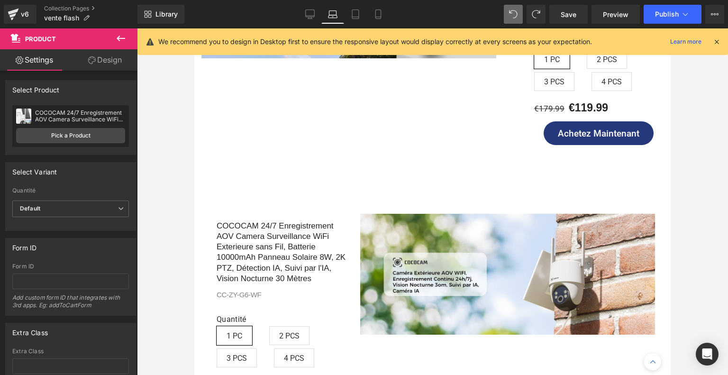
scroll to position [979, 0]
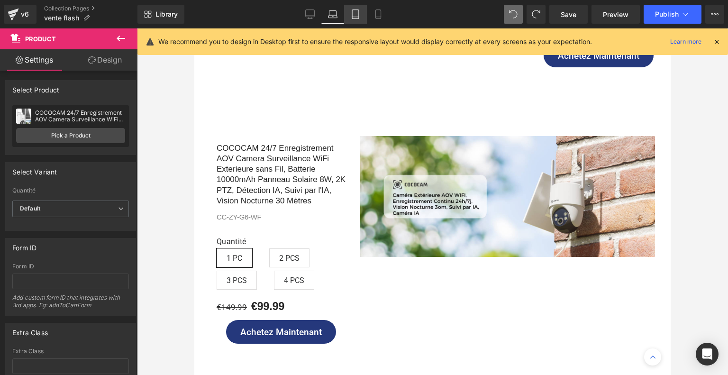
click at [360, 14] on icon at bounding box center [355, 13] width 9 height 9
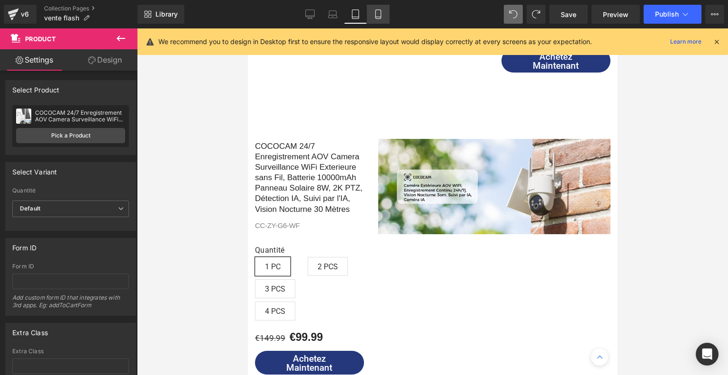
click at [373, 15] on link "Mobile" at bounding box center [378, 14] width 23 height 19
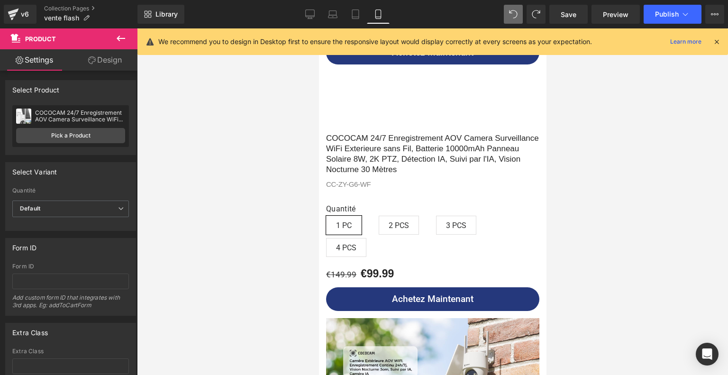
scroll to position [1268, 0]
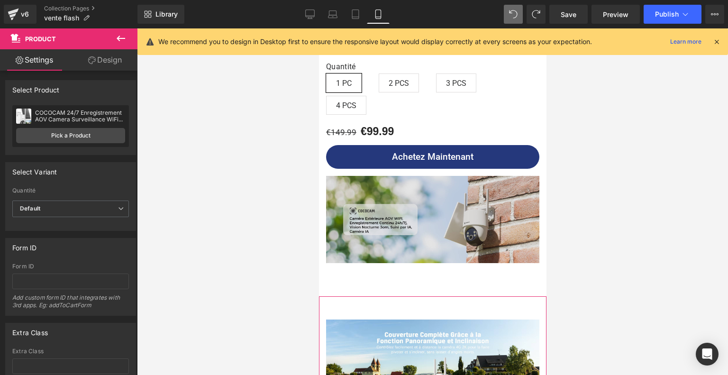
click at [433, 220] on img at bounding box center [432, 219] width 213 height 87
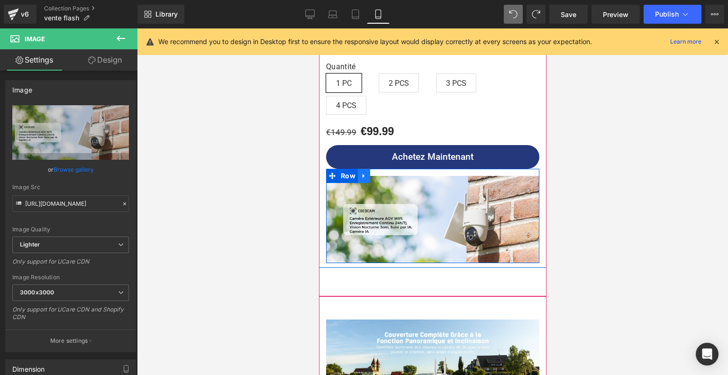
click at [364, 172] on icon at bounding box center [363, 175] width 7 height 7
click at [377, 173] on icon at bounding box center [376, 176] width 7 height 7
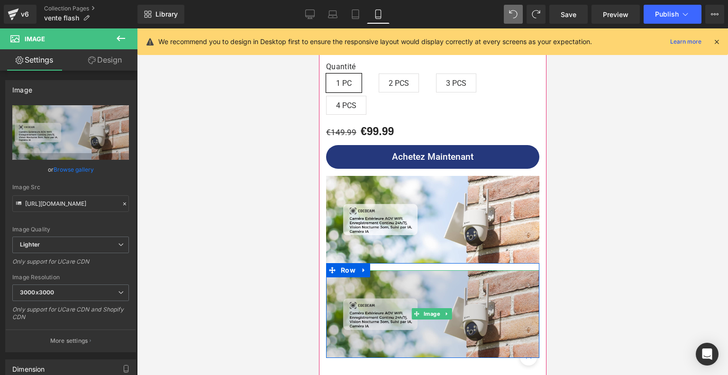
click at [410, 280] on img at bounding box center [432, 313] width 213 height 87
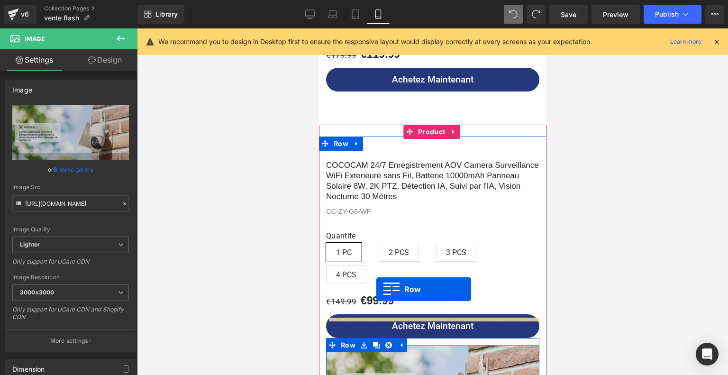
scroll to position [1078, 0]
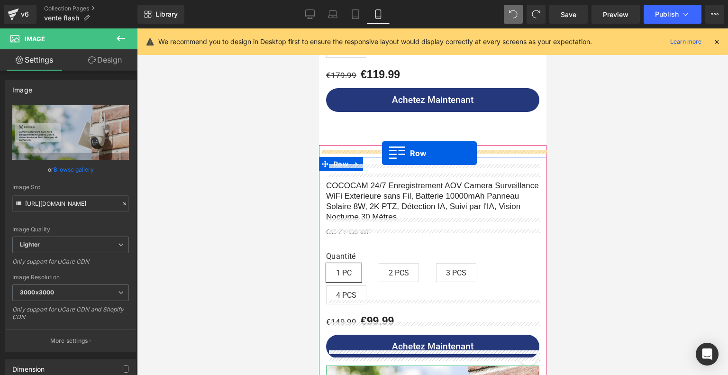
drag, startPoint x: 332, startPoint y: 262, endPoint x: 382, endPoint y: 153, distance: 119.3
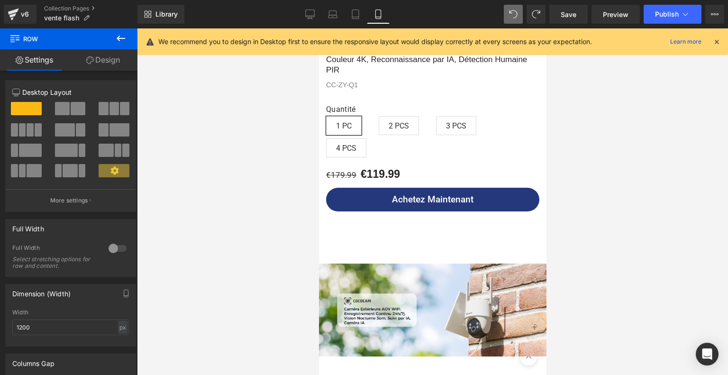
scroll to position [1031, 0]
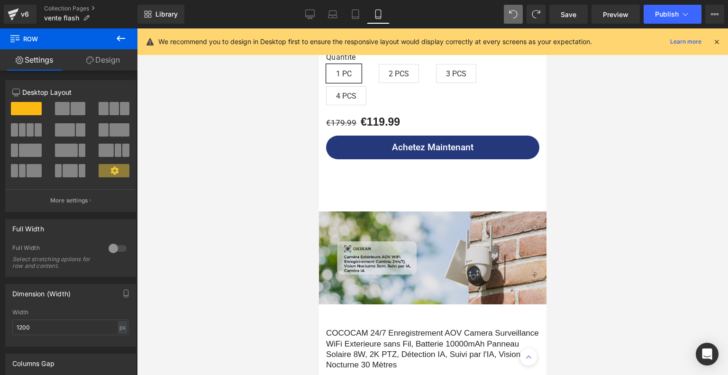
click at [399, 254] on img at bounding box center [433, 257] width 228 height 93
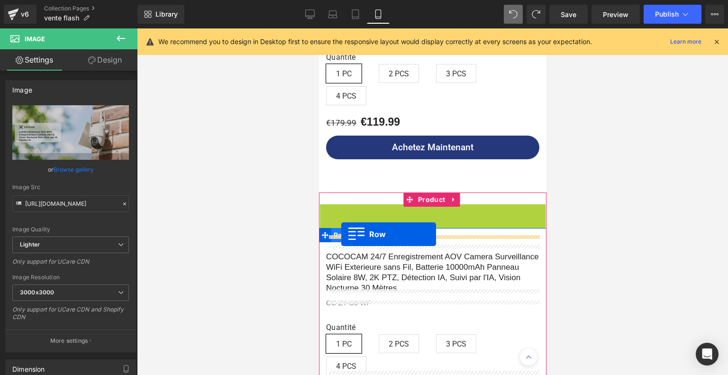
drag, startPoint x: 326, startPoint y: 203, endPoint x: 341, endPoint y: 234, distance: 34.1
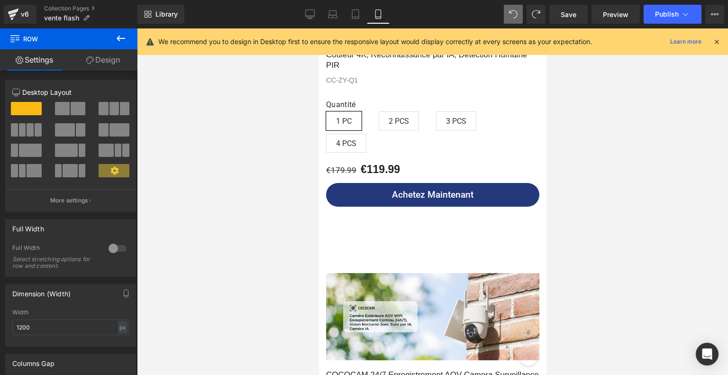
scroll to position [1126, 0]
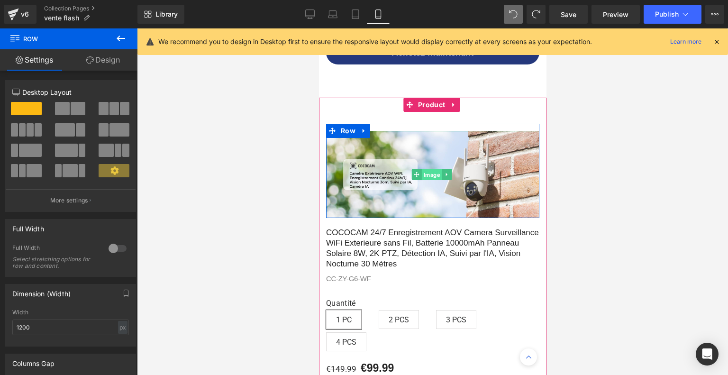
click at [437, 169] on span "Image" at bounding box center [431, 174] width 20 height 11
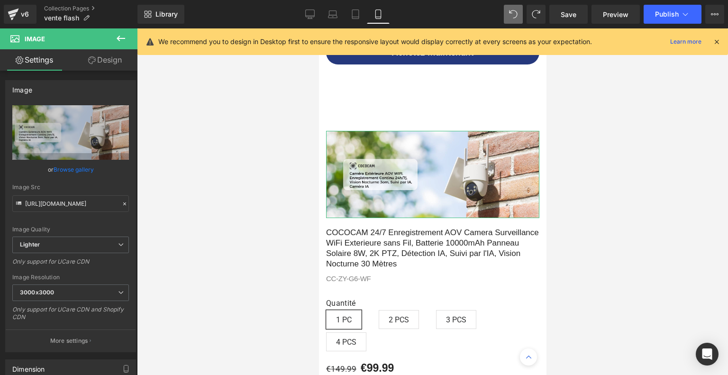
click at [101, 63] on link "Design" at bounding box center [105, 59] width 69 height 21
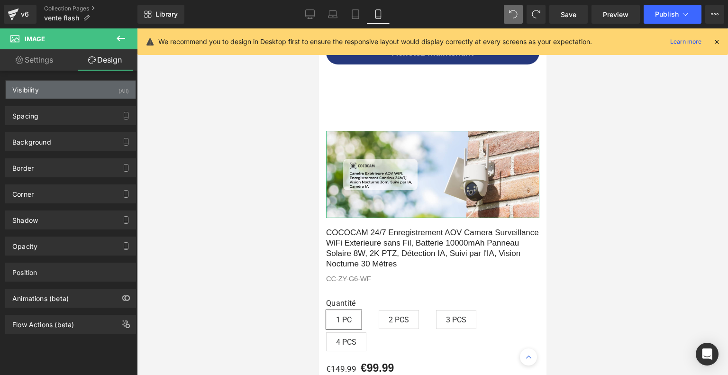
click at [90, 95] on div "Visibility (All)" at bounding box center [71, 90] width 130 height 18
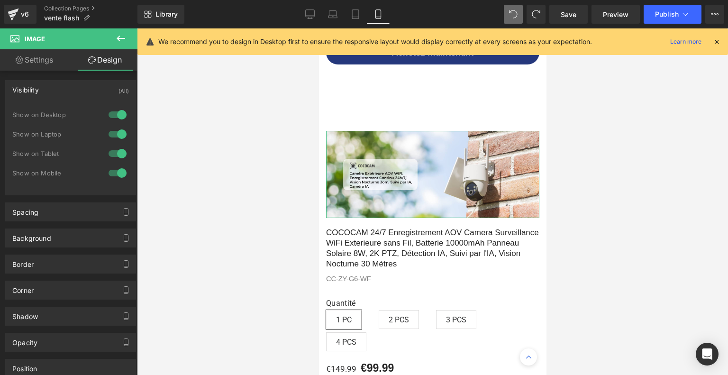
click at [119, 114] on div at bounding box center [117, 114] width 23 height 15
click at [115, 134] on div at bounding box center [117, 134] width 23 height 15
click at [116, 156] on div at bounding box center [117, 153] width 23 height 15
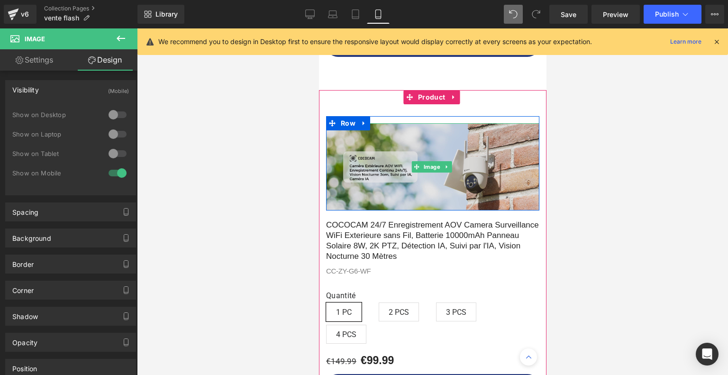
scroll to position [1315, 0]
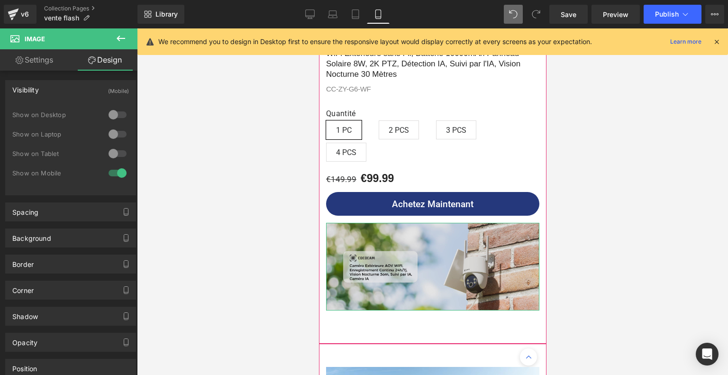
click at [419, 243] on img at bounding box center [432, 266] width 213 height 87
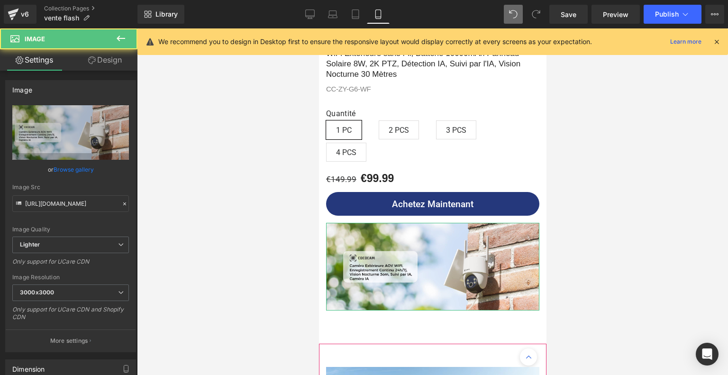
click at [119, 65] on link "Design" at bounding box center [105, 59] width 69 height 21
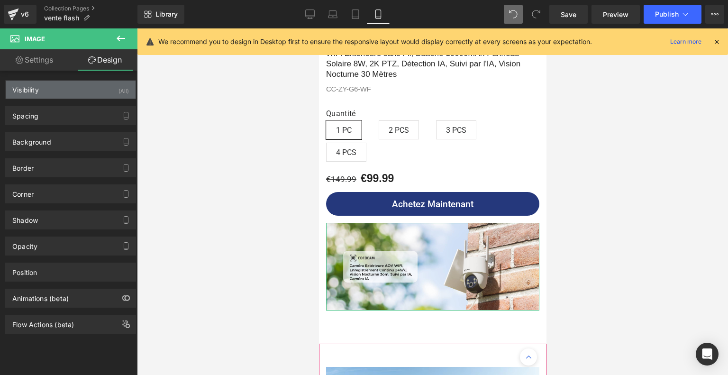
click at [108, 89] on div "Visibility (All)" at bounding box center [71, 90] width 130 height 18
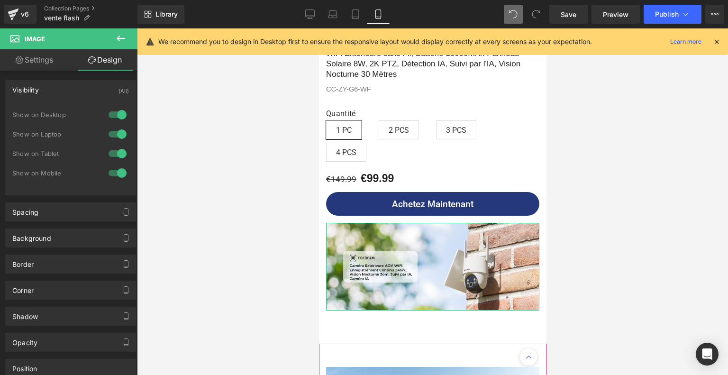
click at [114, 174] on div at bounding box center [117, 172] width 23 height 15
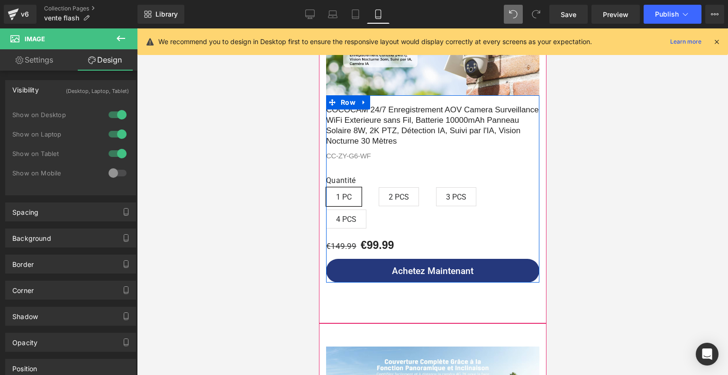
scroll to position [1268, 0]
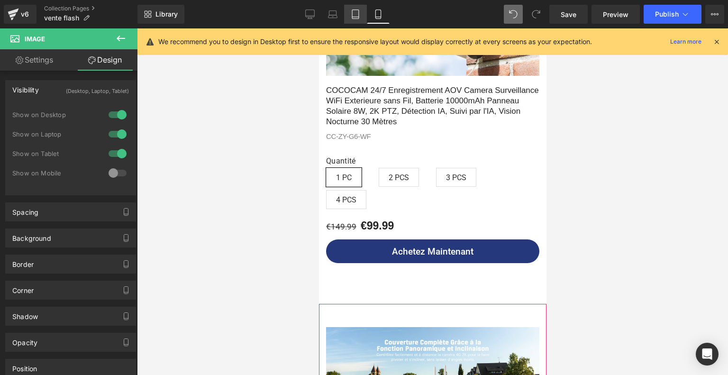
click at [353, 16] on icon at bounding box center [355, 13] width 9 height 9
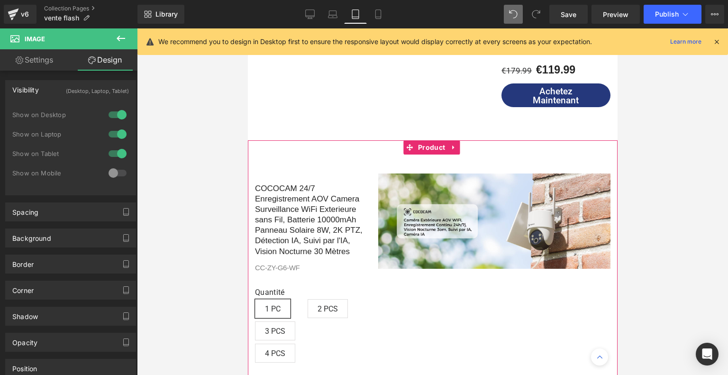
scroll to position [983, 0]
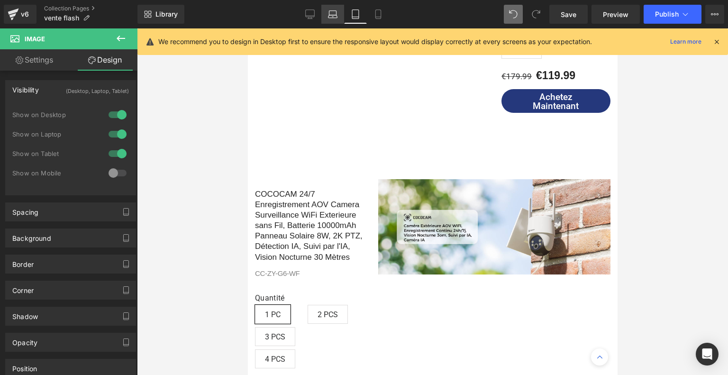
click at [336, 13] on icon at bounding box center [332, 13] width 9 height 9
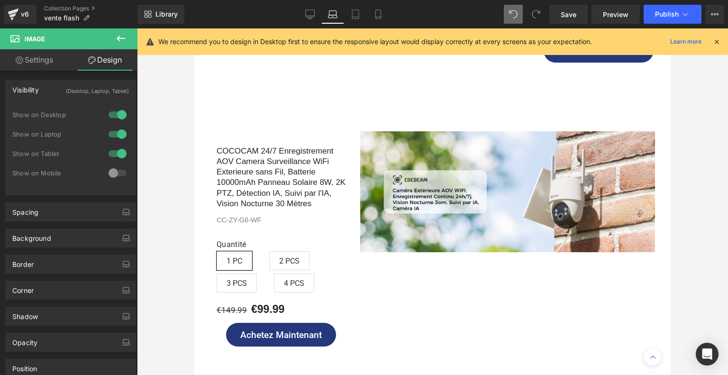
scroll to position [936, 0]
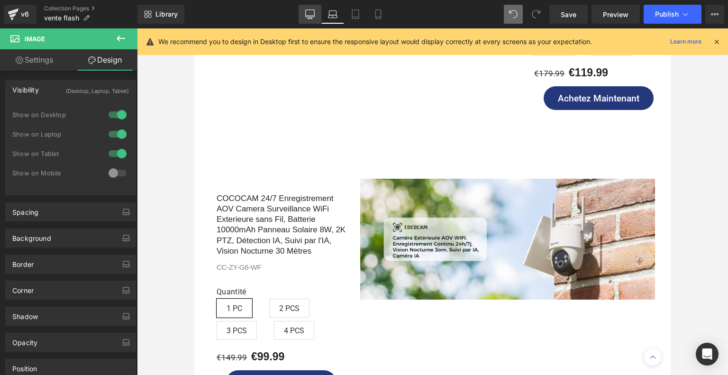
click at [301, 16] on link "Desktop" at bounding box center [310, 14] width 23 height 19
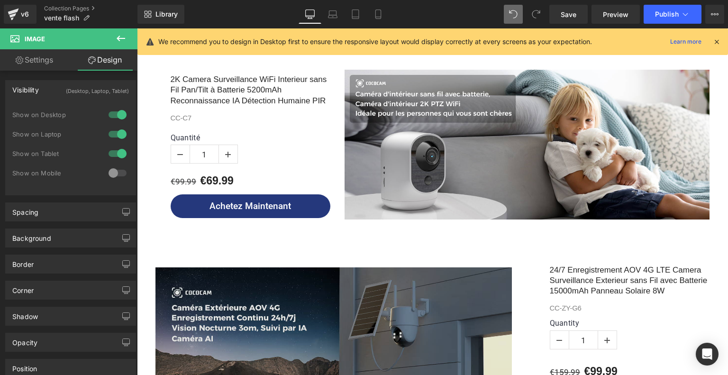
scroll to position [1475, 0]
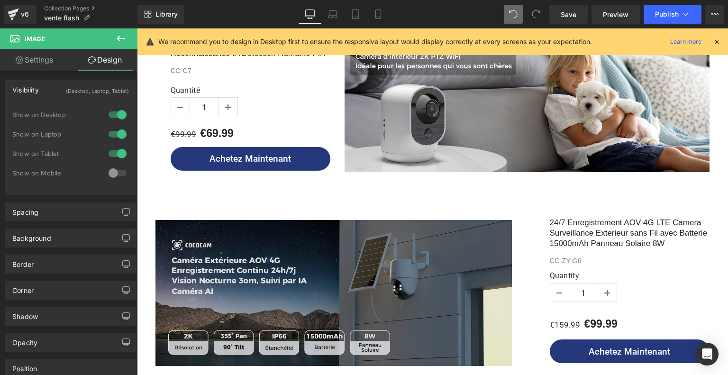
click at [287, 236] on img at bounding box center [334, 293] width 357 height 146
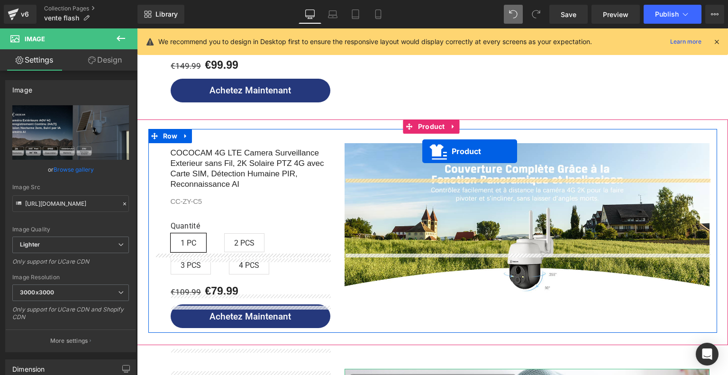
scroll to position [1000, 0]
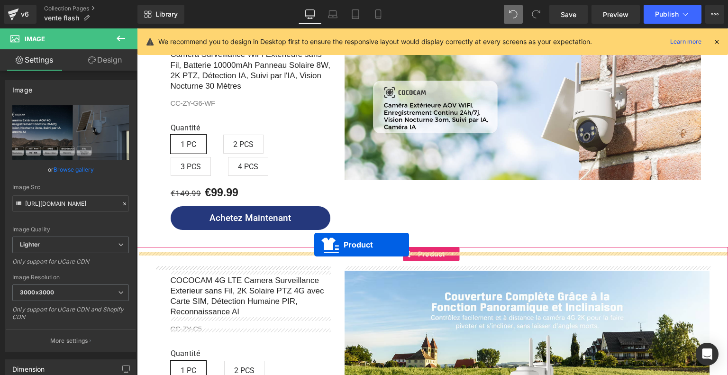
drag, startPoint x: 409, startPoint y: 189, endPoint x: 314, endPoint y: 245, distance: 109.7
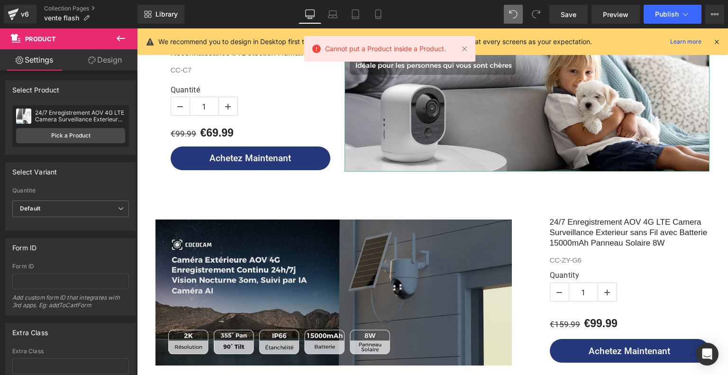
click at [321, 252] on img at bounding box center [334, 293] width 357 height 146
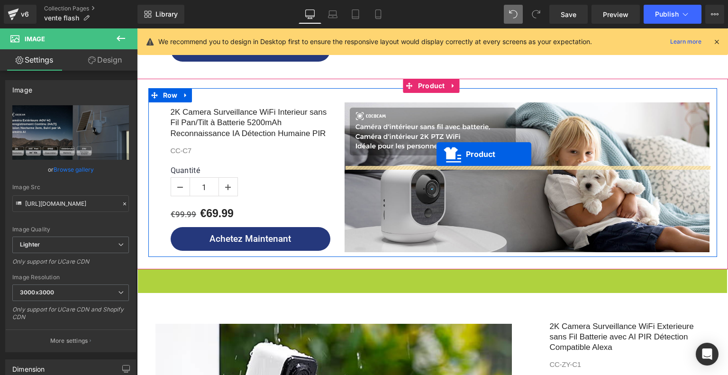
scroll to position [1285, 0]
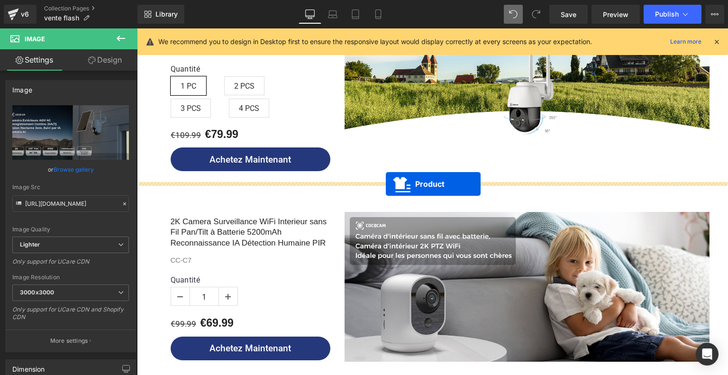
drag, startPoint x: 408, startPoint y: 193, endPoint x: 386, endPoint y: 184, distance: 23.4
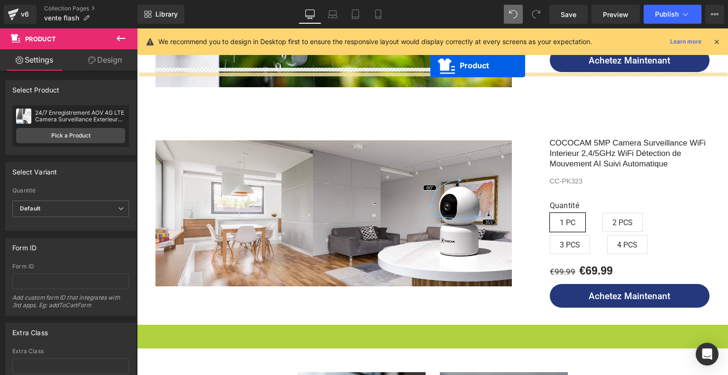
scroll to position [1986, 0]
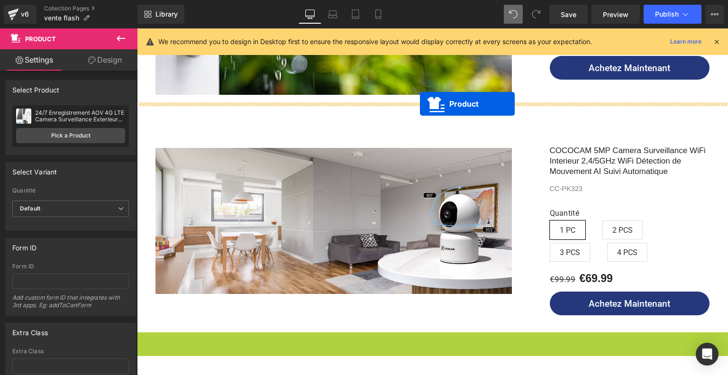
drag, startPoint x: 410, startPoint y: 133, endPoint x: 420, endPoint y: 104, distance: 30.7
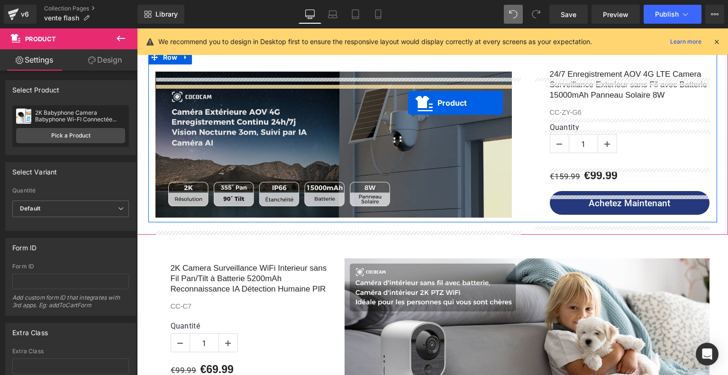
scroll to position [1233, 0]
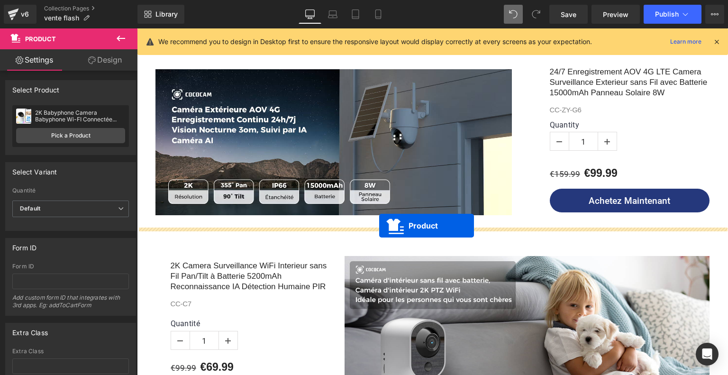
drag, startPoint x: 408, startPoint y: 113, endPoint x: 379, endPoint y: 226, distance: 116.4
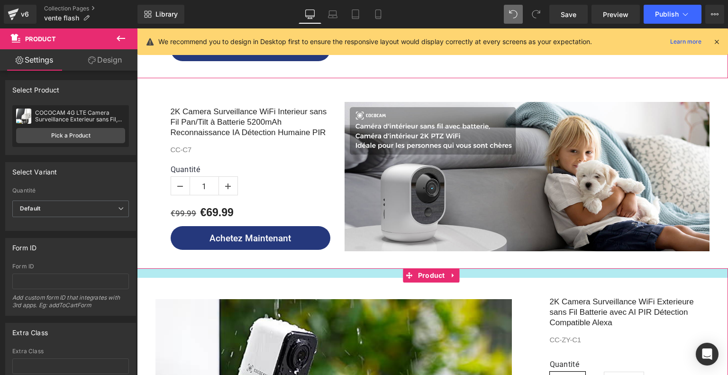
scroll to position [1588, 0]
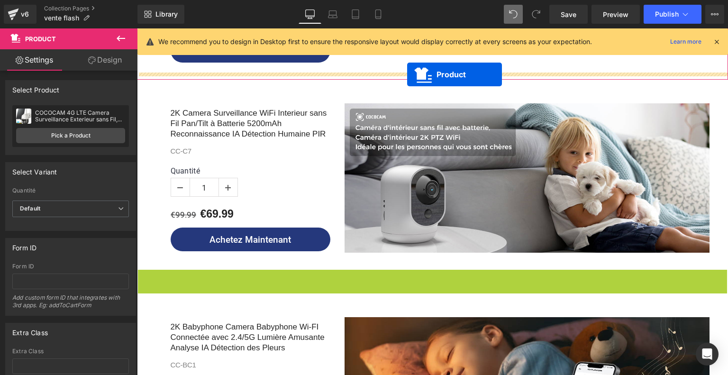
drag, startPoint x: 410, startPoint y: 268, endPoint x: 407, endPoint y: 74, distance: 193.9
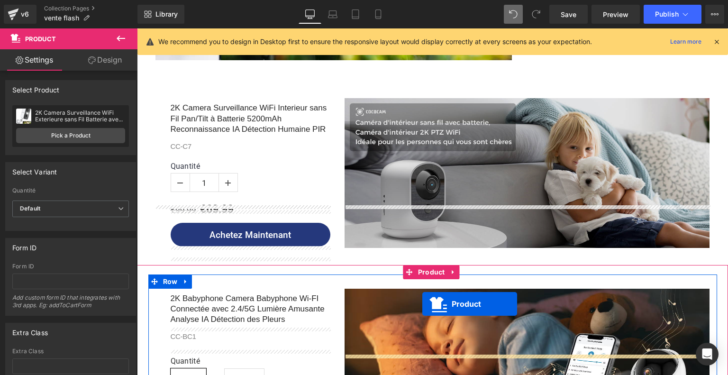
scroll to position [1825, 0]
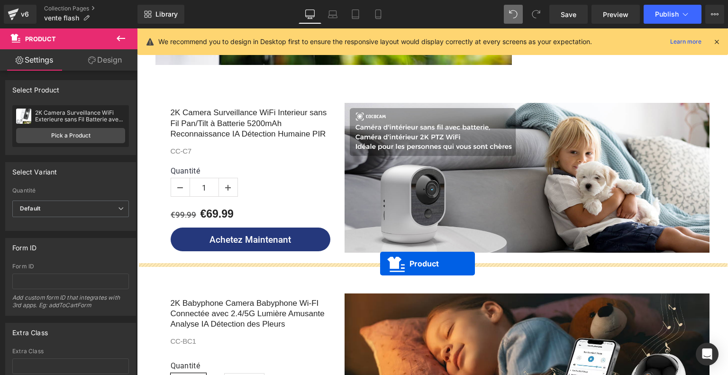
drag, startPoint x: 406, startPoint y: 160, endPoint x: 380, endPoint y: 264, distance: 107.1
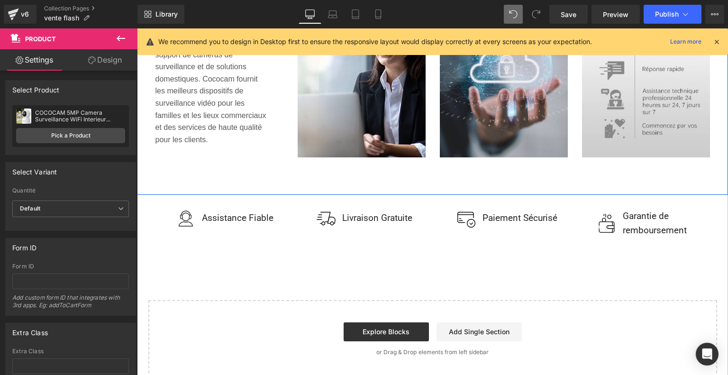
scroll to position [2797, 0]
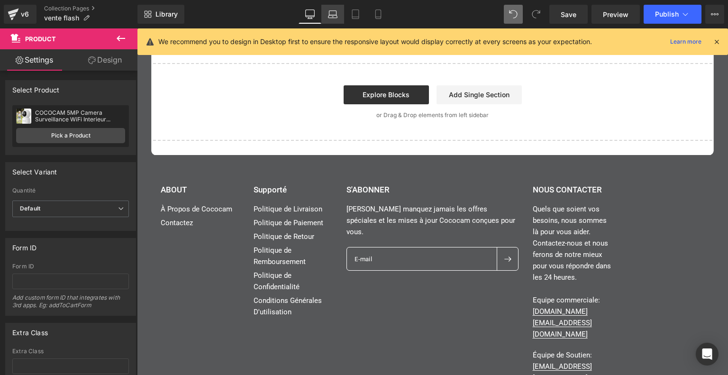
click at [330, 11] on icon at bounding box center [332, 13] width 9 height 9
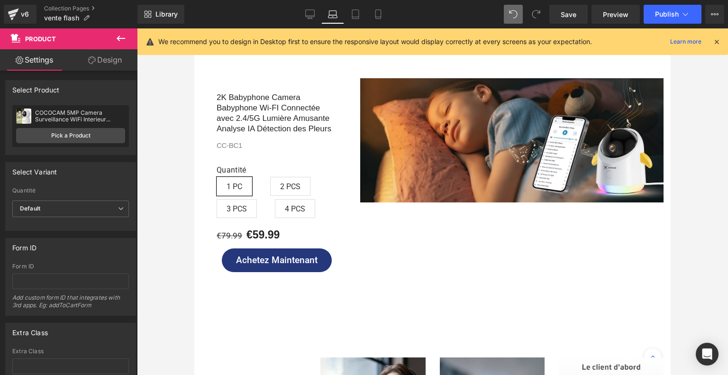
scroll to position [2750, 0]
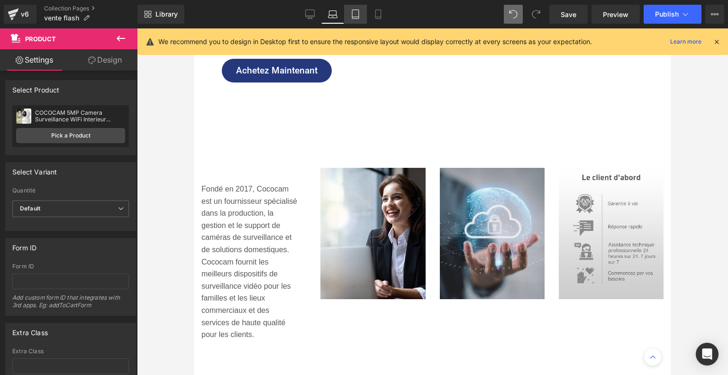
click at [354, 12] on icon at bounding box center [355, 13] width 9 height 9
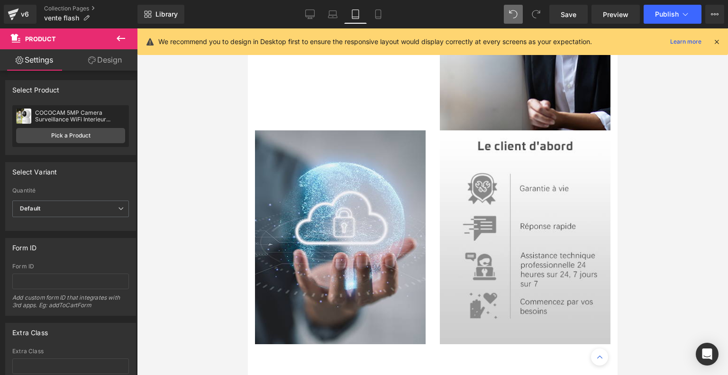
scroll to position [3475, 0]
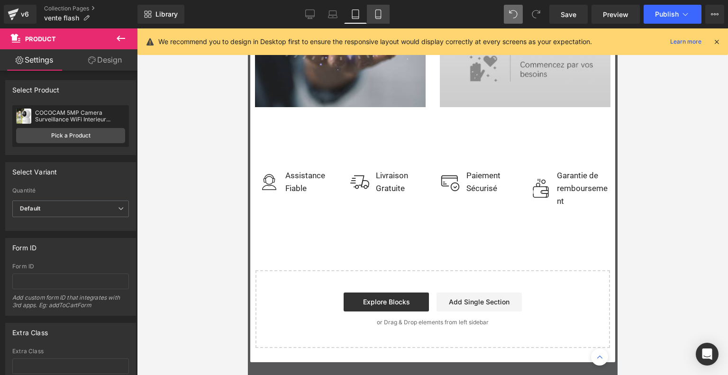
click at [374, 13] on icon at bounding box center [378, 13] width 9 height 9
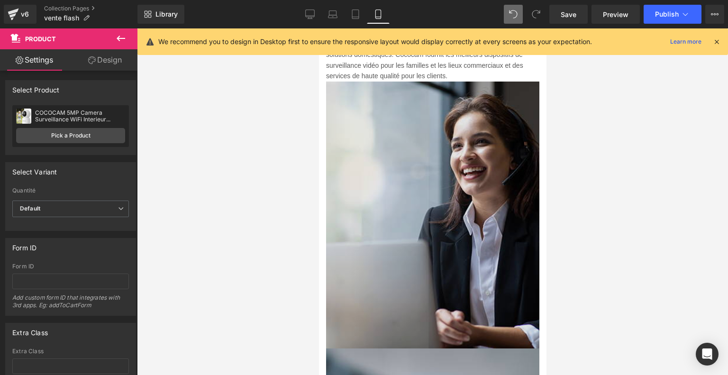
scroll to position [3603, 0]
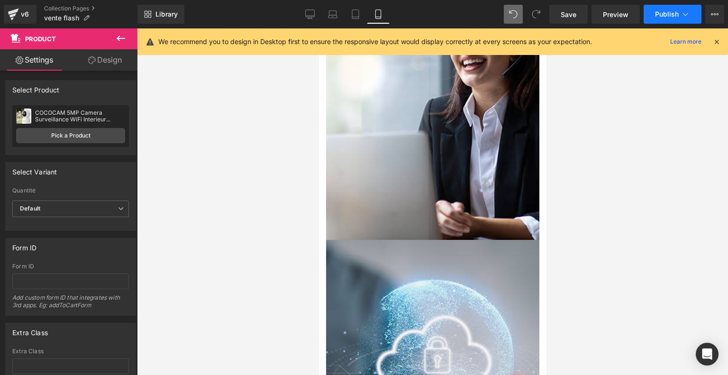
click at [678, 8] on button "Publish" at bounding box center [673, 14] width 58 height 19
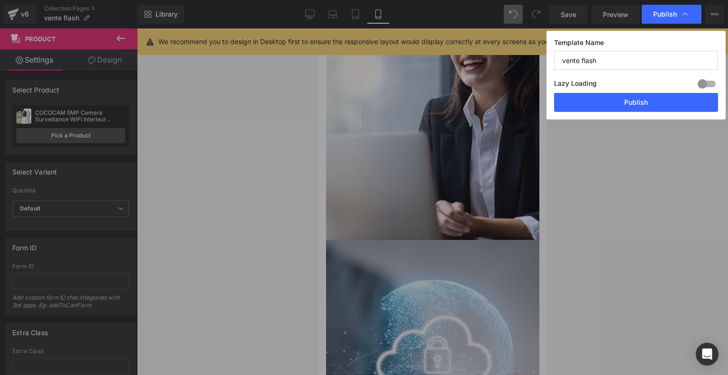
drag, startPoint x: 605, startPoint y: 60, endPoint x: 556, endPoint y: 61, distance: 49.8
click at [556, 61] on input "vente flash" at bounding box center [636, 60] width 164 height 19
click at [628, 106] on button "Publish" at bounding box center [636, 102] width 164 height 19
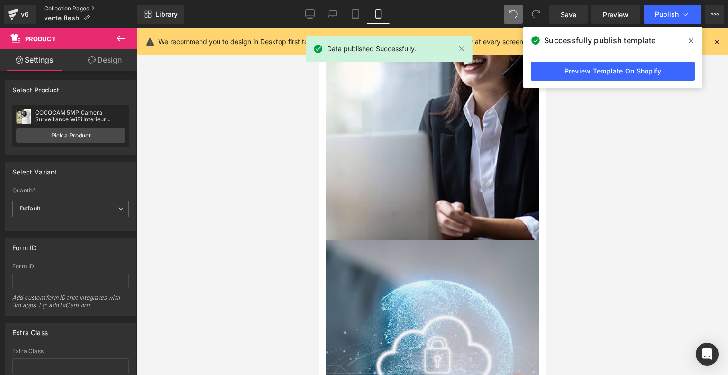
click at [81, 8] on link "Collection Pages" at bounding box center [90, 9] width 93 height 8
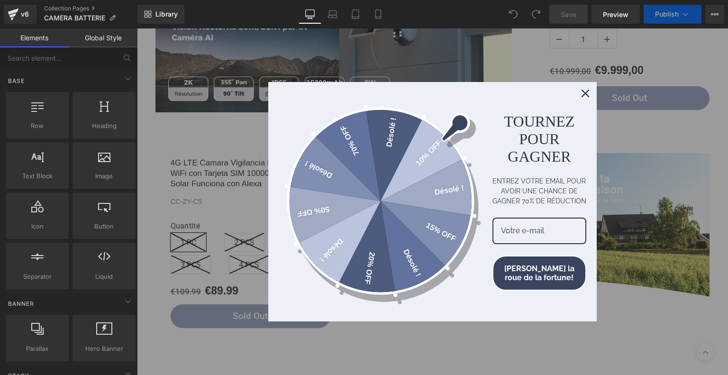
scroll to position [1138, 0]
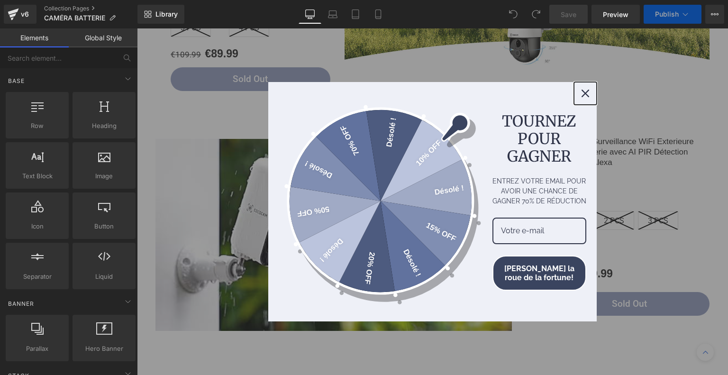
click at [583, 95] on icon "close icon" at bounding box center [586, 94] width 8 height 8
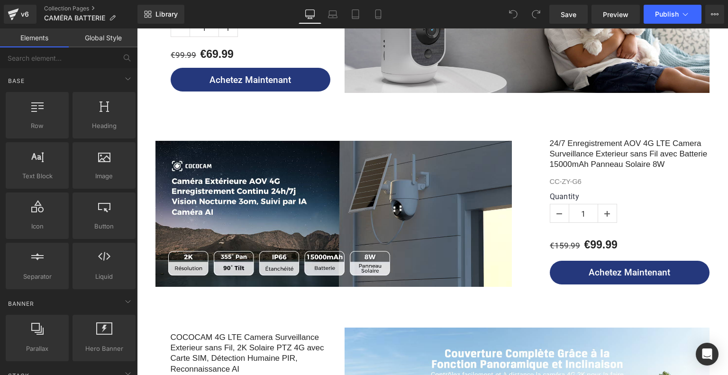
scroll to position [721, 0]
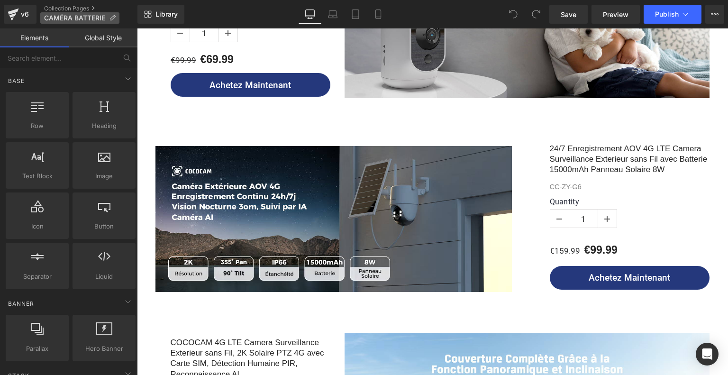
click at [113, 15] on icon at bounding box center [112, 18] width 7 height 7
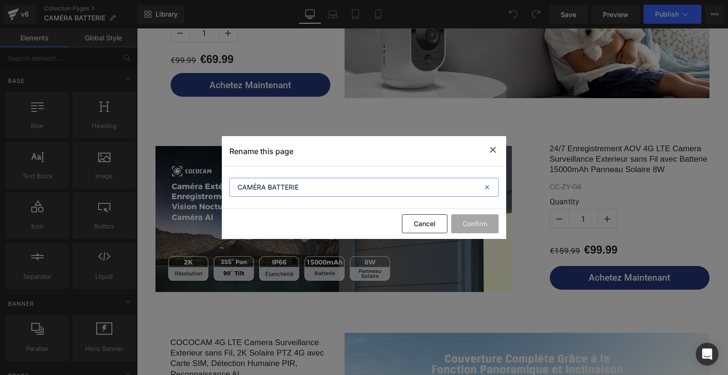
drag, startPoint x: 301, startPoint y: 188, endPoint x: 222, endPoint y: 183, distance: 78.9
click at [222, 183] on section "CAMÉRA BATTERIE" at bounding box center [364, 187] width 284 height 42
click at [489, 151] on icon at bounding box center [492, 150] width 11 height 12
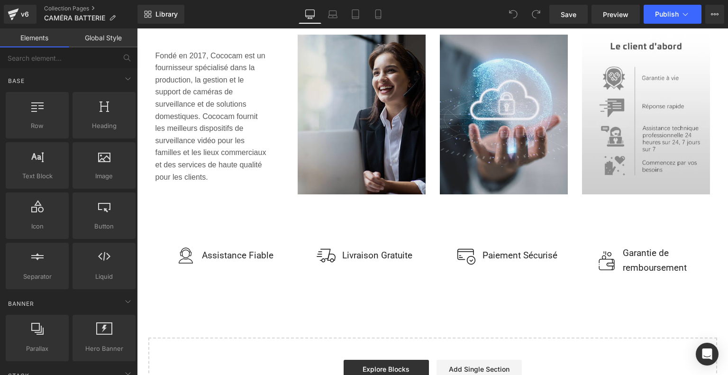
scroll to position [1907, 0]
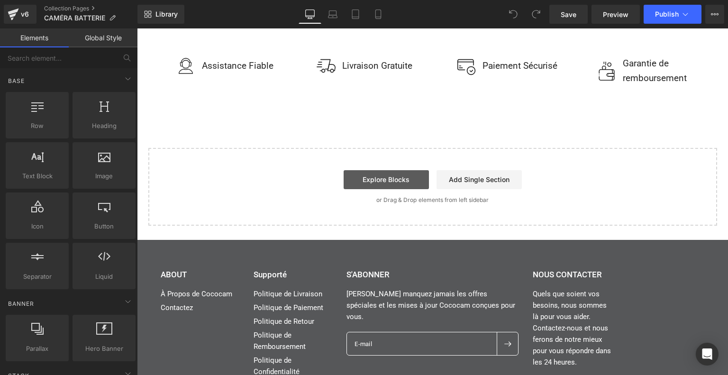
click at [390, 180] on link "Explore Blocks" at bounding box center [386, 179] width 85 height 19
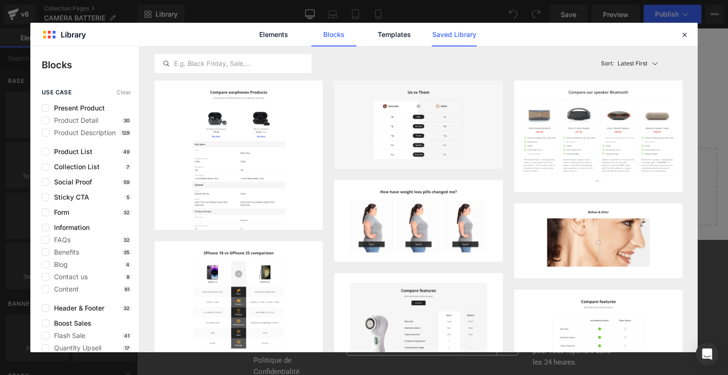
click at [433, 39] on link "Saved Library" at bounding box center [454, 35] width 45 height 24
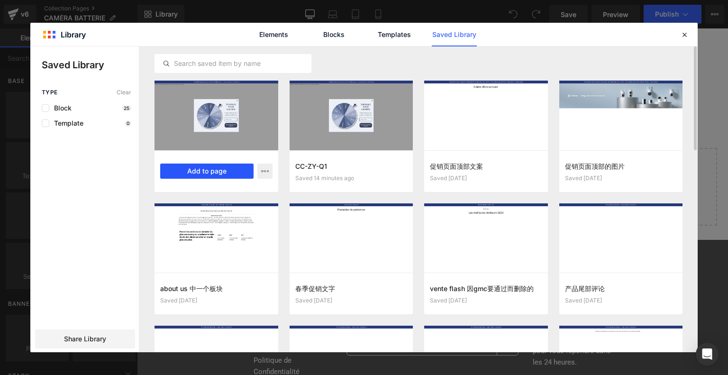
click at [200, 173] on button "Add to page" at bounding box center [206, 171] width 93 height 15
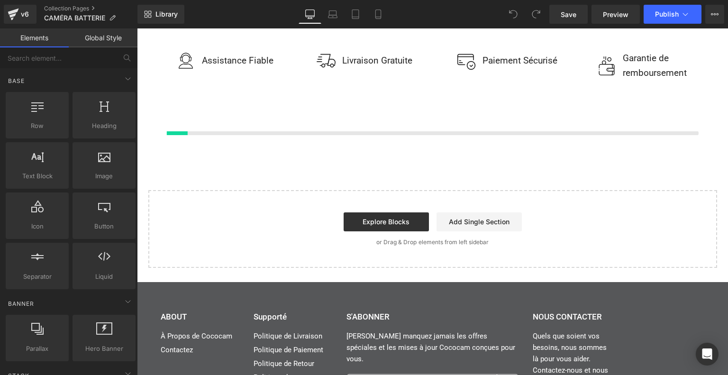
scroll to position [1928, 0]
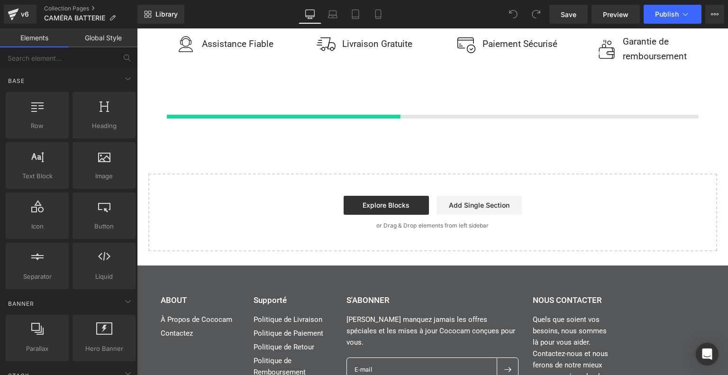
click at [382, 222] on p "or Drag & Drop elements from left sidebar" at bounding box center [433, 225] width 539 height 7
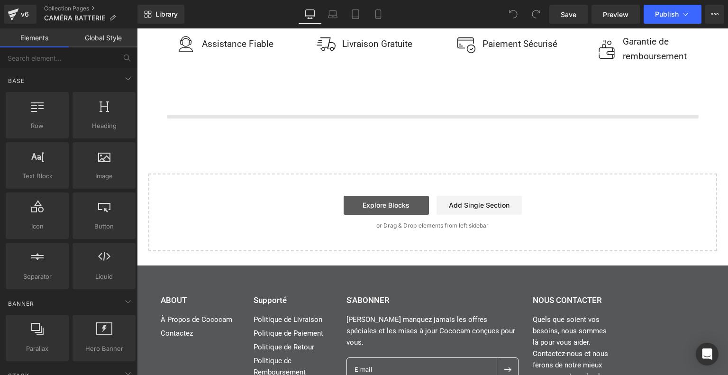
click at [388, 208] on link "Explore Blocks" at bounding box center [386, 205] width 85 height 19
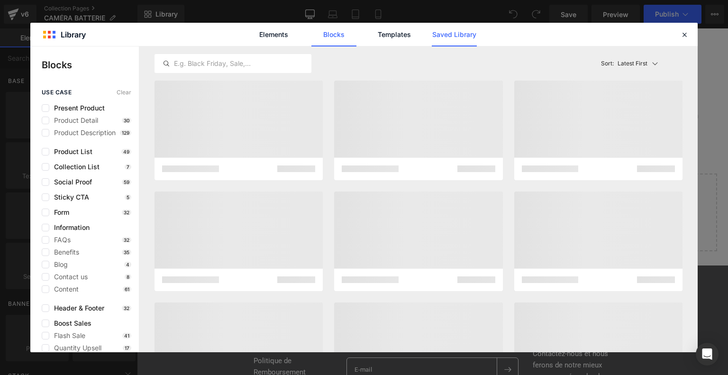
click at [452, 28] on link "Saved Library" at bounding box center [454, 35] width 45 height 24
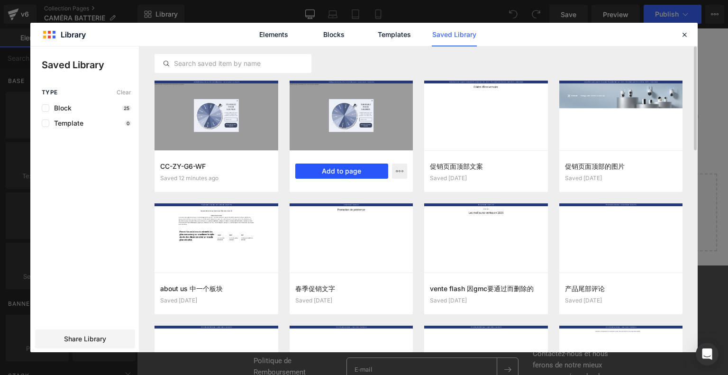
click at [347, 166] on button "Add to page" at bounding box center [341, 171] width 93 height 15
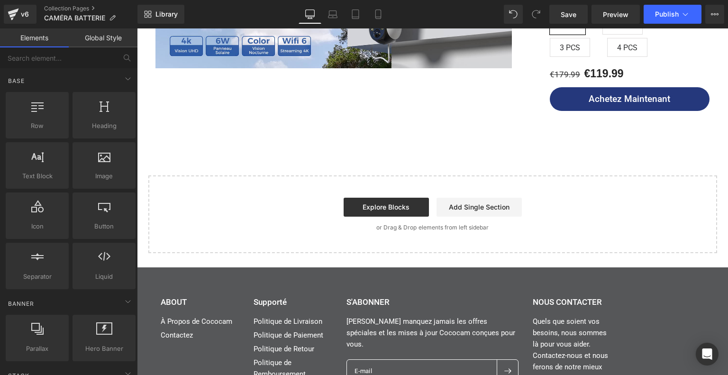
scroll to position [1926, 0]
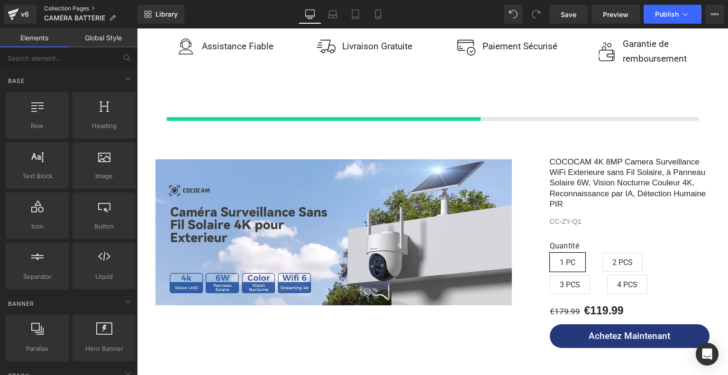
click at [68, 7] on link "Collection Pages" at bounding box center [90, 9] width 93 height 8
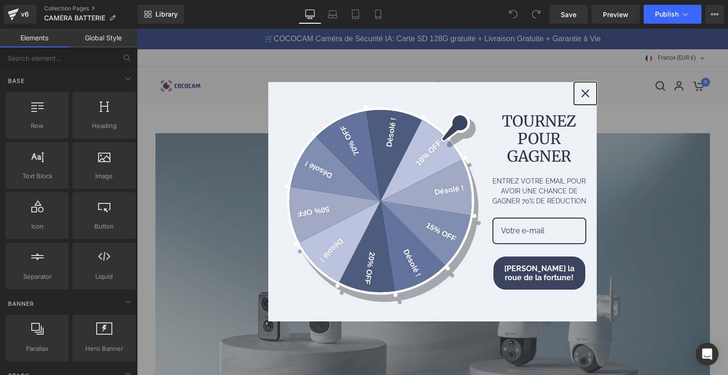
click at [585, 92] on icon "close icon" at bounding box center [586, 94] width 8 height 8
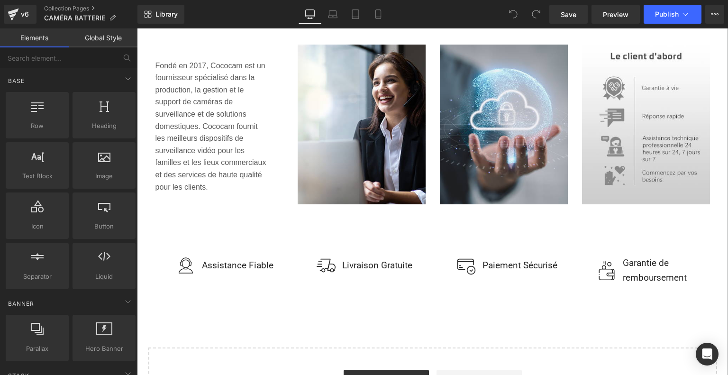
scroll to position [1897, 0]
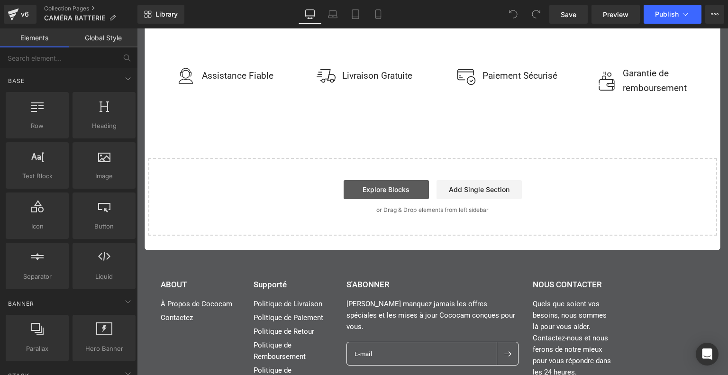
click at [387, 190] on link "Explore Blocks" at bounding box center [386, 189] width 85 height 19
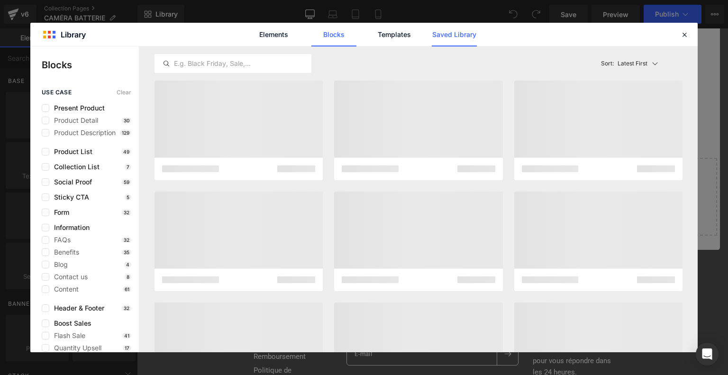
click at [468, 29] on link "Saved Library" at bounding box center [454, 35] width 45 height 24
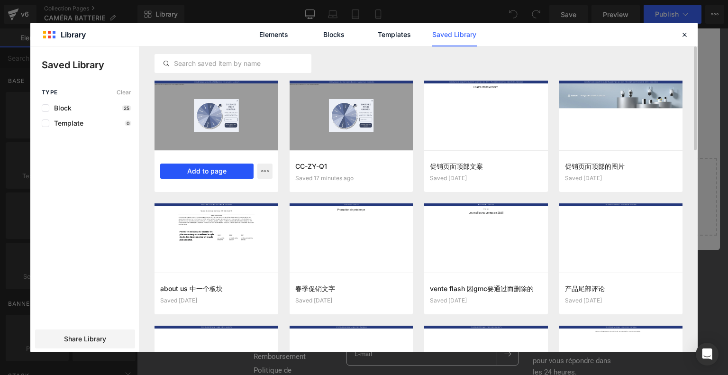
click at [224, 168] on button "Add to page" at bounding box center [206, 171] width 93 height 15
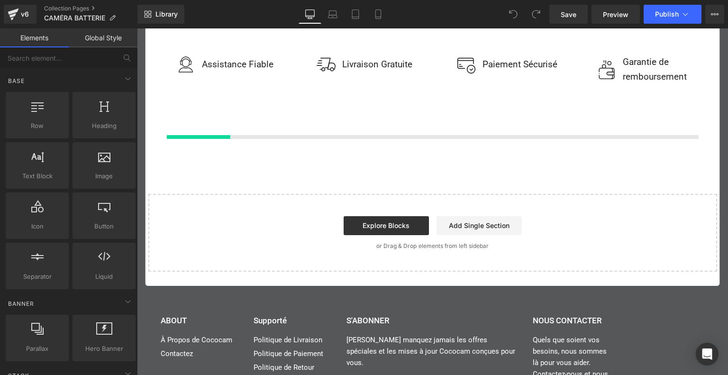
scroll to position [1928, 0]
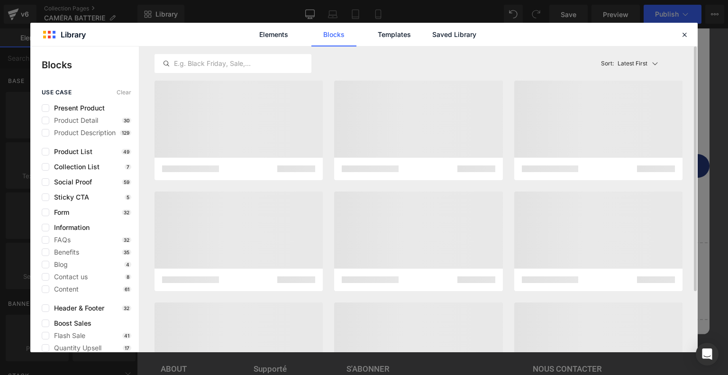
scroll to position [1973, 0]
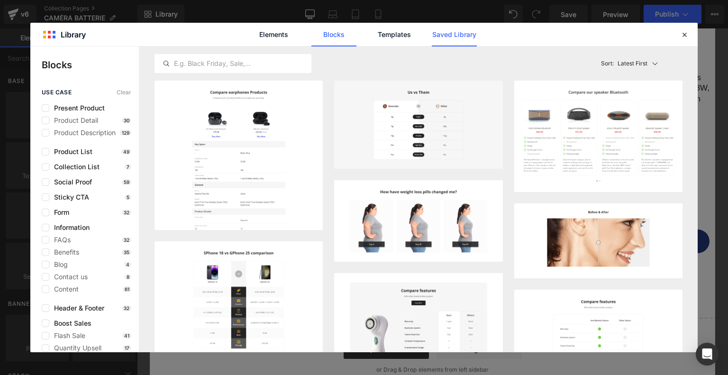
click at [457, 36] on link "Saved Library" at bounding box center [454, 35] width 45 height 24
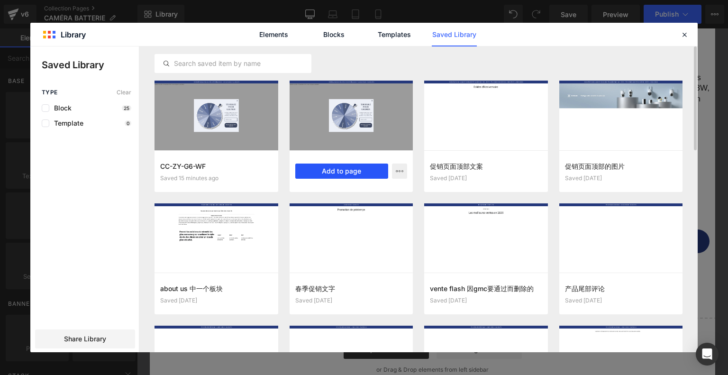
click at [345, 170] on button "Add to page" at bounding box center [341, 171] width 93 height 15
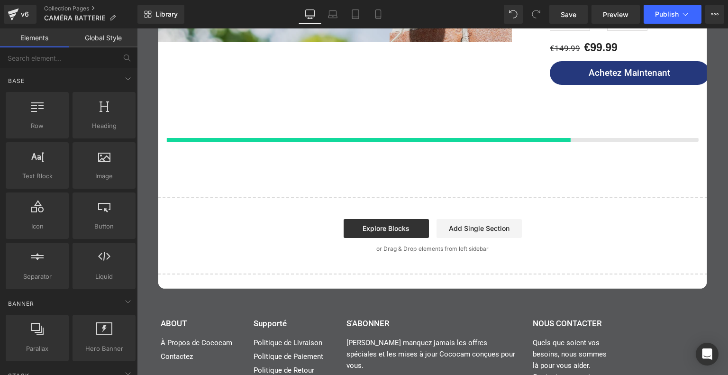
scroll to position [2163, 0]
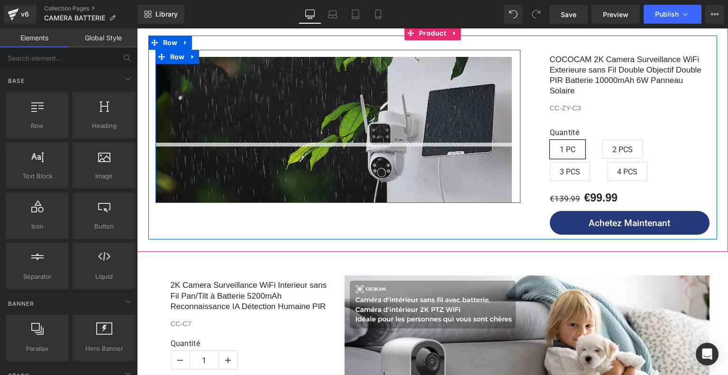
scroll to position [454, 0]
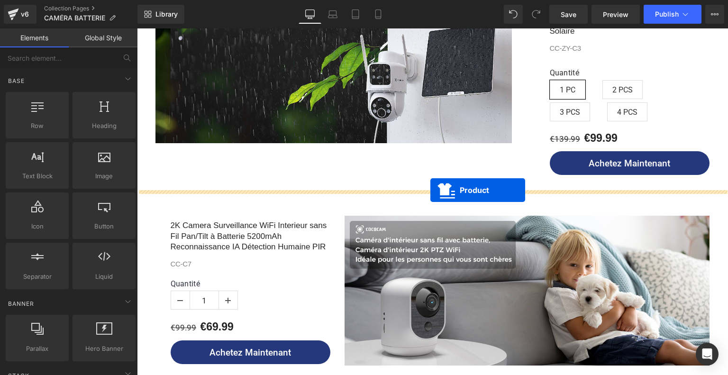
drag, startPoint x: 410, startPoint y: 231, endPoint x: 431, endPoint y: 191, distance: 45.8
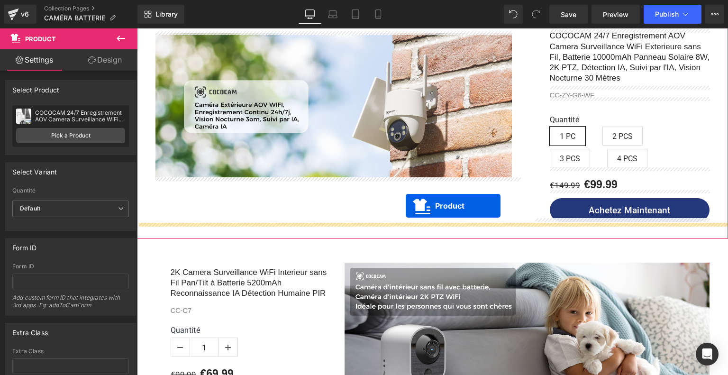
scroll to position [406, 0]
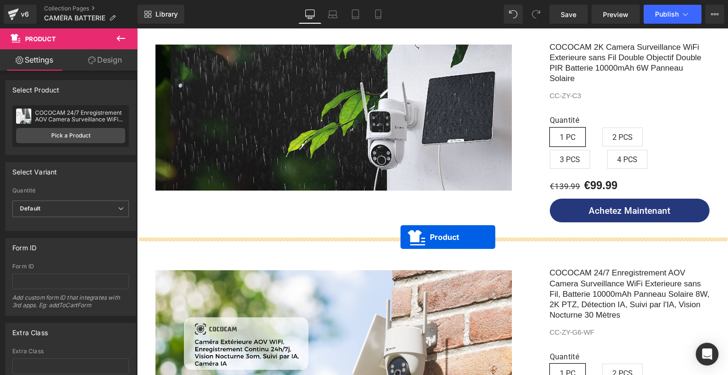
drag, startPoint x: 411, startPoint y: 149, endPoint x: 401, endPoint y: 238, distance: 88.8
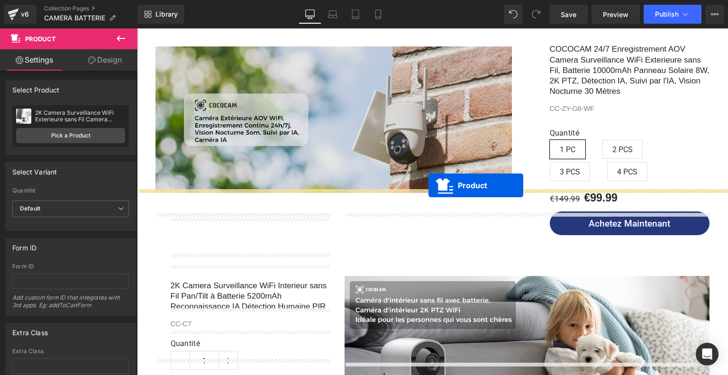
scroll to position [738, 0]
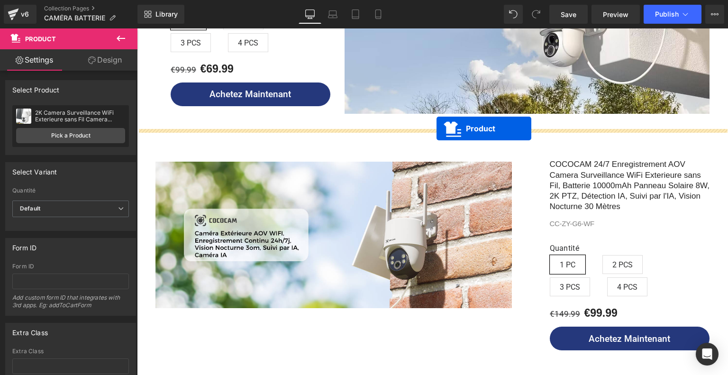
drag, startPoint x: 406, startPoint y: 182, endPoint x: 437, endPoint y: 128, distance: 61.4
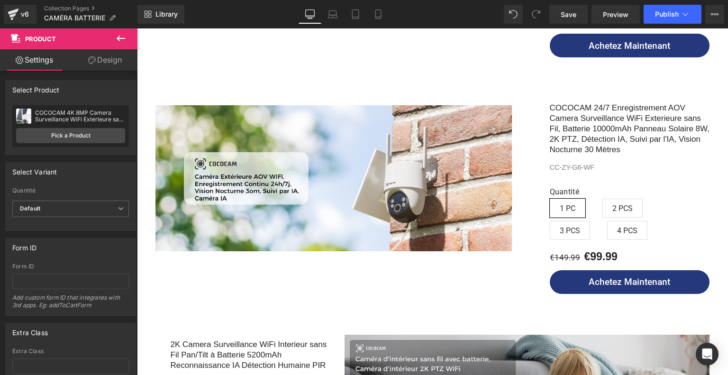
scroll to position [928, 0]
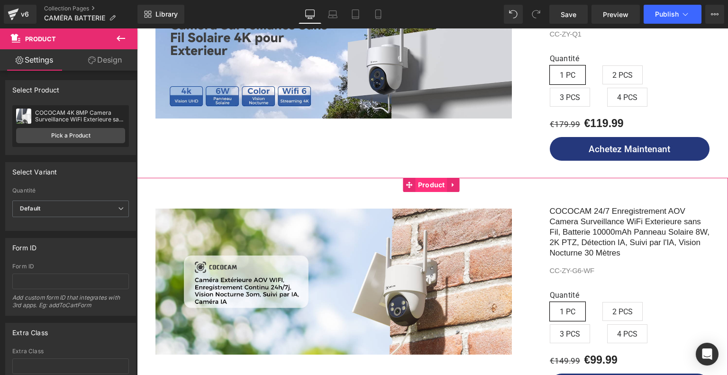
click at [430, 183] on span "Product" at bounding box center [432, 185] width 32 height 14
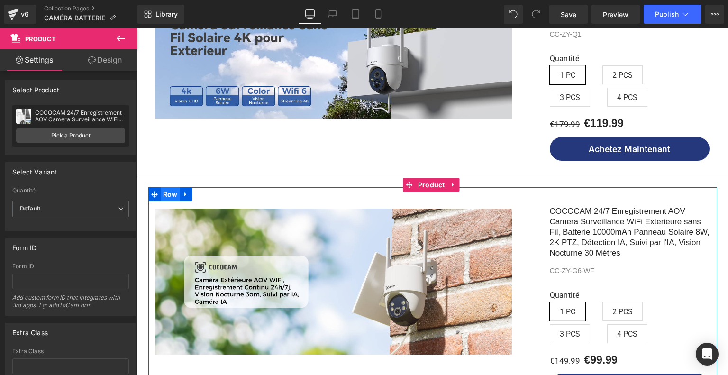
click at [166, 191] on span "Row" at bounding box center [170, 194] width 19 height 14
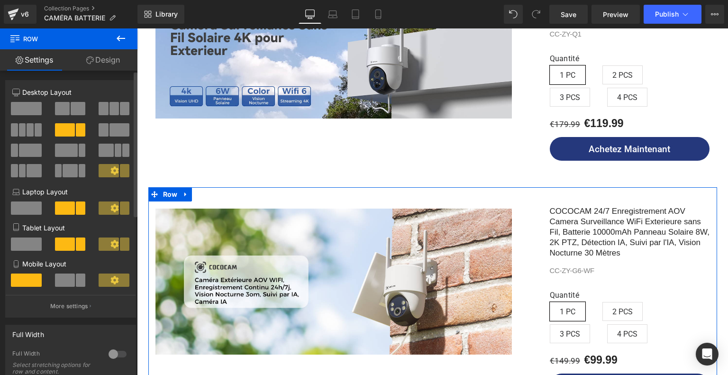
click at [112, 130] on span at bounding box center [120, 129] width 20 height 13
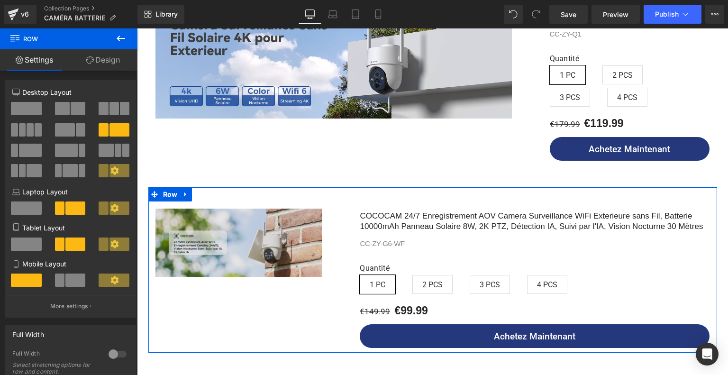
scroll to position [928, 0]
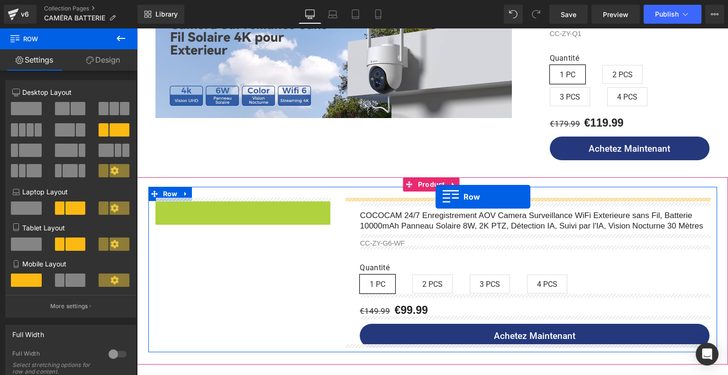
drag, startPoint x: 159, startPoint y: 202, endPoint x: 436, endPoint y: 197, distance: 276.5
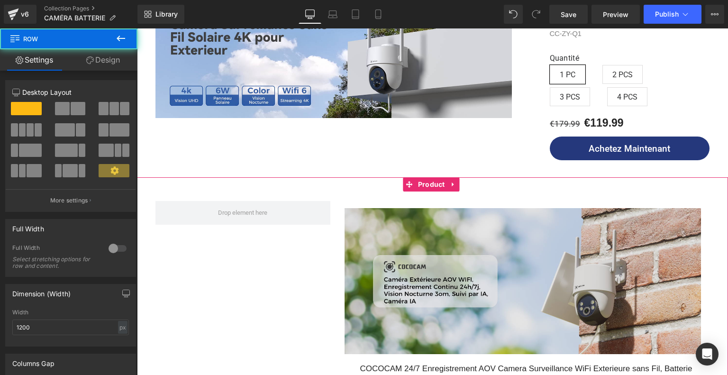
scroll to position [1023, 0]
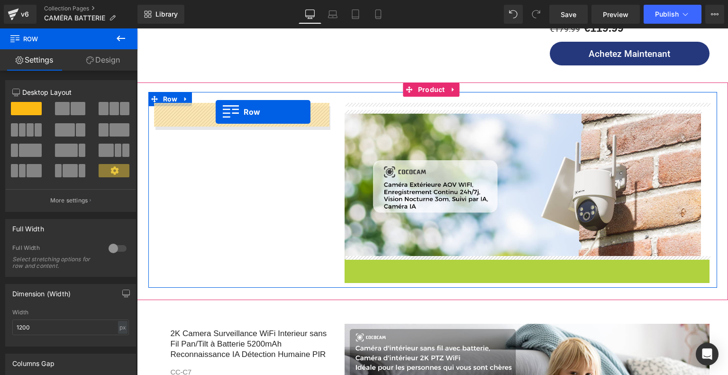
drag, startPoint x: 351, startPoint y: 263, endPoint x: 216, endPoint y: 111, distance: 202.8
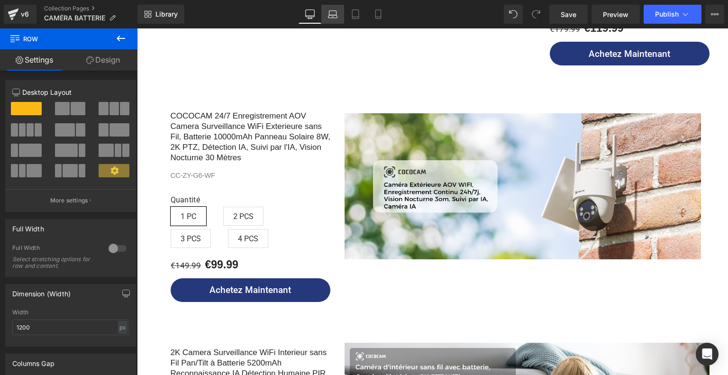
click at [332, 16] on icon at bounding box center [332, 13] width 9 height 9
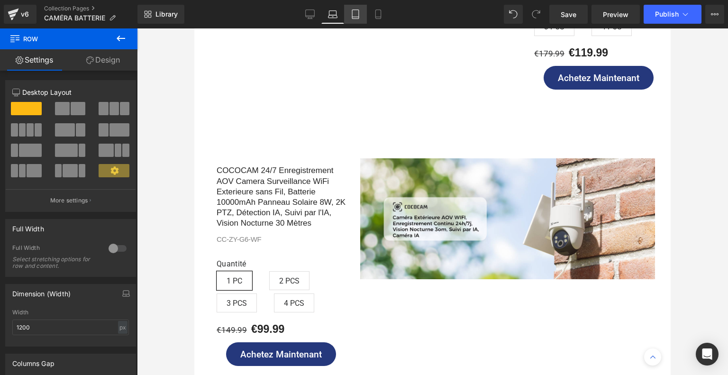
click at [349, 18] on link "Tablet" at bounding box center [355, 14] width 23 height 19
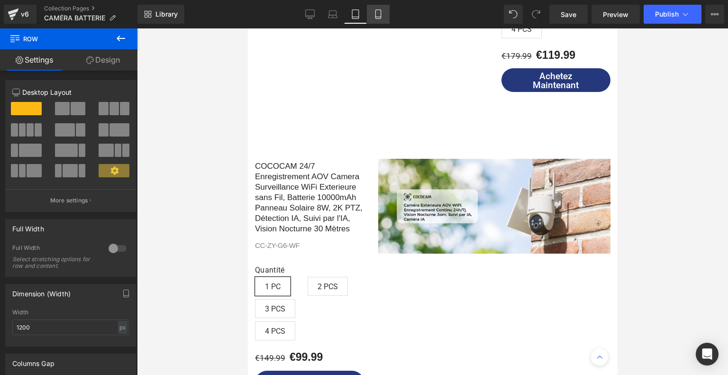
click at [380, 16] on icon at bounding box center [378, 13] width 9 height 9
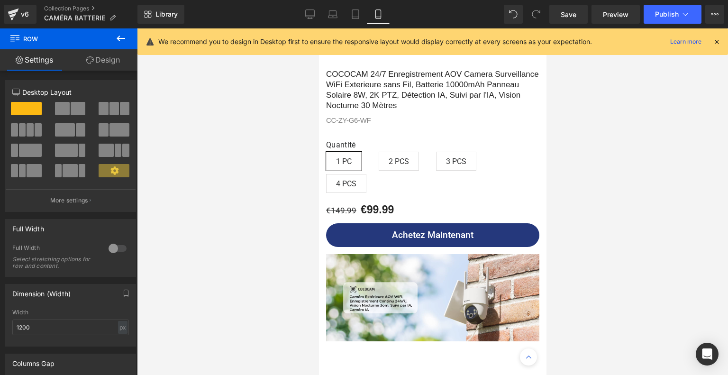
scroll to position [1243, 0]
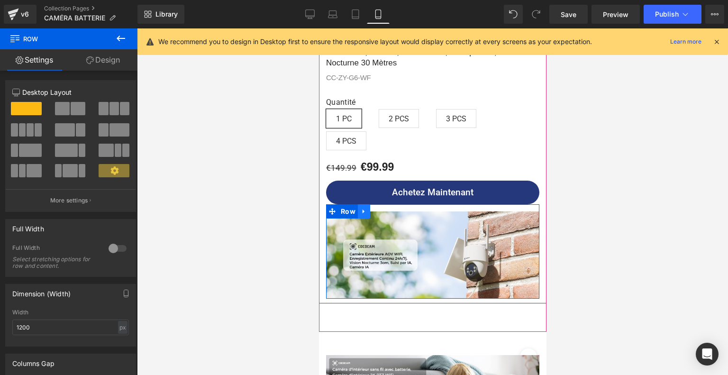
click at [363, 208] on icon at bounding box center [363, 211] width 7 height 7
click at [372, 204] on link at bounding box center [376, 211] width 12 height 14
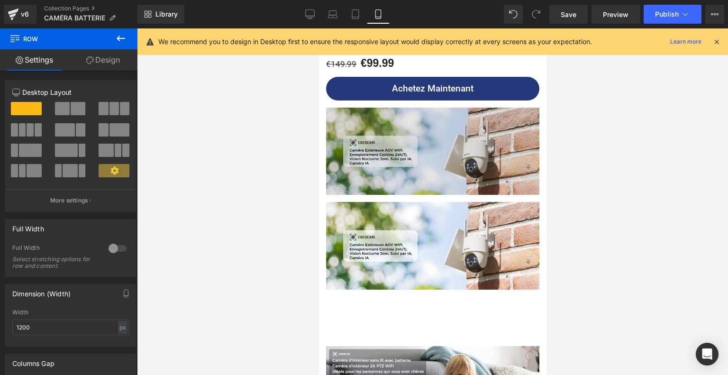
scroll to position [1276, 0]
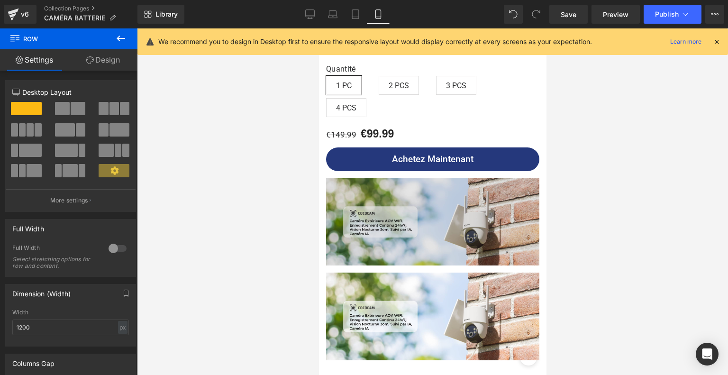
click at [416, 202] on img at bounding box center [432, 221] width 213 height 87
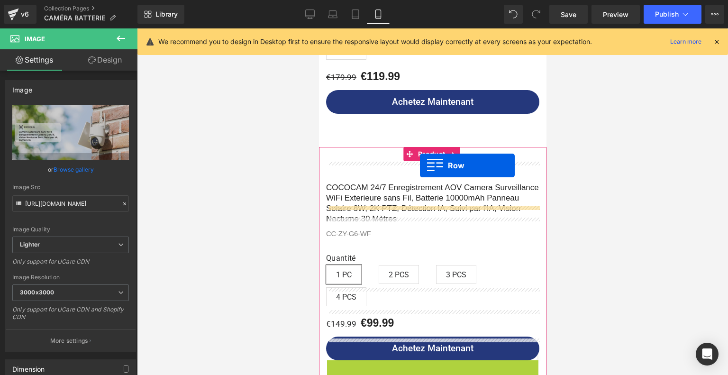
scroll to position [1087, 0]
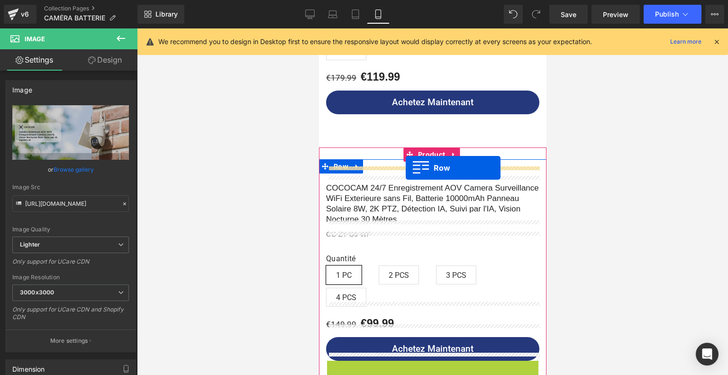
drag, startPoint x: 330, startPoint y: 170, endPoint x: 405, endPoint y: 168, distance: 75.0
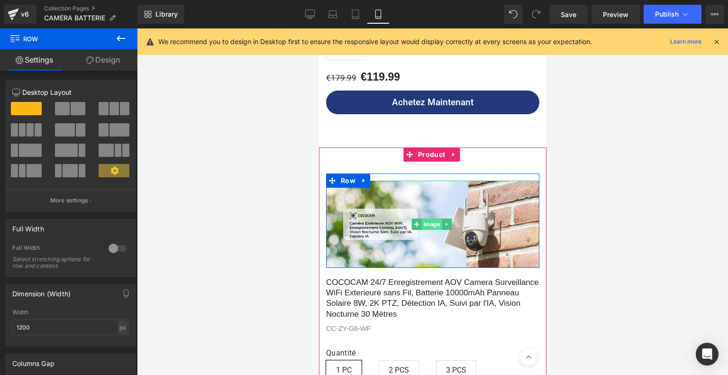
click at [435, 219] on span "Image" at bounding box center [431, 224] width 20 height 11
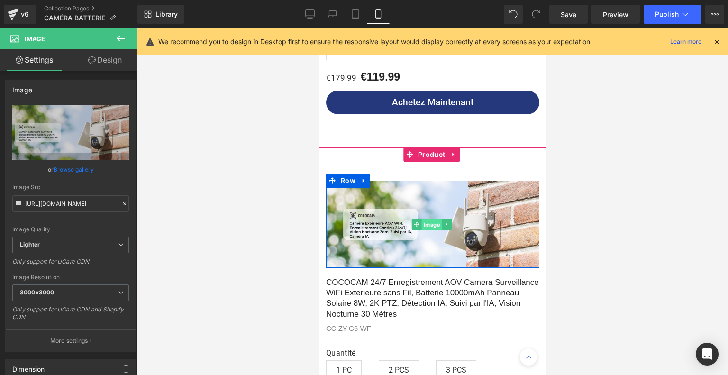
click at [429, 219] on span "Image" at bounding box center [431, 224] width 20 height 11
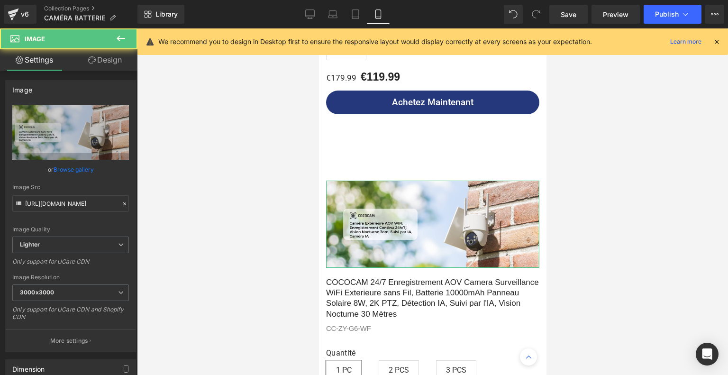
click at [105, 60] on link "Design" at bounding box center [105, 59] width 69 height 21
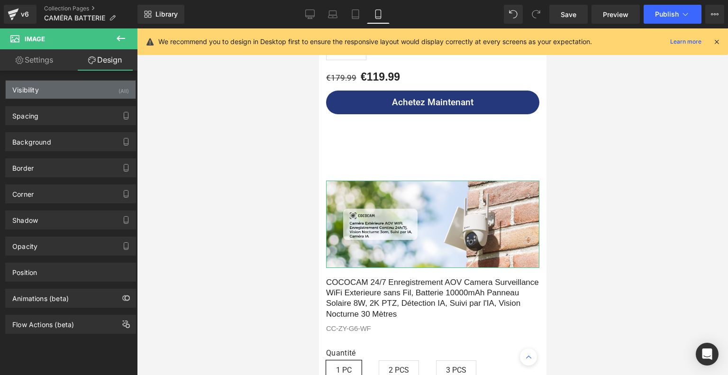
click at [84, 91] on div "Visibility (All)" at bounding box center [71, 90] width 130 height 18
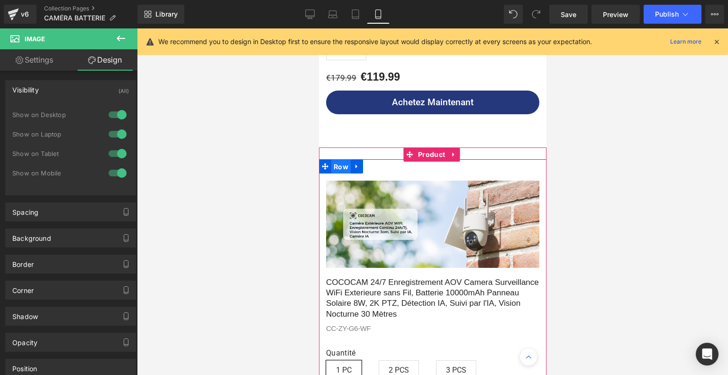
click at [342, 164] on span "Row" at bounding box center [340, 167] width 19 height 14
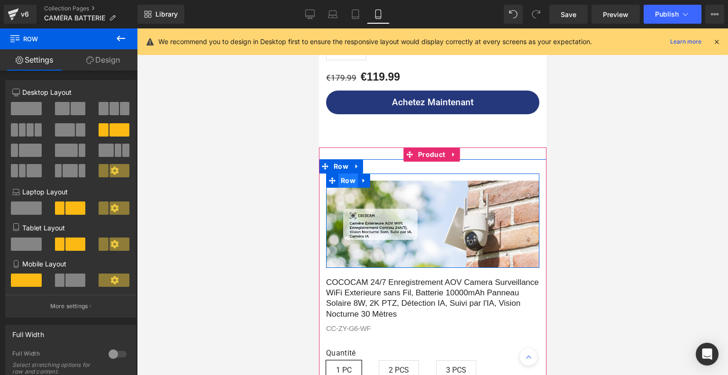
click at [349, 174] on span "Row" at bounding box center [347, 181] width 19 height 14
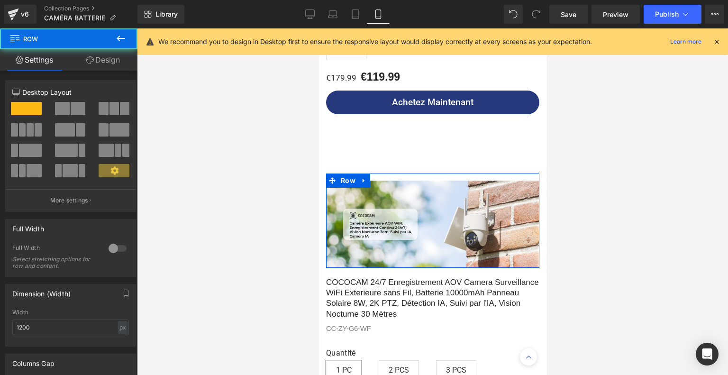
click at [107, 64] on link "Design" at bounding box center [103, 59] width 69 height 21
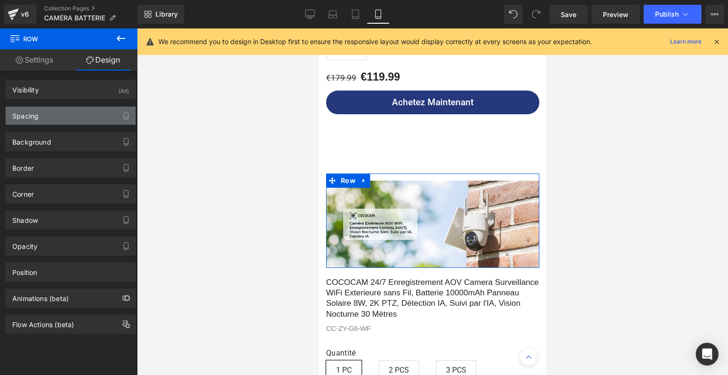
click at [77, 112] on div "Spacing" at bounding box center [71, 116] width 130 height 18
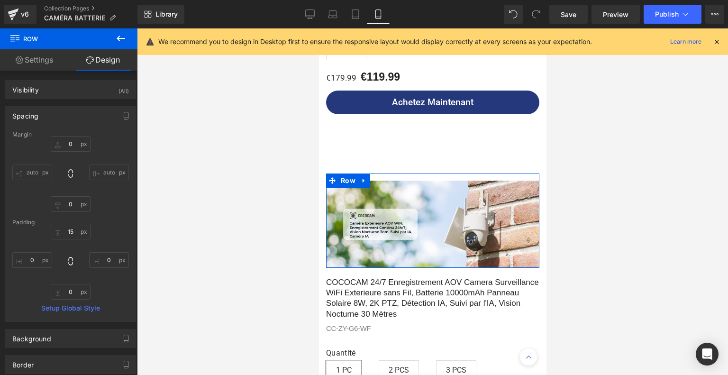
click at [112, 64] on link "Design" at bounding box center [103, 59] width 69 height 21
click at [64, 90] on div "Visibility (All)" at bounding box center [71, 90] width 130 height 18
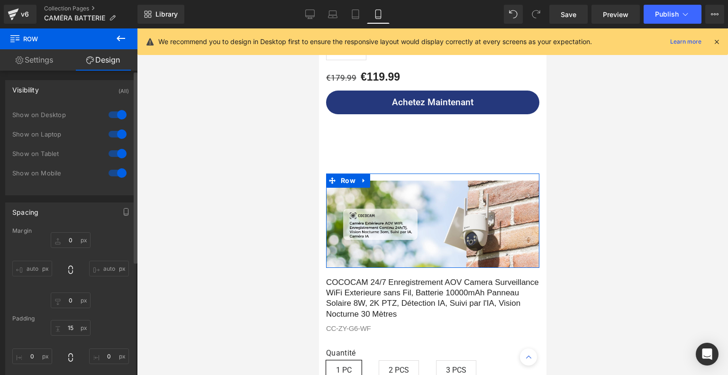
click at [116, 115] on div at bounding box center [117, 114] width 23 height 15
click at [120, 136] on div at bounding box center [117, 134] width 23 height 15
click at [115, 151] on div at bounding box center [117, 153] width 23 height 15
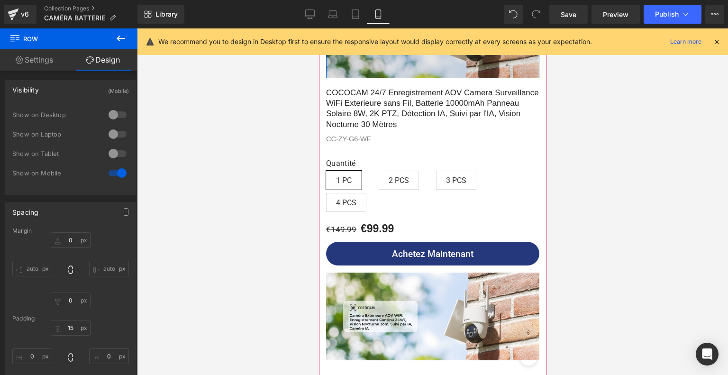
scroll to position [1324, 0]
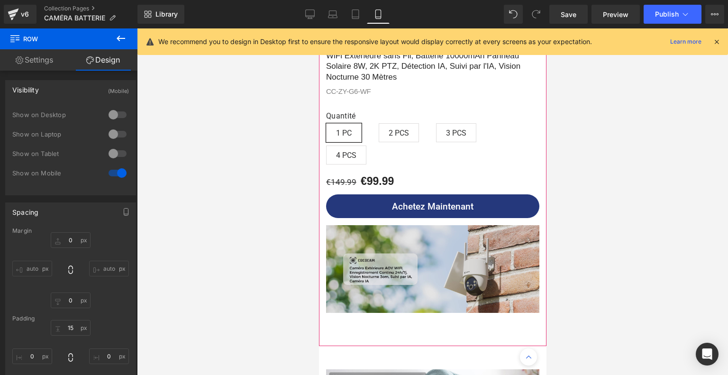
click at [419, 243] on img at bounding box center [432, 268] width 213 height 87
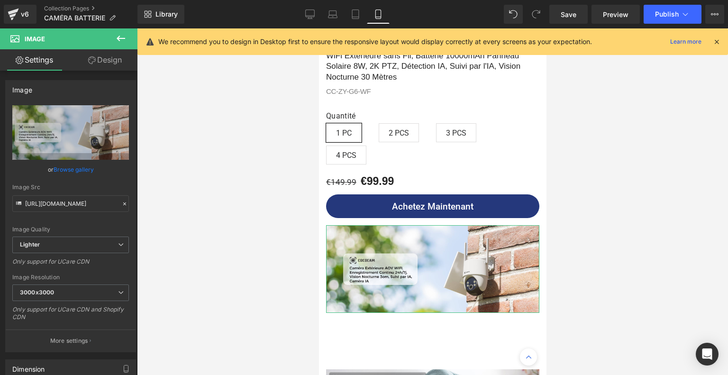
click at [119, 56] on link "Design" at bounding box center [105, 59] width 69 height 21
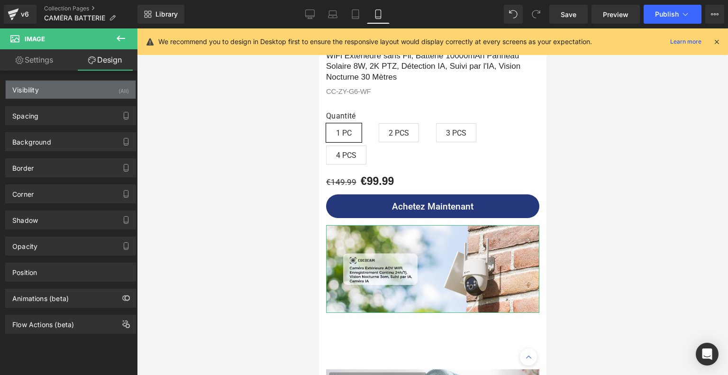
click at [85, 88] on div "Visibility (All)" at bounding box center [71, 90] width 130 height 18
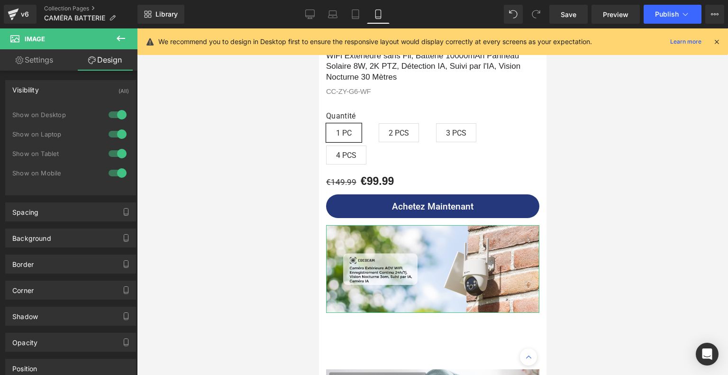
click at [119, 168] on div at bounding box center [117, 172] width 23 height 15
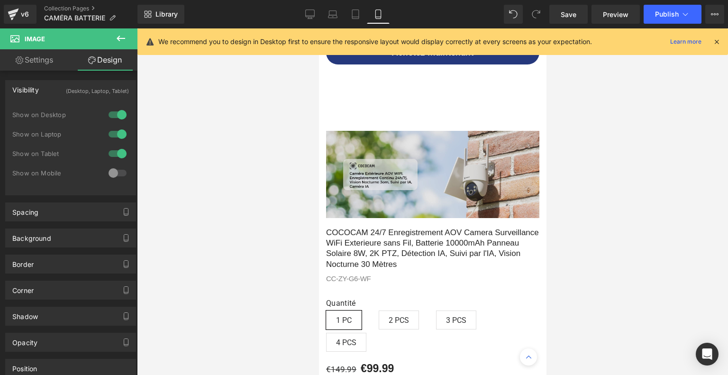
scroll to position [1134, 0]
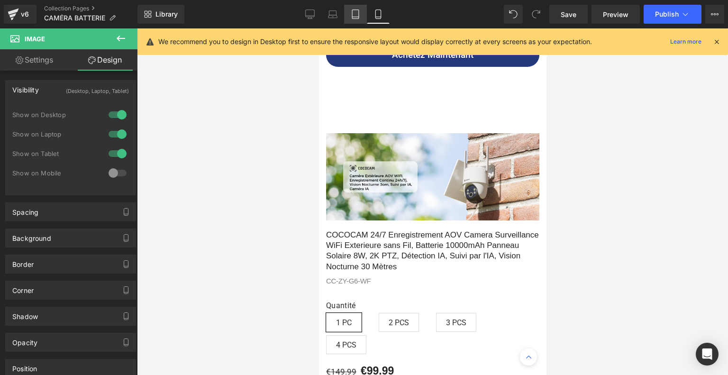
click at [349, 18] on link "Tablet" at bounding box center [355, 14] width 23 height 19
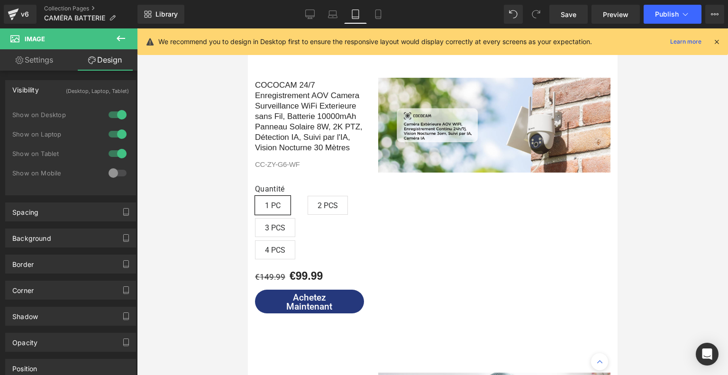
scroll to position [1118, 0]
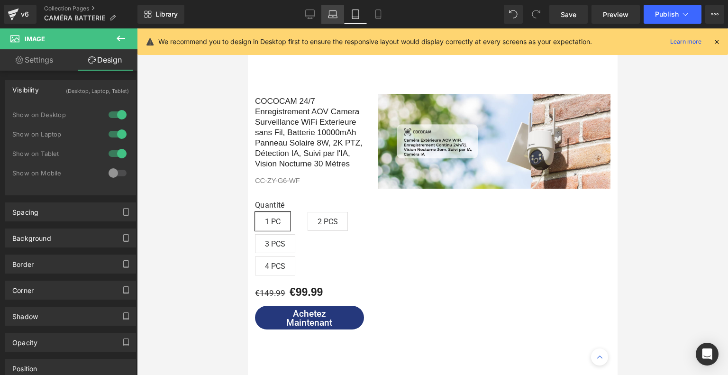
click at [329, 19] on link "Laptop" at bounding box center [332, 14] width 23 height 19
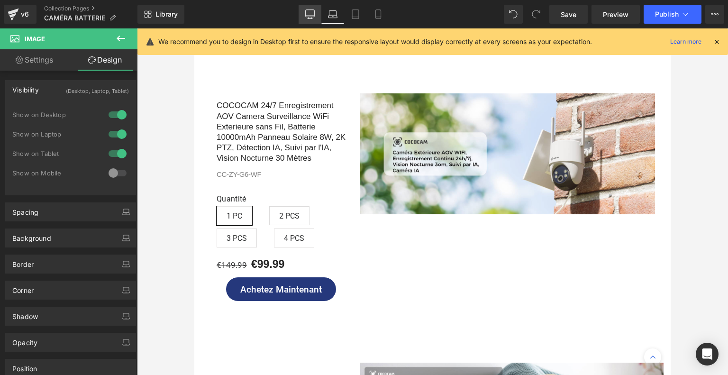
click at [311, 16] on icon at bounding box center [310, 16] width 9 height 0
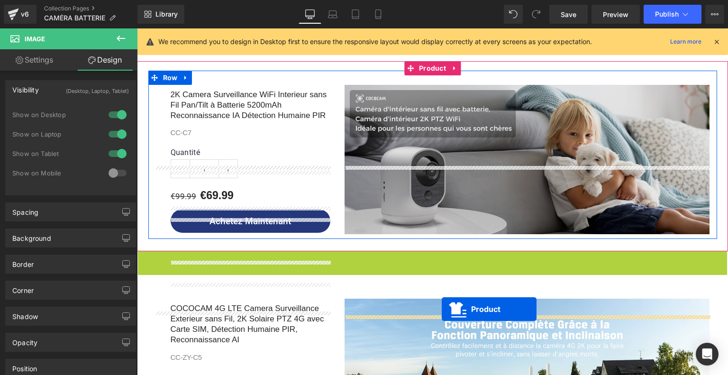
scroll to position [1193, 0]
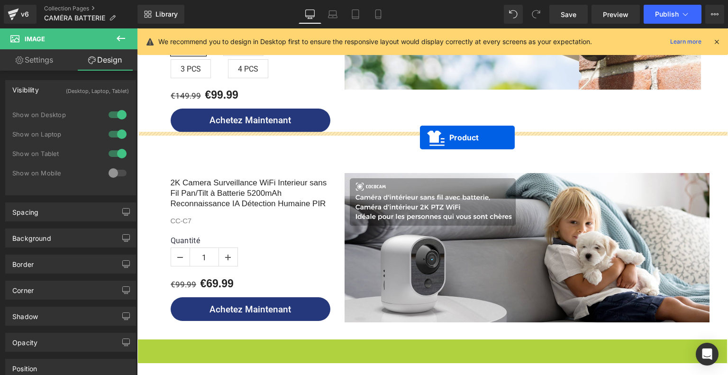
drag, startPoint x: 424, startPoint y: 185, endPoint x: 420, endPoint y: 138, distance: 48.1
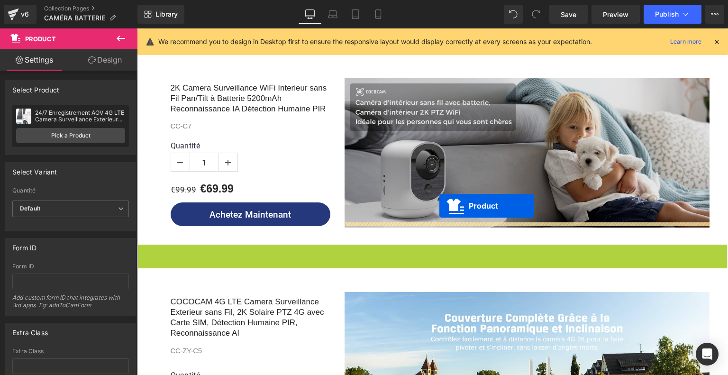
scroll to position [1098, 0]
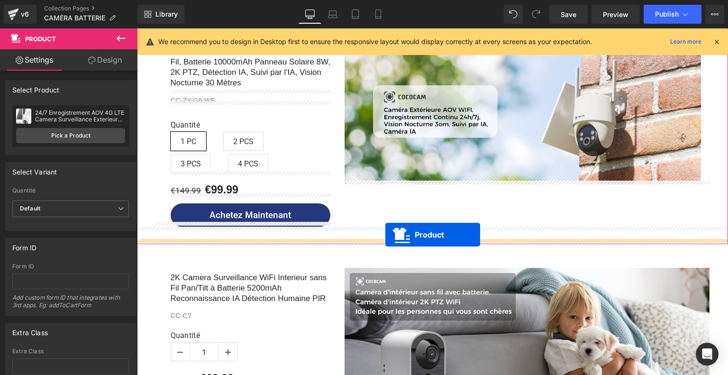
drag, startPoint x: 410, startPoint y: 248, endPoint x: 385, endPoint y: 235, distance: 28.0
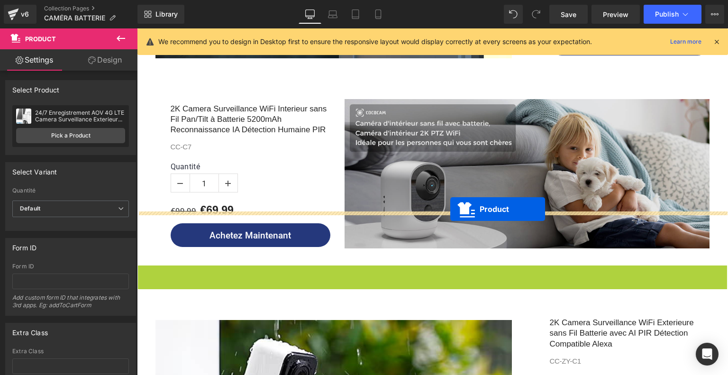
scroll to position [1383, 0]
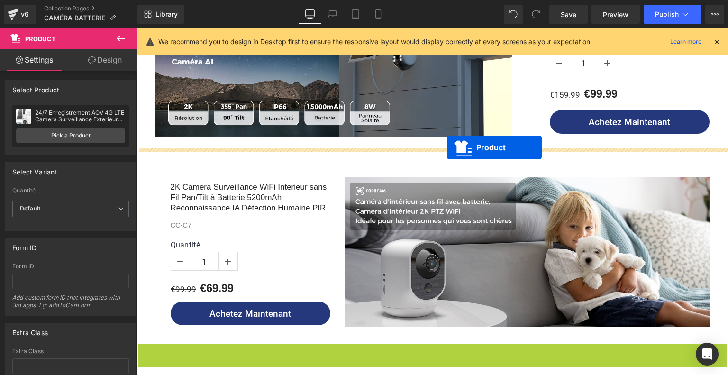
drag, startPoint x: 409, startPoint y: 205, endPoint x: 447, endPoint y: 147, distance: 69.0
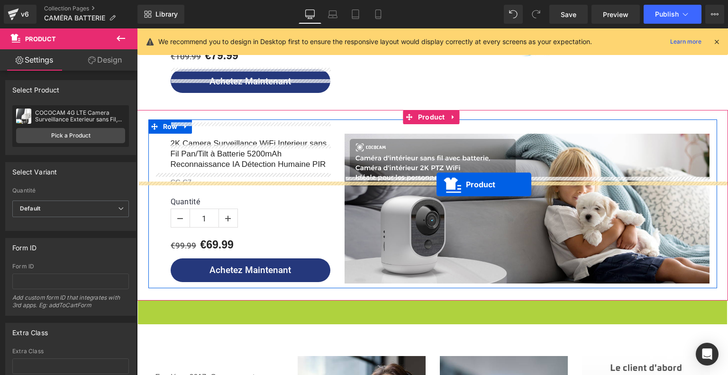
scroll to position [1572, 0]
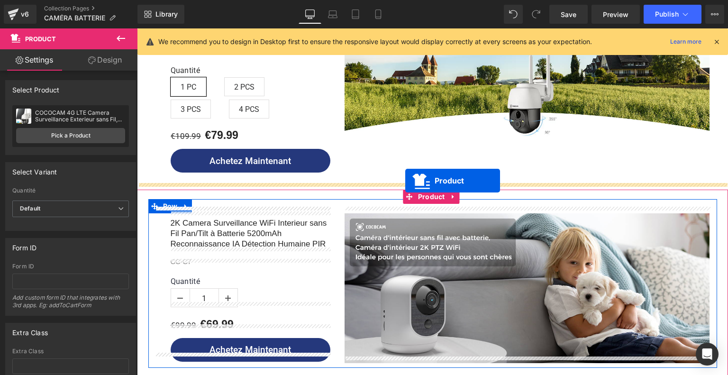
drag, startPoint x: 409, startPoint y: 191, endPoint x: 405, endPoint y: 181, distance: 10.7
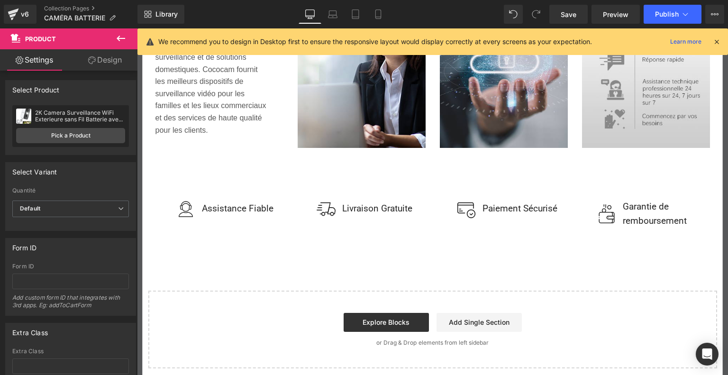
scroll to position [2371, 0]
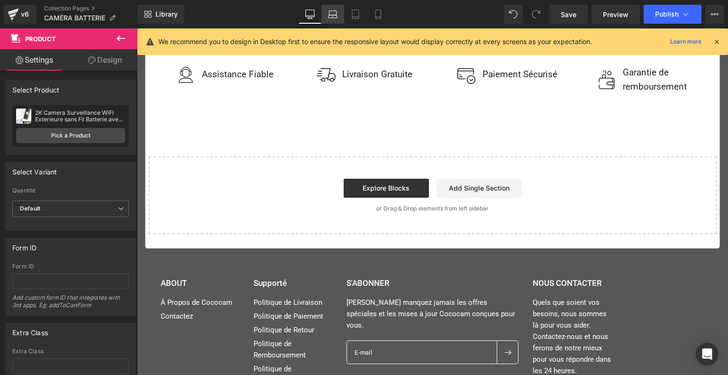
click at [330, 17] on icon at bounding box center [332, 13] width 9 height 9
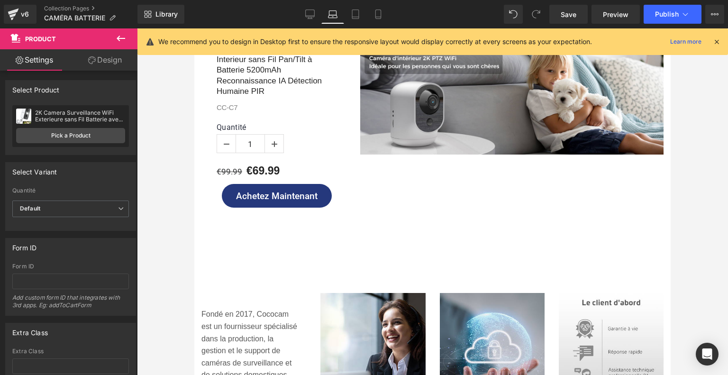
scroll to position [2276, 0]
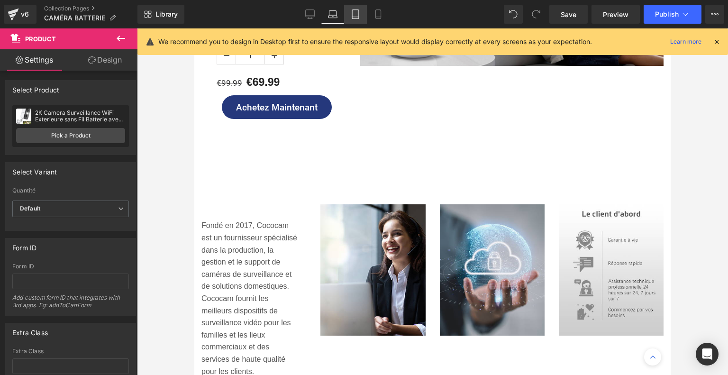
click at [357, 16] on icon at bounding box center [355, 13] width 9 height 9
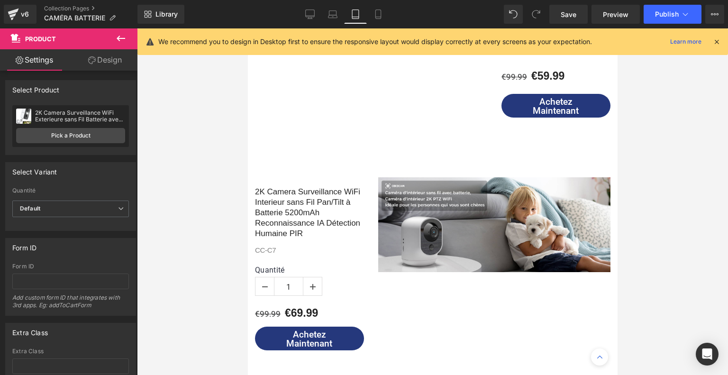
scroll to position [2323, 0]
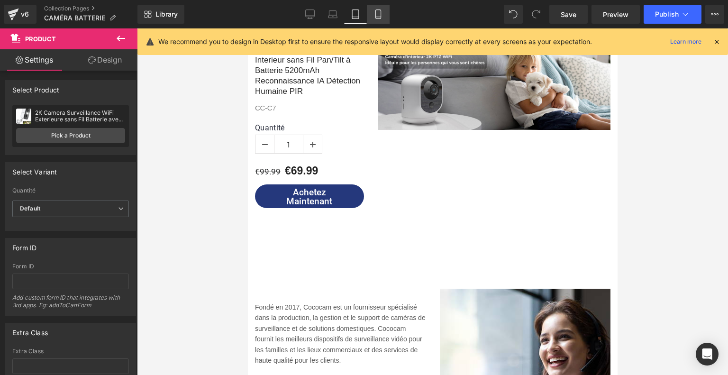
click at [374, 16] on icon at bounding box center [378, 13] width 9 height 9
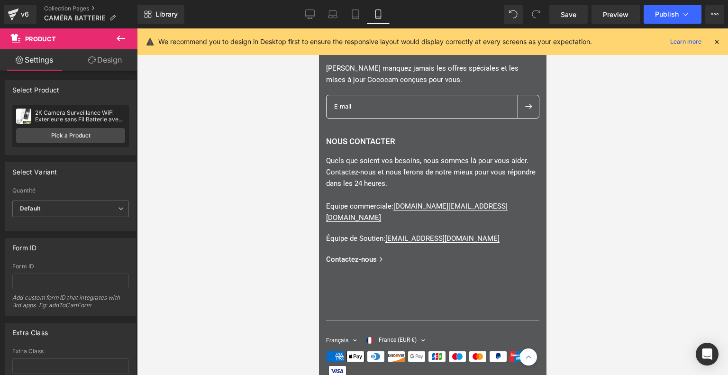
scroll to position [4134, 0]
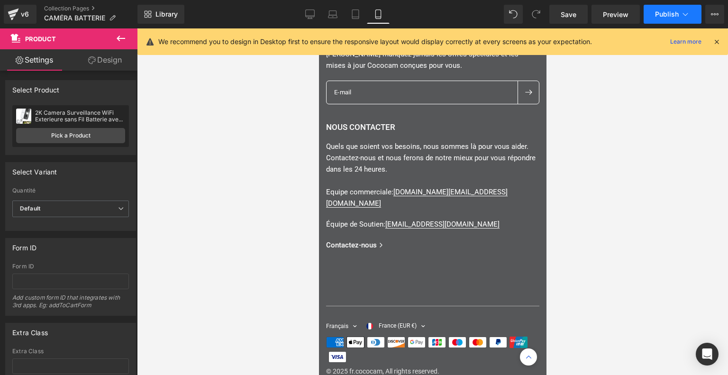
click at [671, 13] on span "Publish" at bounding box center [667, 14] width 24 height 8
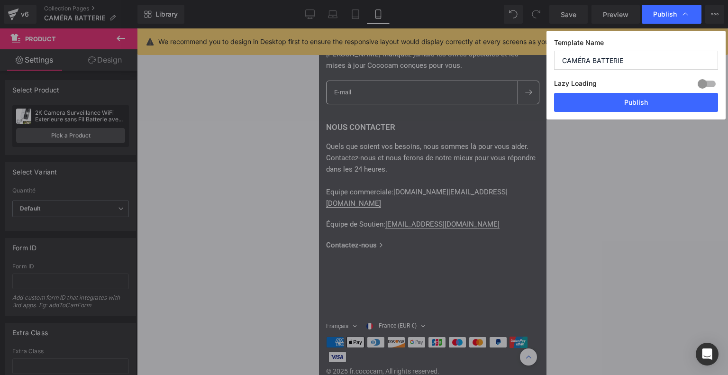
drag, startPoint x: 632, startPoint y: 55, endPoint x: 554, endPoint y: 56, distance: 77.8
click at [554, 56] on input "CAMÉRA BATTERIE" at bounding box center [636, 60] width 164 height 19
click at [623, 101] on button "Publish" at bounding box center [636, 102] width 164 height 19
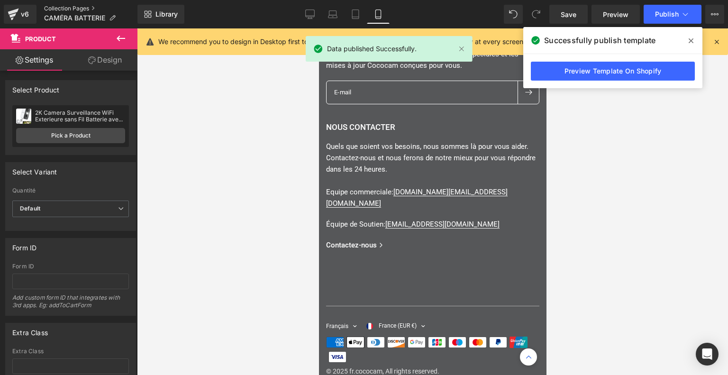
click at [75, 7] on link "Collection Pages" at bounding box center [90, 9] width 93 height 8
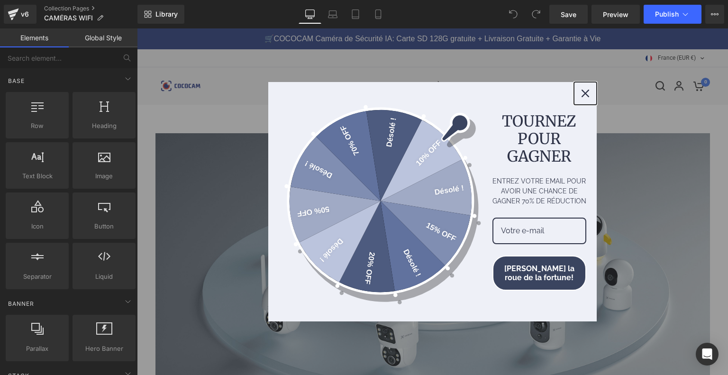
click at [581, 88] on div "Close" at bounding box center [585, 93] width 15 height 15
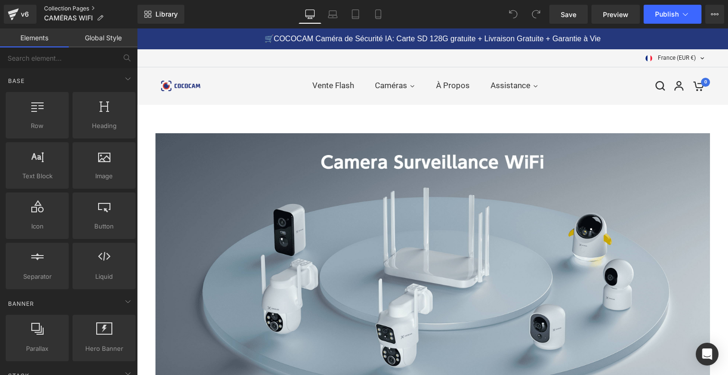
click at [71, 6] on link "Collection Pages" at bounding box center [90, 9] width 93 height 8
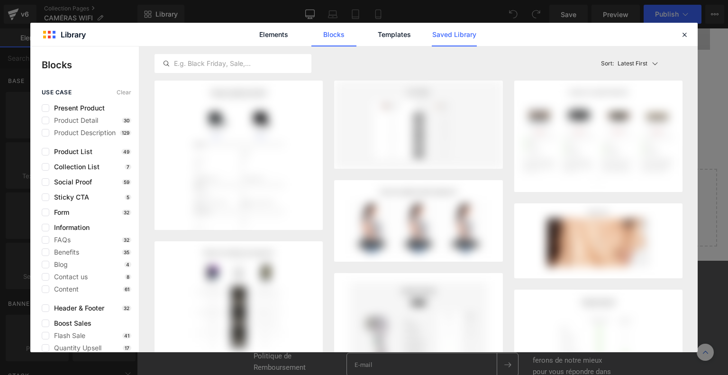
click at [453, 39] on link "Saved Library" at bounding box center [454, 35] width 45 height 24
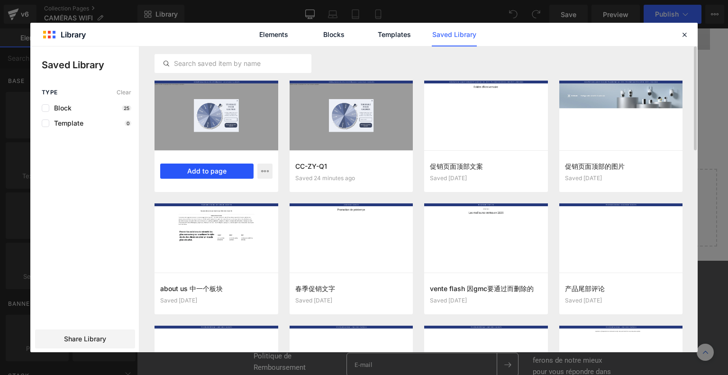
click at [225, 166] on button "Add to page" at bounding box center [206, 171] width 93 height 15
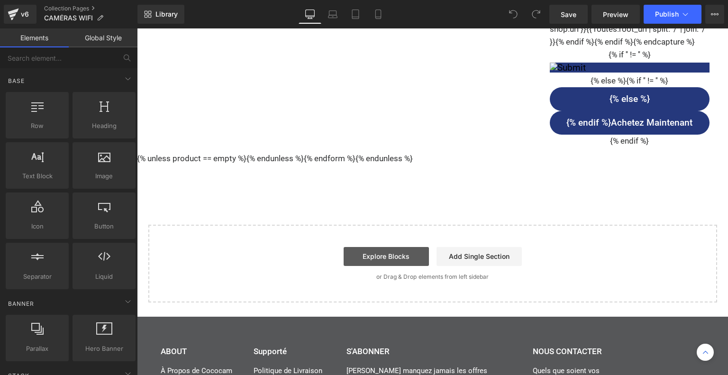
click at [394, 247] on link "Explore Blocks" at bounding box center [386, 256] width 85 height 19
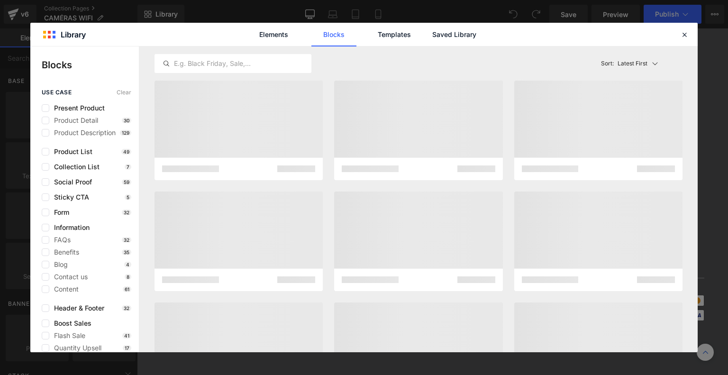
scroll to position [2127, 0]
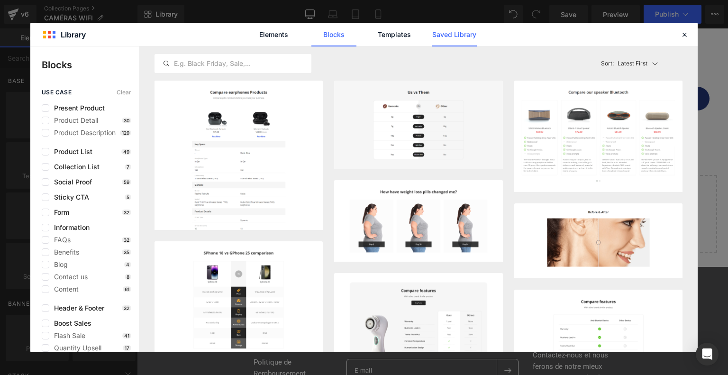
click at [465, 38] on link "Saved Library" at bounding box center [454, 35] width 45 height 24
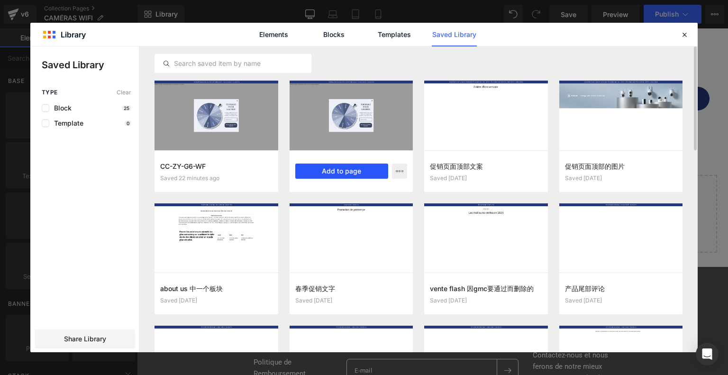
click at [336, 168] on button "Add to page" at bounding box center [341, 171] width 93 height 15
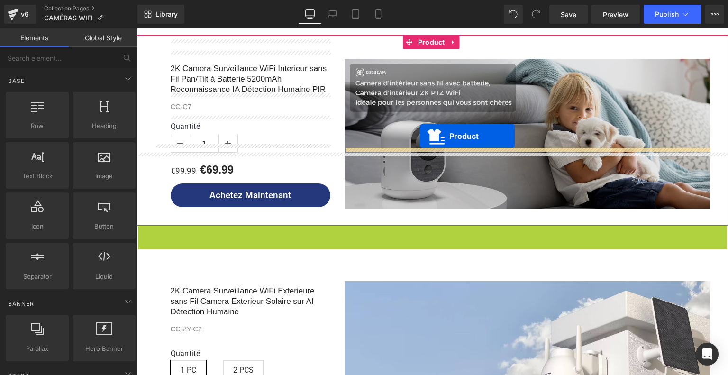
scroll to position [329, 0]
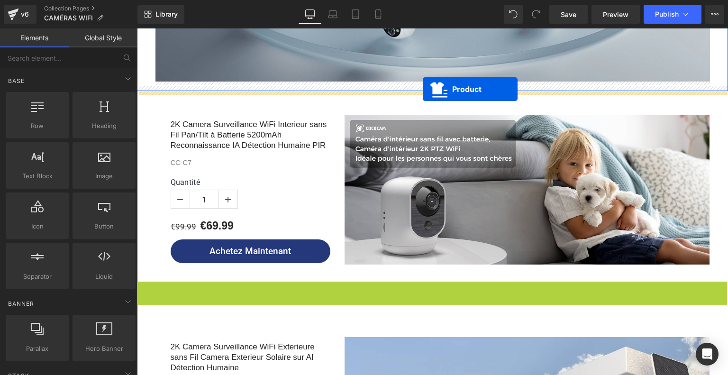
drag, startPoint x: 410, startPoint y: 144, endPoint x: 423, endPoint y: 89, distance: 56.5
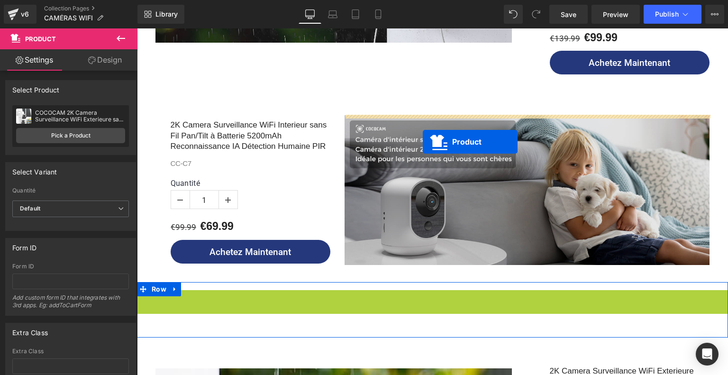
scroll to position [553, 0]
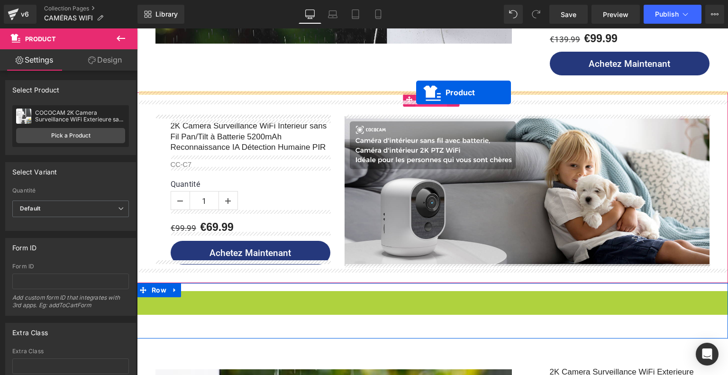
drag, startPoint x: 411, startPoint y: 155, endPoint x: 416, endPoint y: 92, distance: 62.4
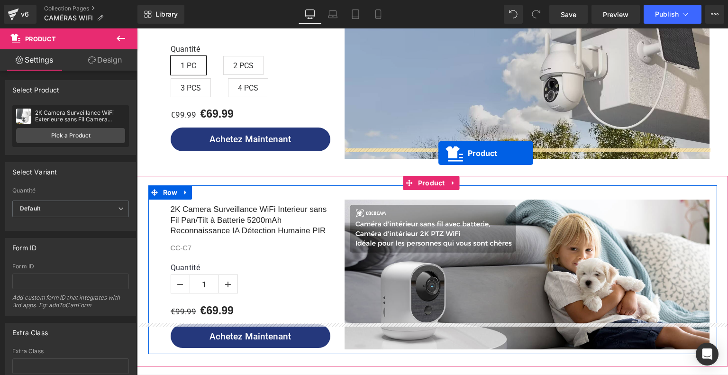
scroll to position [648, 0]
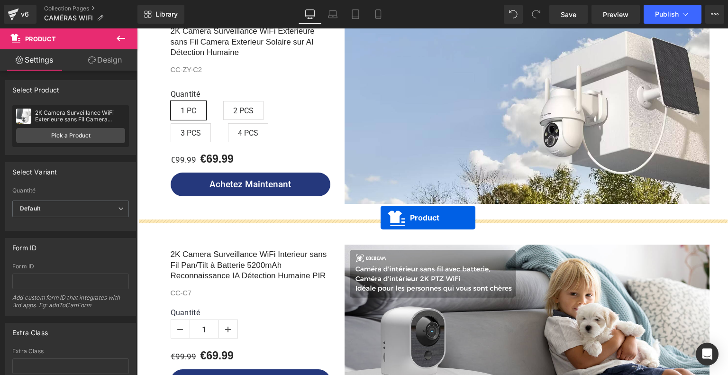
drag, startPoint x: 409, startPoint y: 113, endPoint x: 381, endPoint y: 218, distance: 108.1
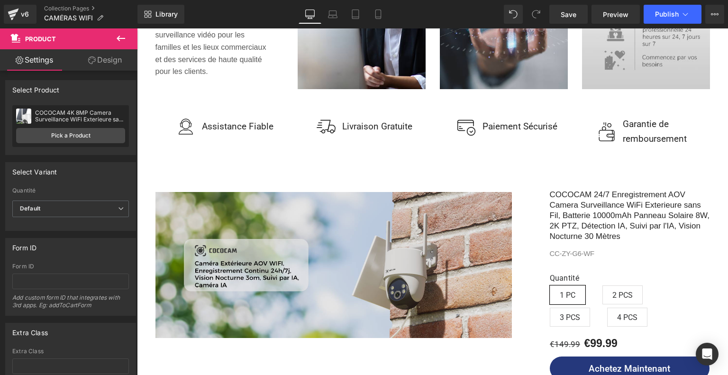
scroll to position [2165, 0]
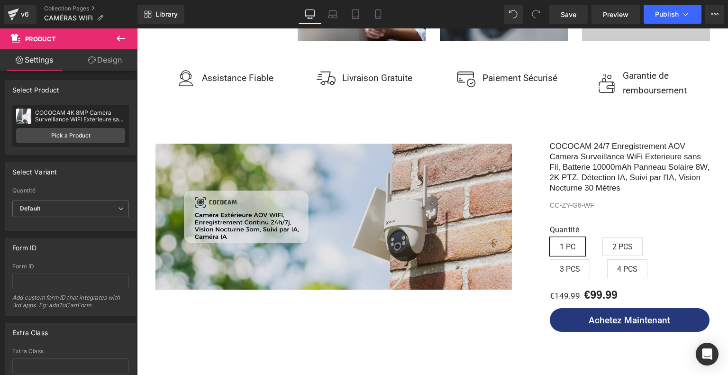
click at [449, 209] on img at bounding box center [334, 217] width 357 height 146
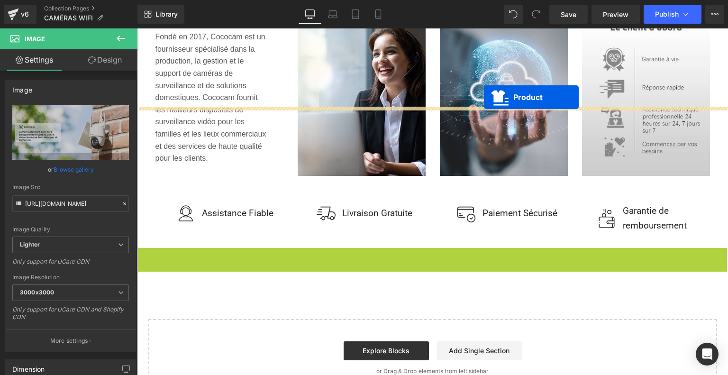
drag, startPoint x: 412, startPoint y: 115, endPoint x: 484, endPoint y: 97, distance: 74.2
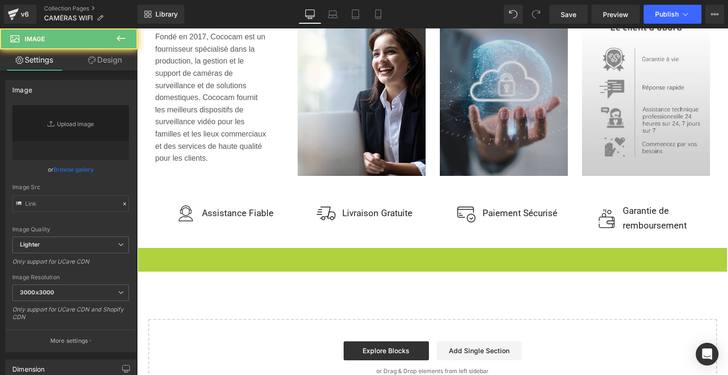
scroll to position [1976, 0]
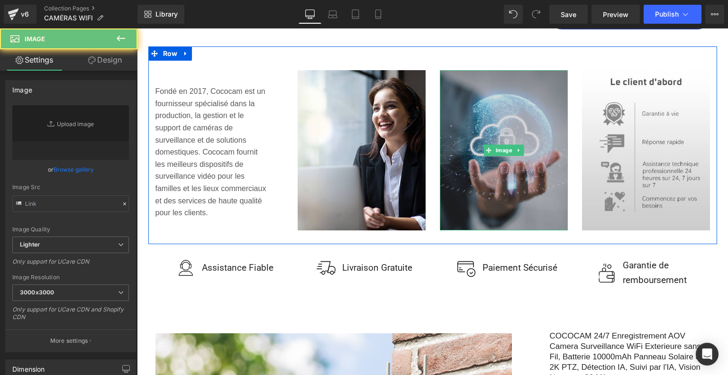
type input "[URL][DOMAIN_NAME]"
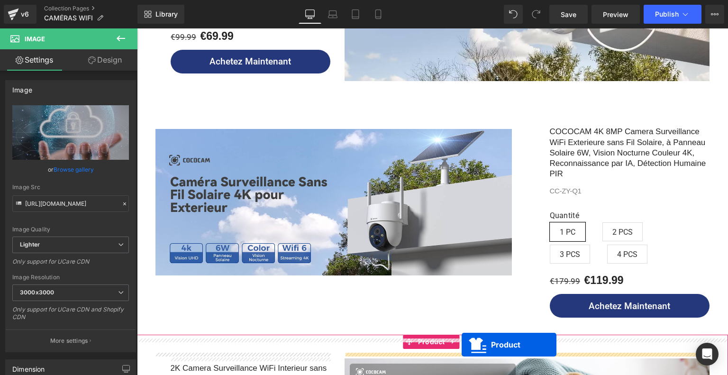
scroll to position [783, 0]
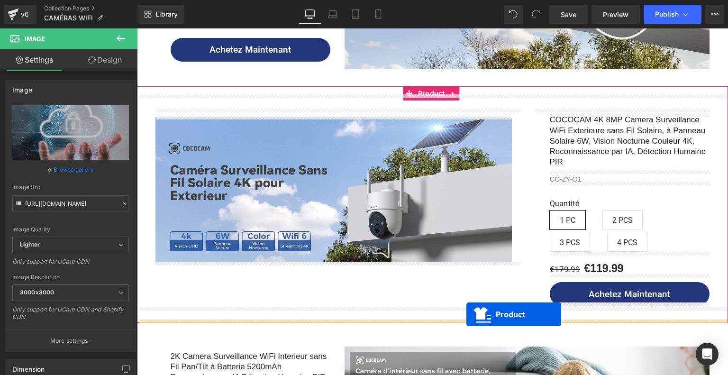
drag, startPoint x: 408, startPoint y: 303, endPoint x: 467, endPoint y: 314, distance: 59.9
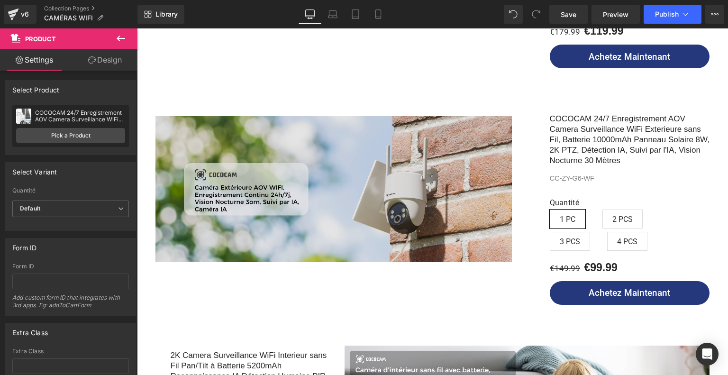
scroll to position [996, 0]
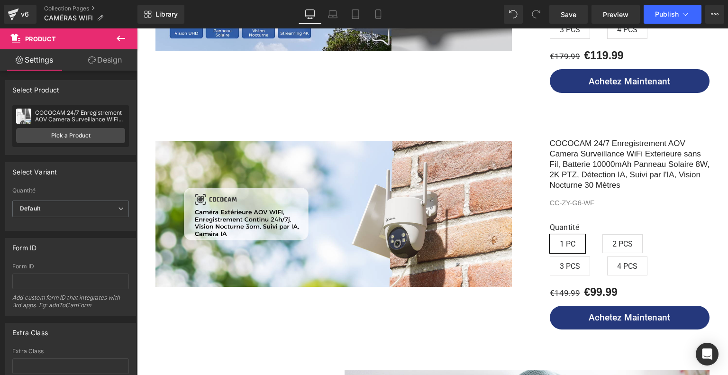
click at [514, 128] on div "Image Row COCOCAM 24/7 Enregistrement AOV Camera Surveillance WiFi Exterieure s…" at bounding box center [432, 226] width 569 height 215
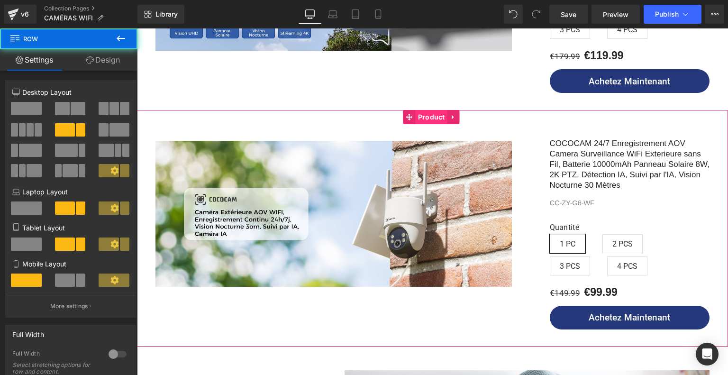
click at [429, 119] on span "Product" at bounding box center [432, 117] width 32 height 14
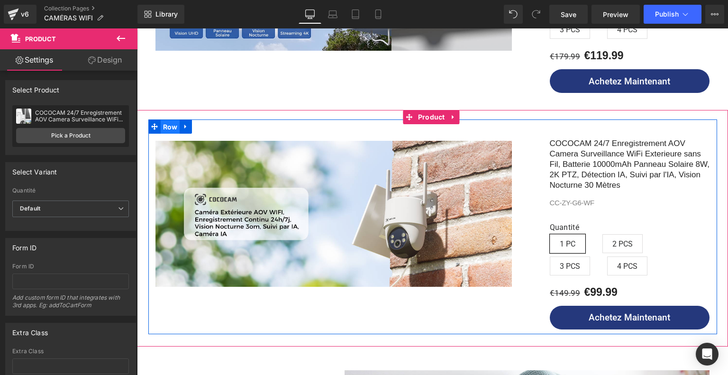
click at [172, 122] on span "Row" at bounding box center [170, 127] width 19 height 14
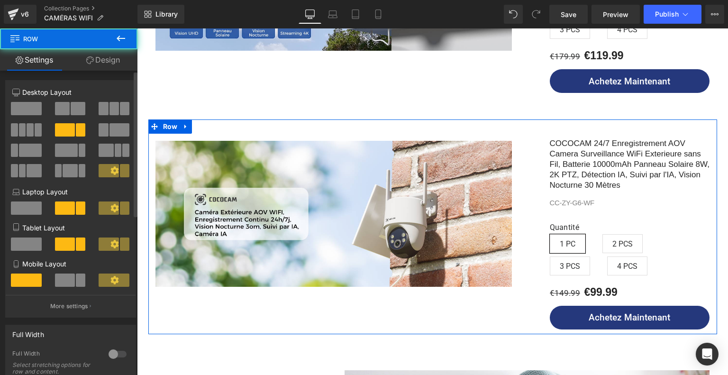
click at [118, 128] on span at bounding box center [120, 129] width 20 height 13
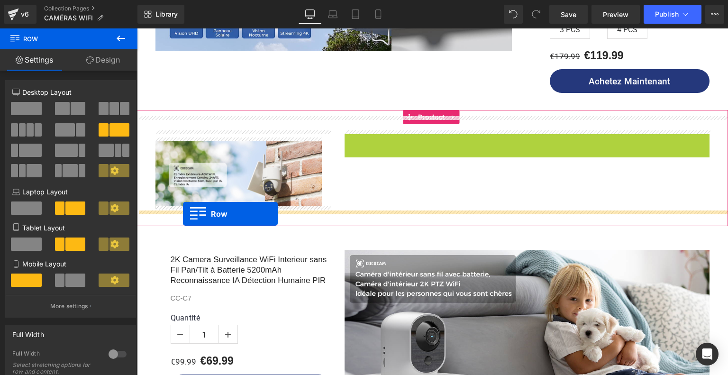
drag, startPoint x: 350, startPoint y: 135, endPoint x: 183, endPoint y: 214, distance: 185.0
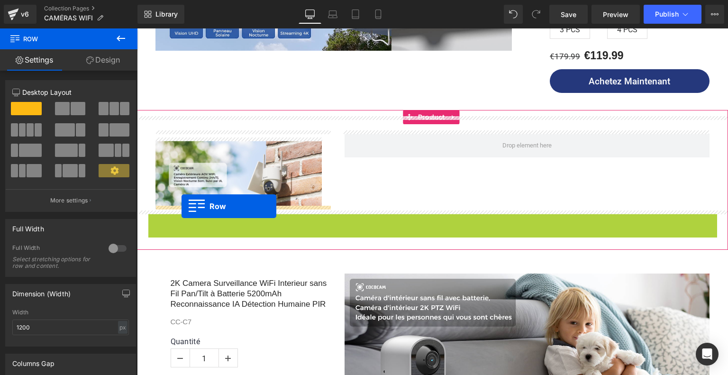
drag, startPoint x: 155, startPoint y: 218, endPoint x: 182, endPoint y: 206, distance: 29.1
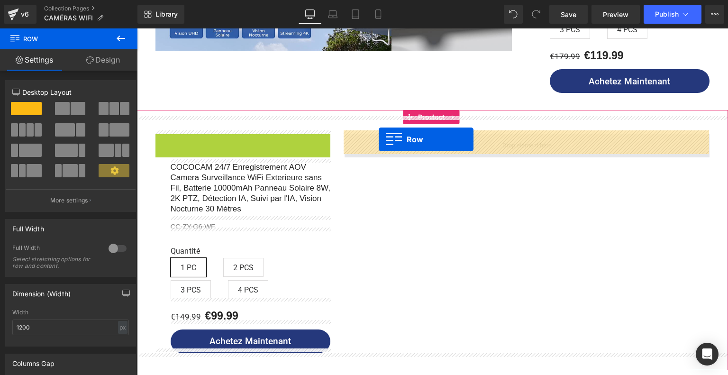
drag, startPoint x: 237, startPoint y: 136, endPoint x: 379, endPoint y: 140, distance: 141.8
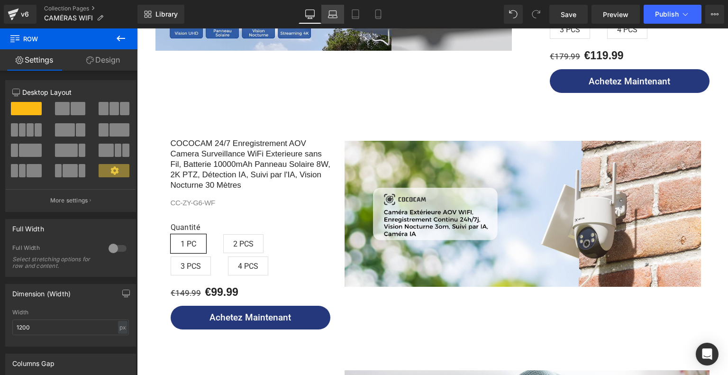
click at [332, 11] on icon at bounding box center [332, 13] width 9 height 9
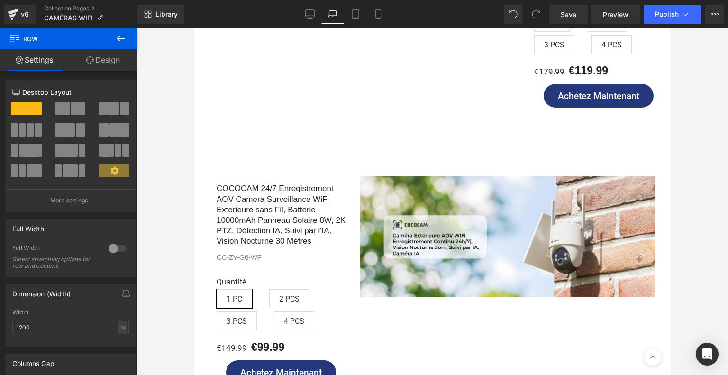
scroll to position [1014, 0]
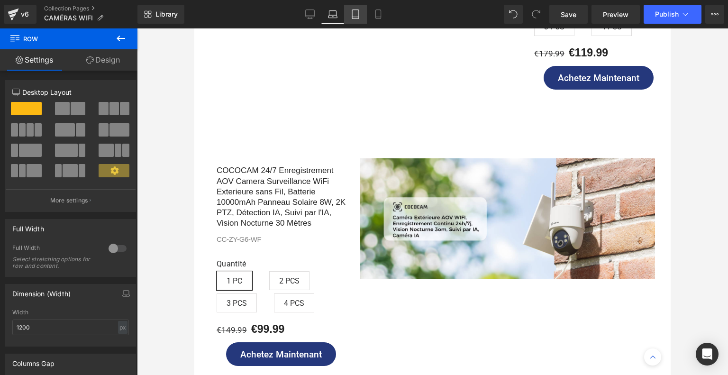
click at [353, 15] on icon at bounding box center [355, 13] width 9 height 9
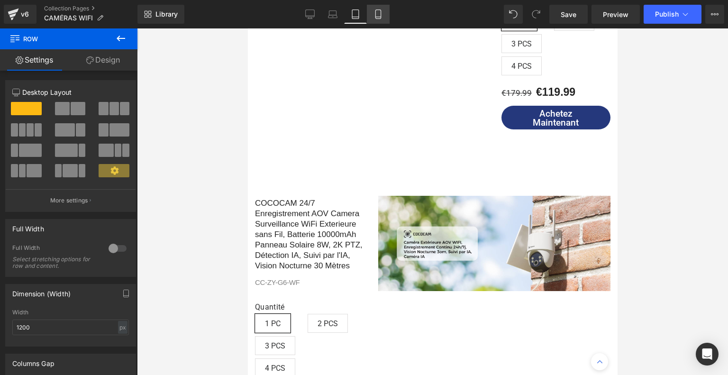
scroll to position [1051, 0]
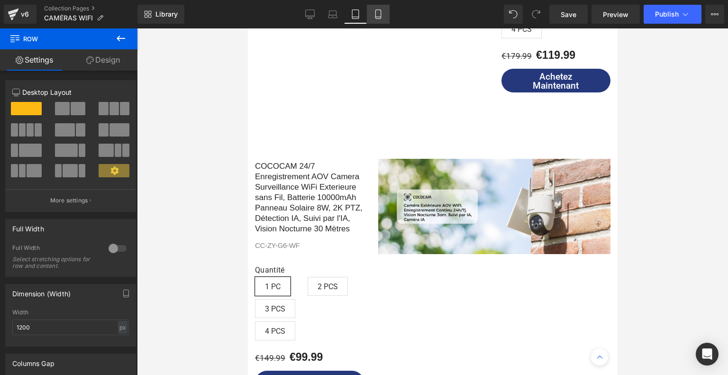
click at [381, 17] on icon at bounding box center [378, 13] width 9 height 9
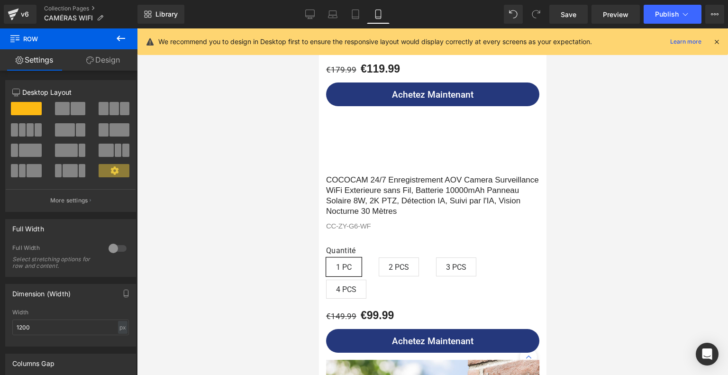
scroll to position [1288, 0]
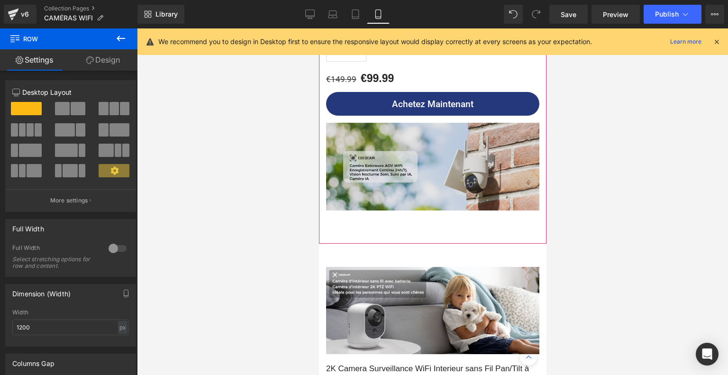
click at [434, 171] on img at bounding box center [432, 166] width 213 height 87
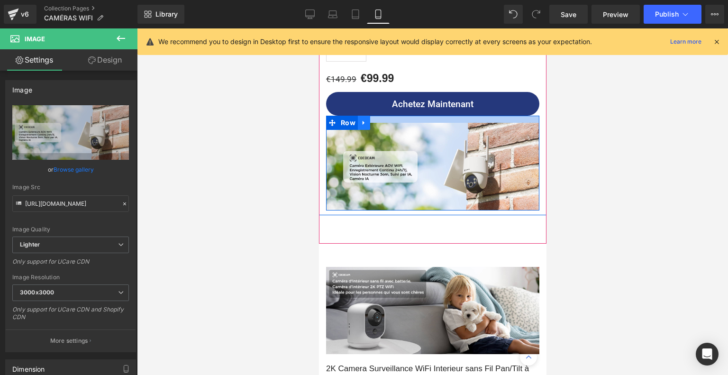
click at [362, 121] on icon at bounding box center [363, 123] width 2 height 4
click at [373, 119] on icon at bounding box center [376, 122] width 7 height 7
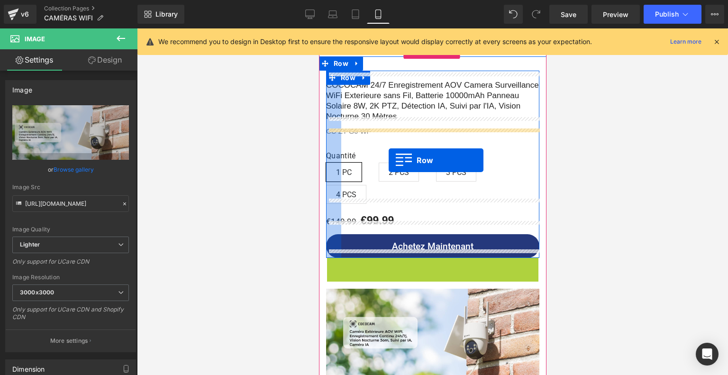
scroll to position [1003, 0]
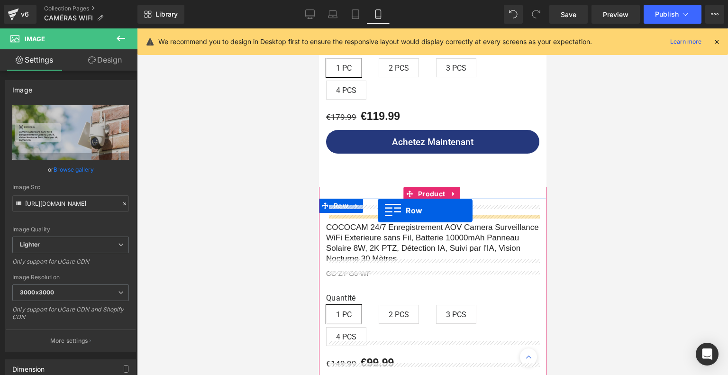
drag, startPoint x: 330, startPoint y: 114, endPoint x: 377, endPoint y: 211, distance: 107.9
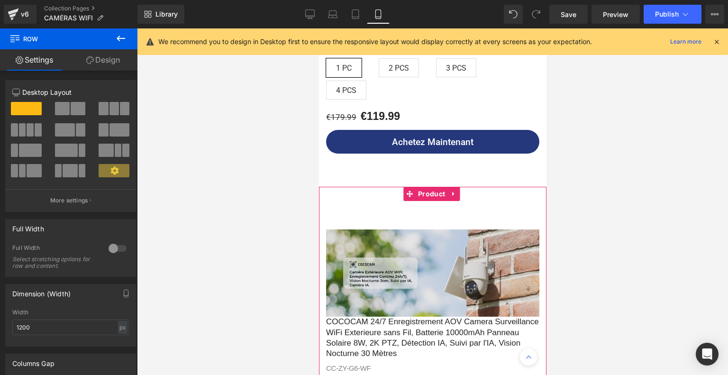
click at [377, 246] on img at bounding box center [432, 272] width 213 height 87
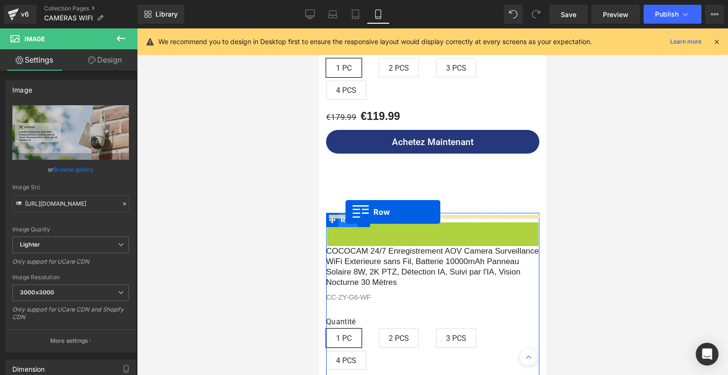
drag, startPoint x: 332, startPoint y: 221, endPoint x: 345, endPoint y: 212, distance: 15.9
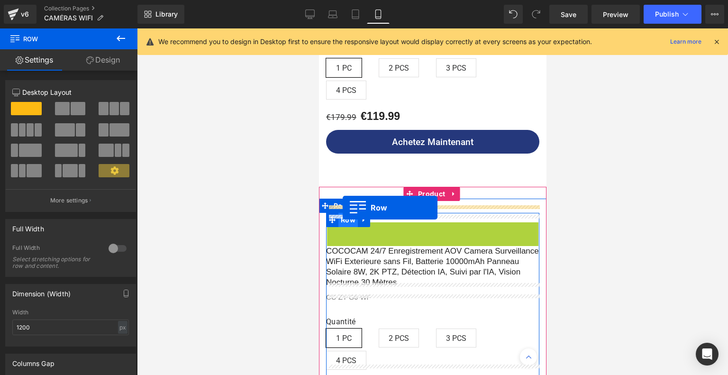
drag, startPoint x: 330, startPoint y: 224, endPoint x: 342, endPoint y: 208, distance: 20.0
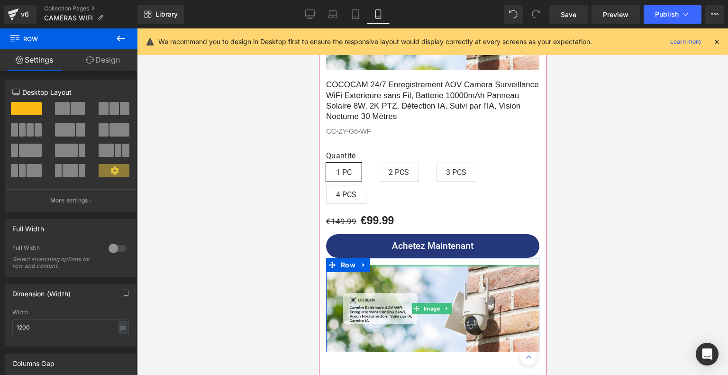
scroll to position [1098, 0]
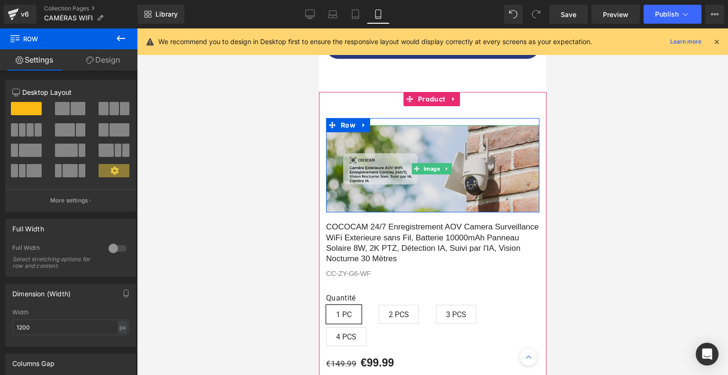
click at [423, 153] on img at bounding box center [432, 168] width 213 height 87
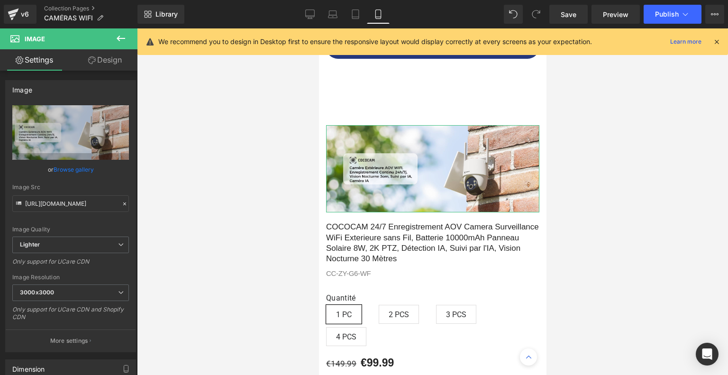
click at [119, 63] on link "Design" at bounding box center [105, 59] width 69 height 21
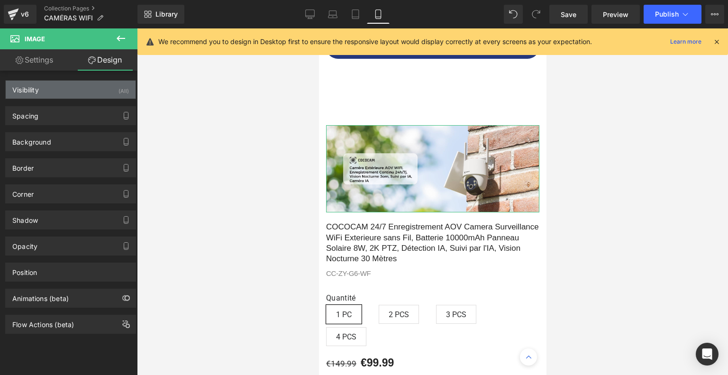
click at [103, 94] on div "Visibility (All)" at bounding box center [71, 90] width 130 height 18
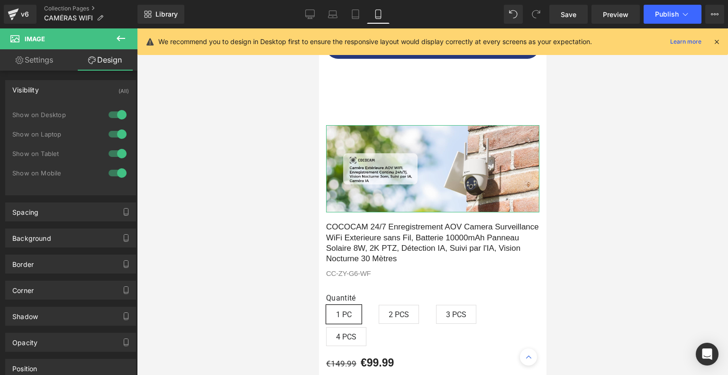
click at [117, 114] on div at bounding box center [117, 114] width 23 height 15
click at [116, 133] on div at bounding box center [117, 134] width 23 height 15
click at [117, 153] on div at bounding box center [117, 153] width 23 height 15
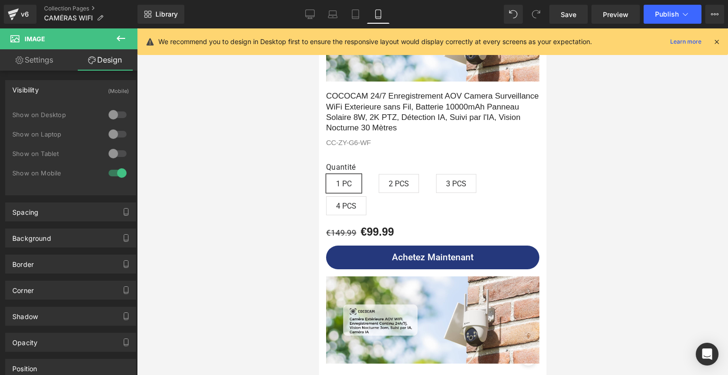
scroll to position [1240, 0]
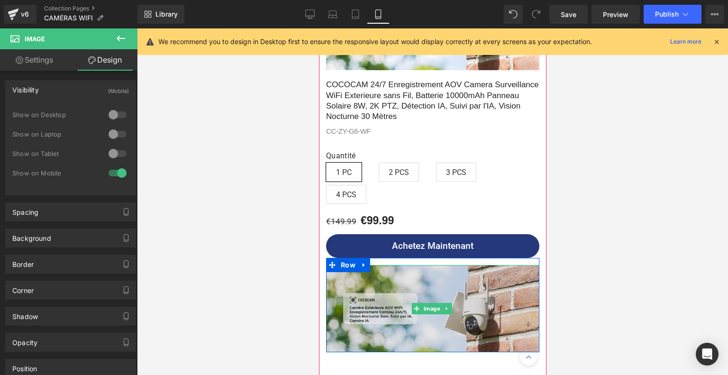
click at [408, 290] on img at bounding box center [432, 308] width 213 height 87
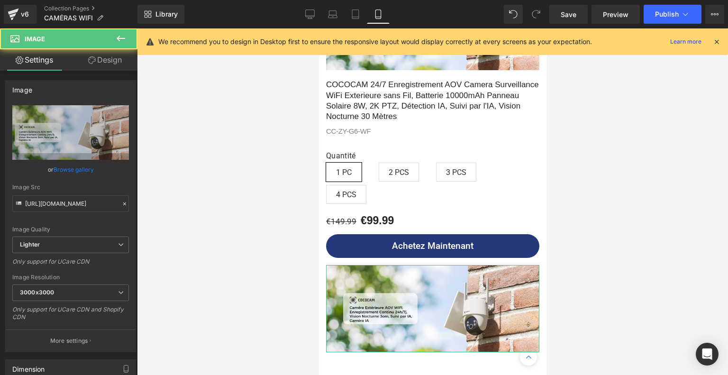
click at [119, 64] on link "Design" at bounding box center [105, 59] width 69 height 21
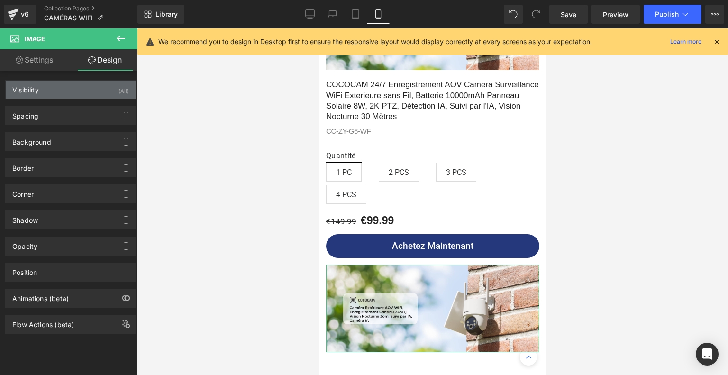
click at [106, 90] on div "Visibility (All)" at bounding box center [71, 90] width 130 height 18
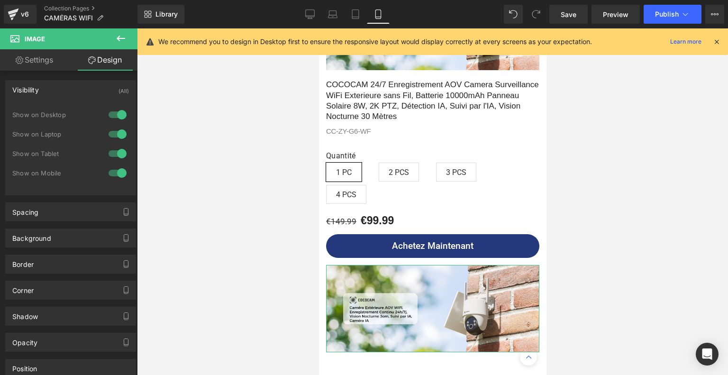
click at [110, 168] on div at bounding box center [117, 172] width 23 height 15
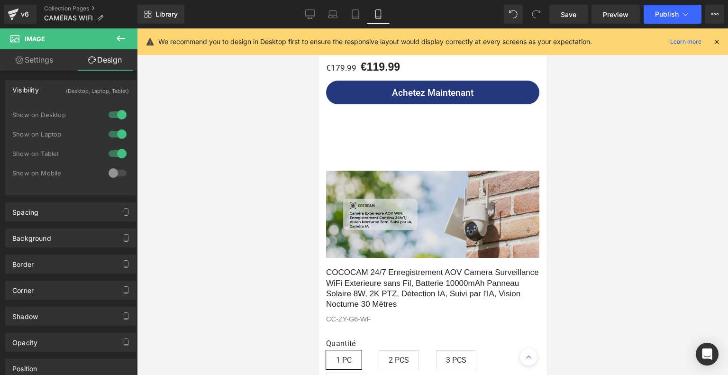
scroll to position [1051, 0]
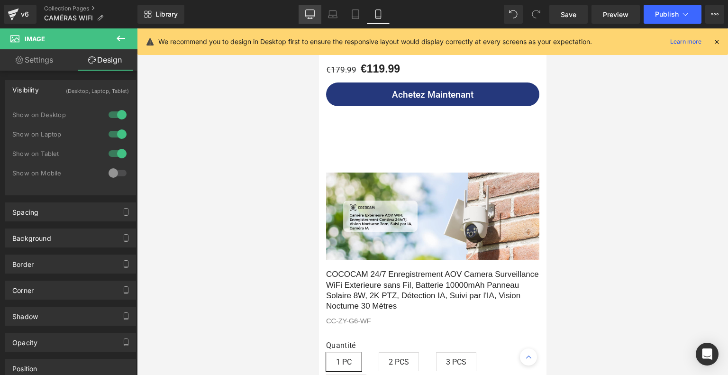
click at [304, 13] on link "Desktop" at bounding box center [310, 14] width 23 height 19
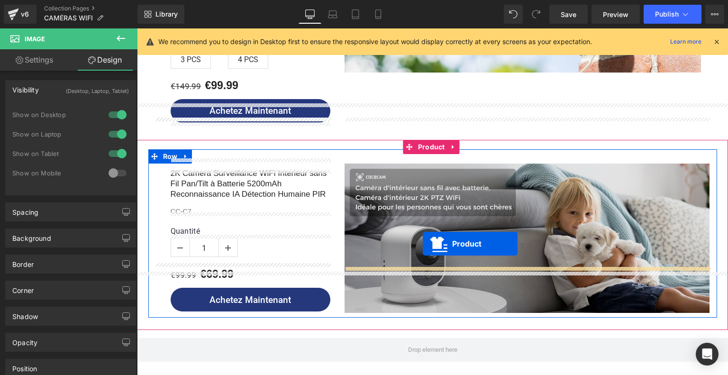
scroll to position [1146, 0]
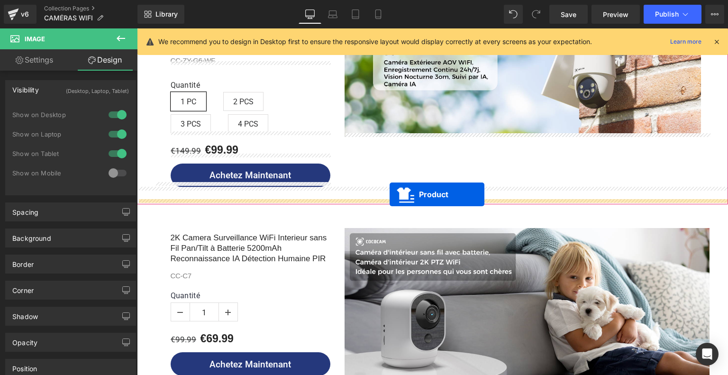
drag, startPoint x: 410, startPoint y: 310, endPoint x: 390, endPoint y: 195, distance: 117.0
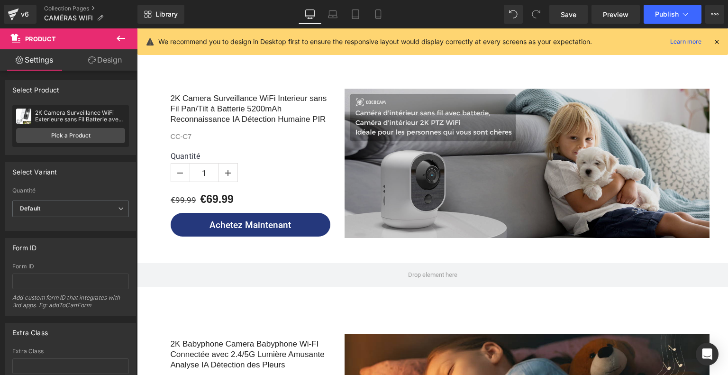
scroll to position [1667, 0]
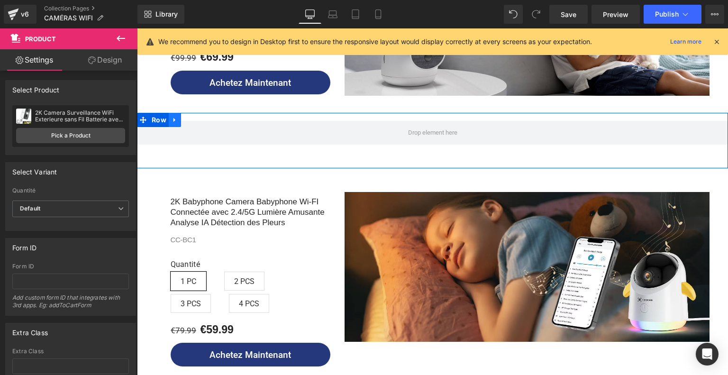
click at [174, 118] on icon at bounding box center [175, 120] width 2 height 4
click at [199, 117] on icon at bounding box center [199, 120] width 7 height 7
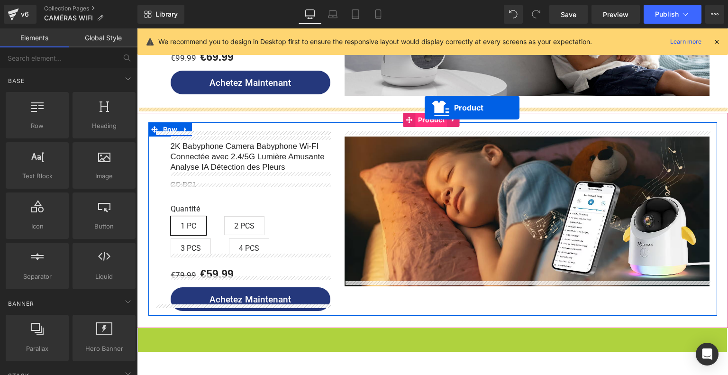
drag, startPoint x: 409, startPoint y: 142, endPoint x: 425, endPoint y: 108, distance: 37.6
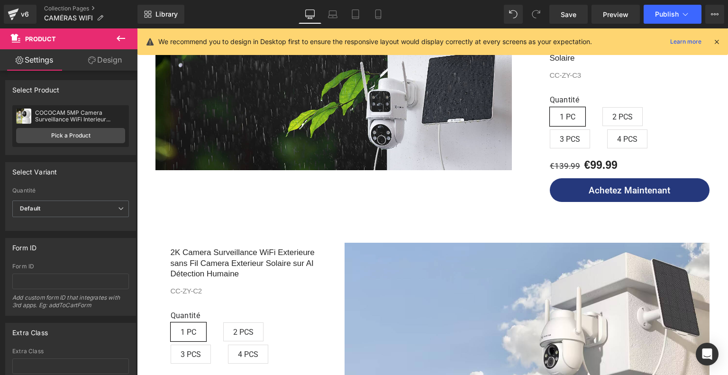
scroll to position [284, 0]
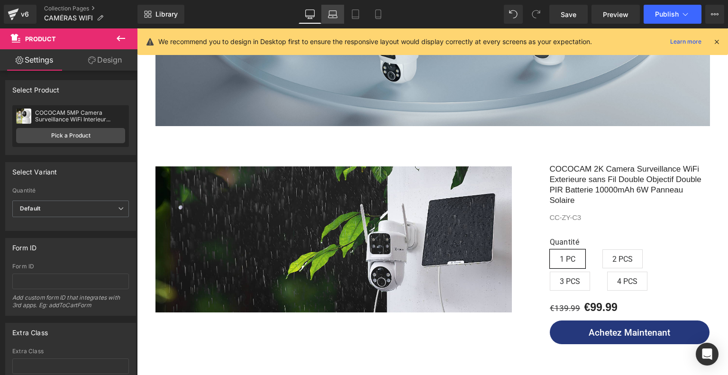
click at [339, 16] on link "Laptop" at bounding box center [332, 14] width 23 height 19
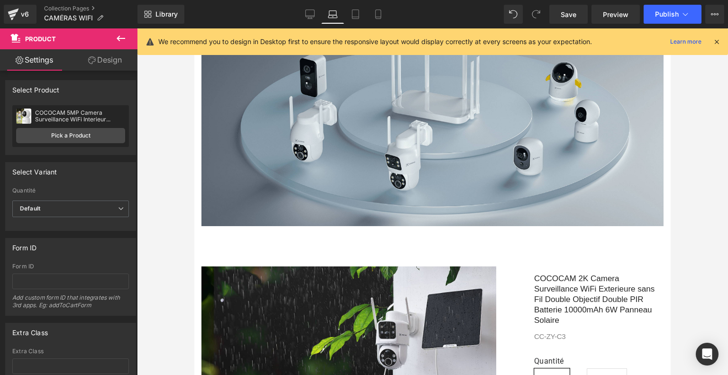
scroll to position [0, 0]
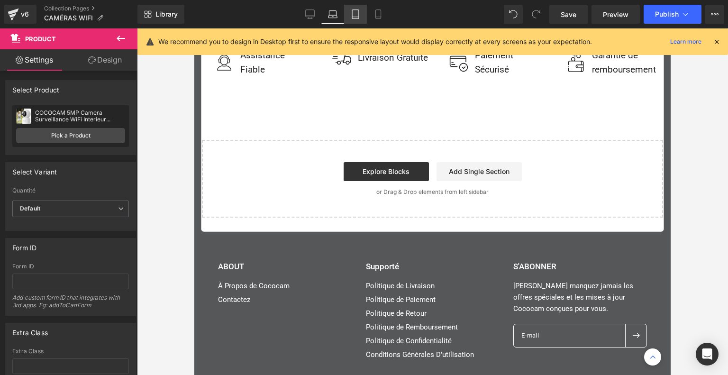
click at [349, 10] on link "Tablet" at bounding box center [355, 14] width 23 height 19
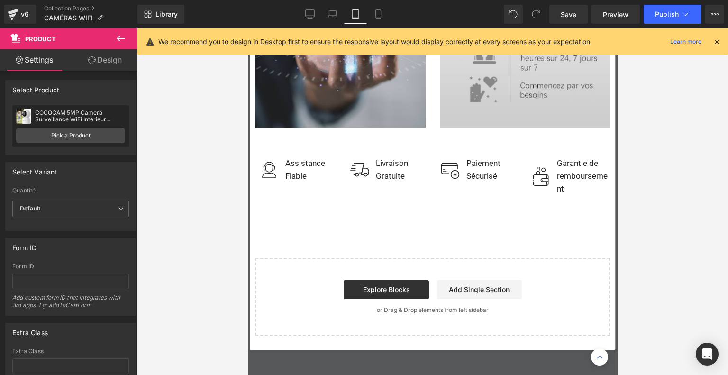
scroll to position [3006, 0]
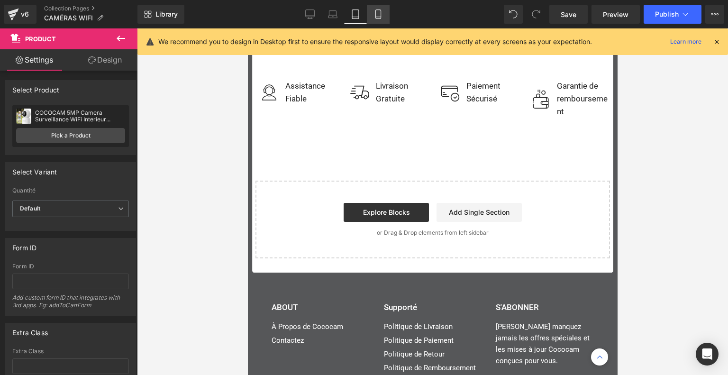
click at [373, 11] on link "Mobile" at bounding box center [378, 14] width 23 height 19
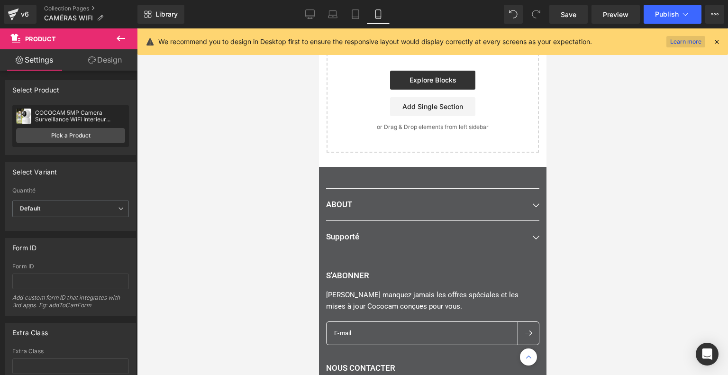
scroll to position [3841, 0]
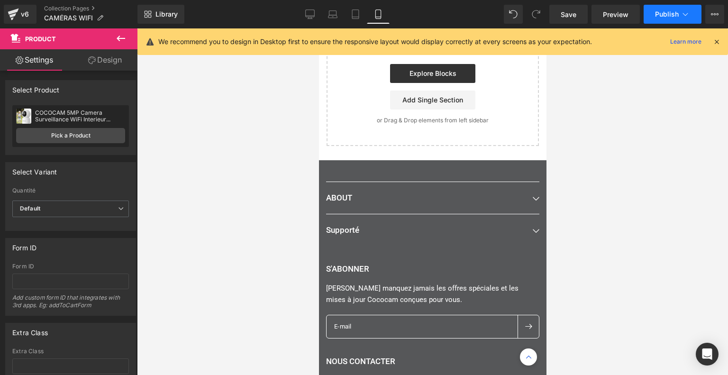
click at [681, 18] on icon at bounding box center [685, 13] width 9 height 9
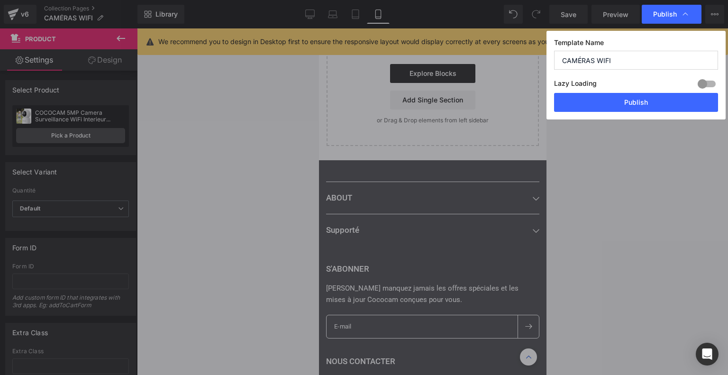
drag, startPoint x: 618, startPoint y: 58, endPoint x: 555, endPoint y: 61, distance: 63.1
click at [555, 61] on input "CAMÉRAS WIFI" at bounding box center [636, 60] width 164 height 19
click at [608, 102] on button "Publish" at bounding box center [636, 102] width 164 height 19
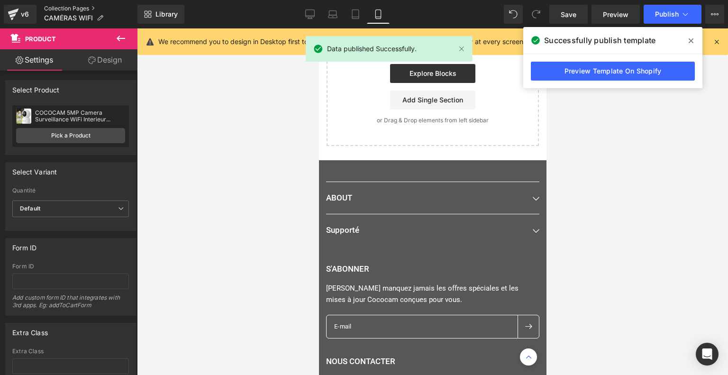
click at [79, 9] on link "Collection Pages" at bounding box center [90, 9] width 93 height 8
